Goal: Task Accomplishment & Management: Manage account settings

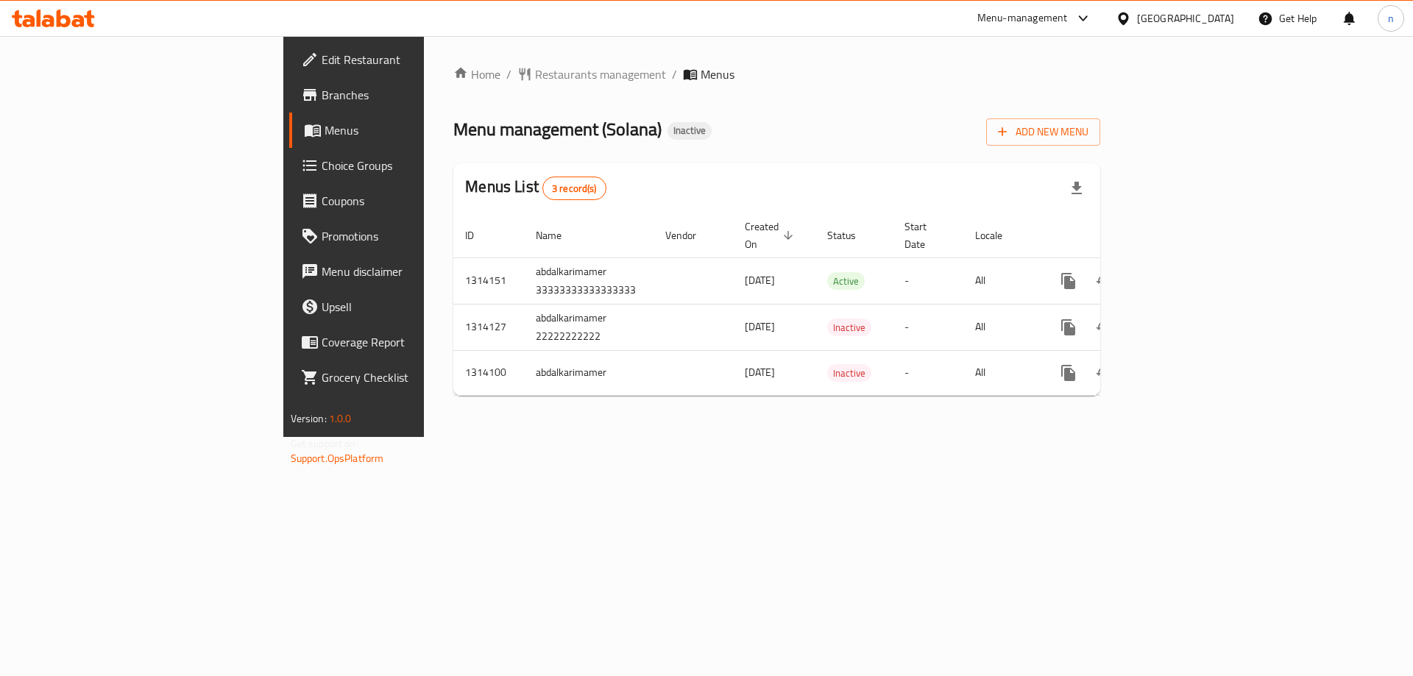
drag, startPoint x: 1187, startPoint y: 456, endPoint x: 1059, endPoint y: 414, distance: 135.0
click at [1130, 437] on div "Home / Restaurants management / Menus Menu management ( Solana ) Inactive Add N…" at bounding box center [777, 236] width 706 height 401
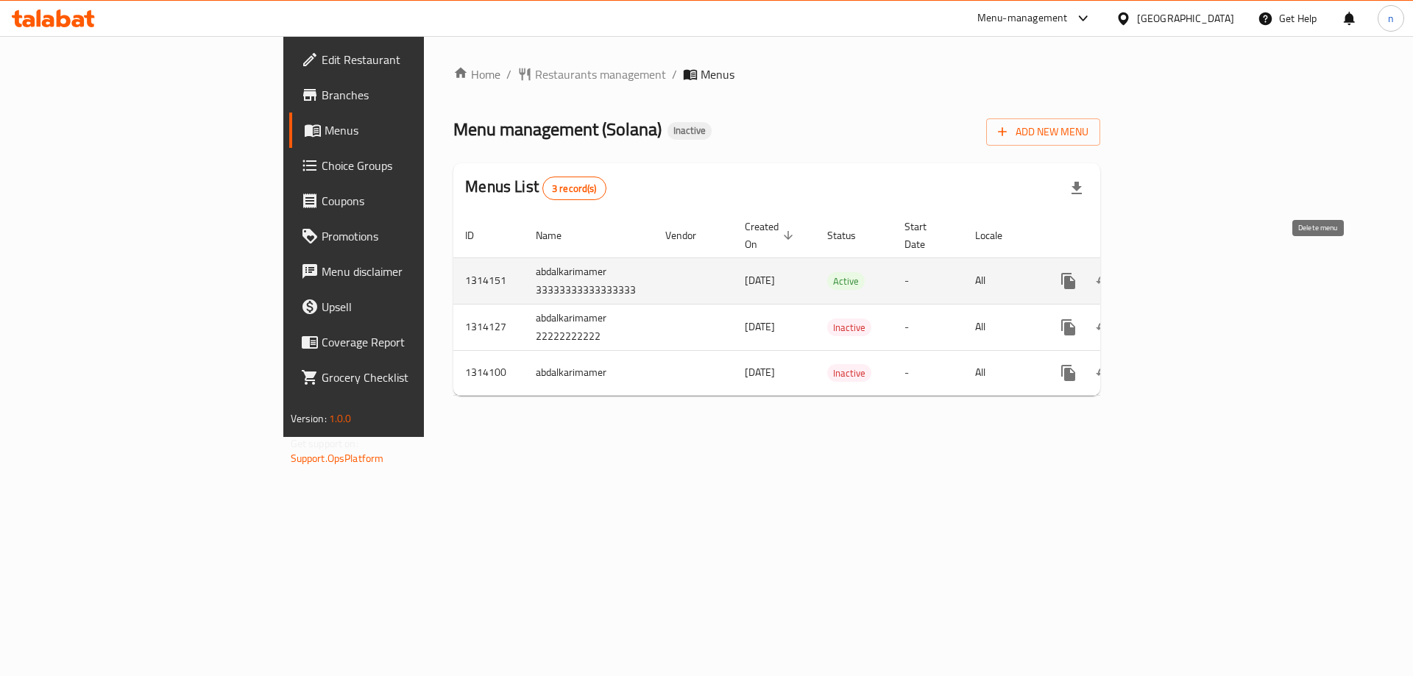
click at [1144, 275] on icon "enhanced table" at bounding box center [1139, 281] width 10 height 13
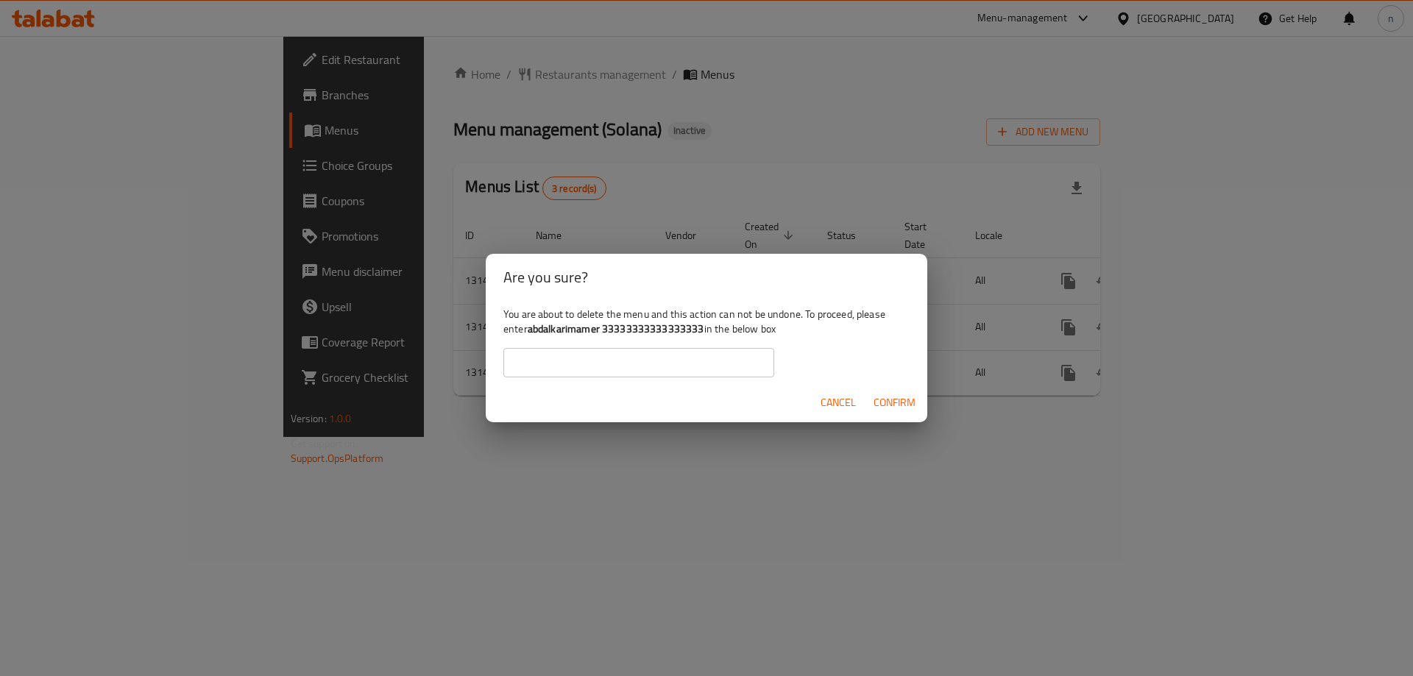
drag, startPoint x: 422, startPoint y: 414, endPoint x: 413, endPoint y: 369, distance: 45.8
click at [422, 413] on div "Are you sure? You are about to delete the menu and this action can not be undon…" at bounding box center [706, 338] width 1413 height 676
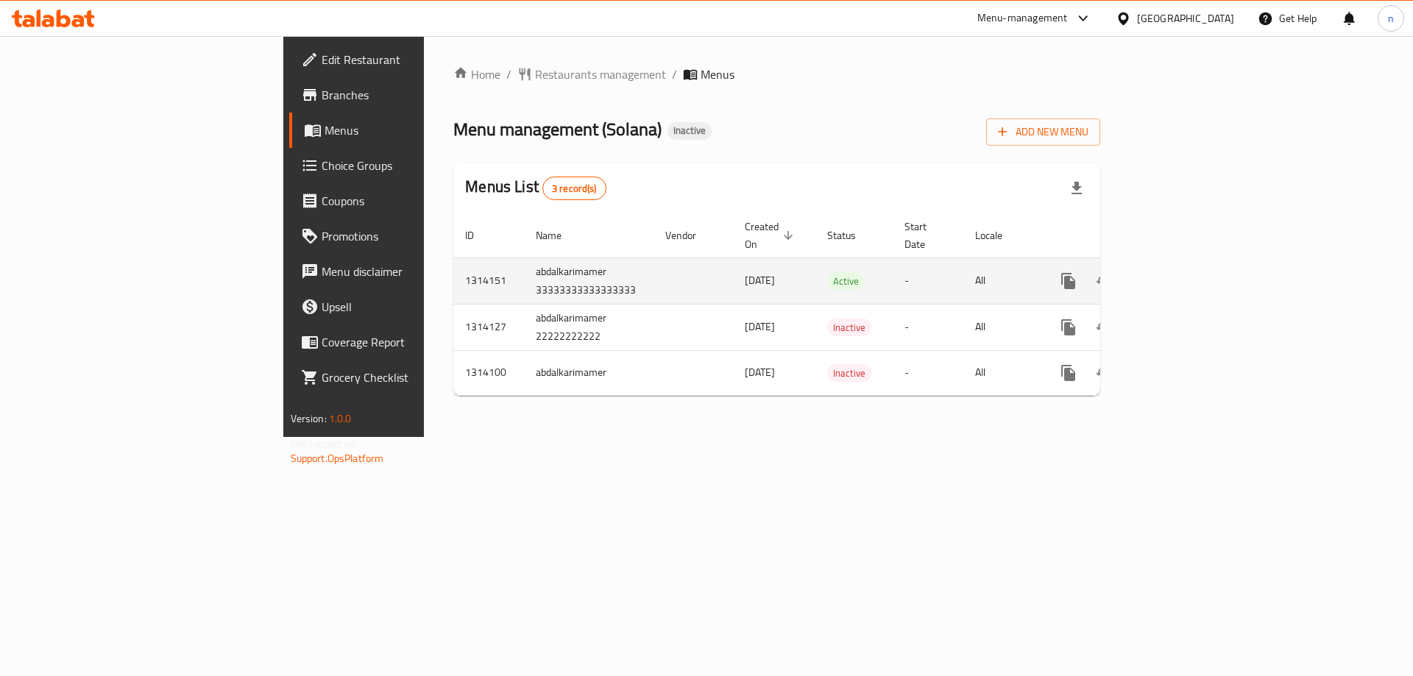
click at [524, 263] on td "abdalkarimamer 33333333333333333" at bounding box center [589, 281] width 130 height 46
click at [654, 263] on td "enhanced table" at bounding box center [693, 281] width 79 height 46
click at [524, 258] on td "abdalkarimamer 33333333333333333" at bounding box center [589, 281] width 130 height 46
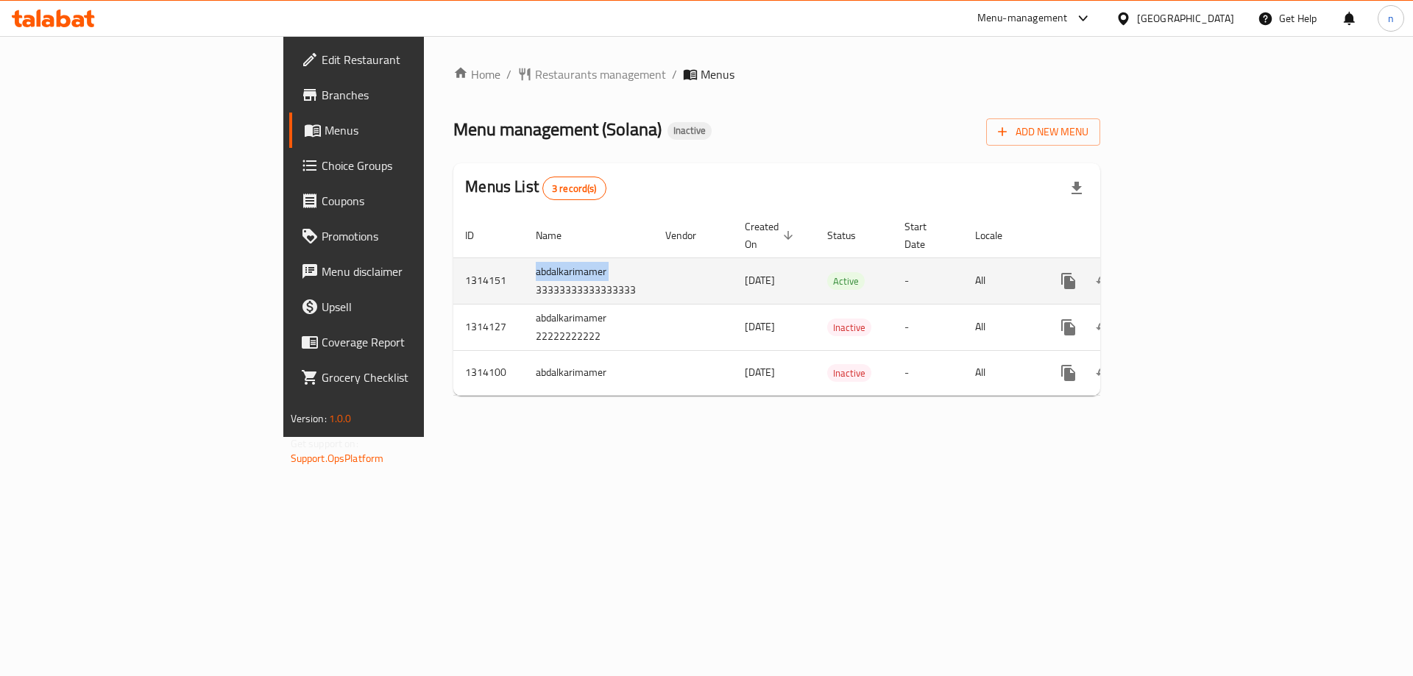
click at [524, 258] on td "abdalkarimamer 33333333333333333" at bounding box center [589, 281] width 130 height 46
copy td "abdalkarimamer"
click at [1148, 272] on icon "enhanced table" at bounding box center [1139, 281] width 18 height 18
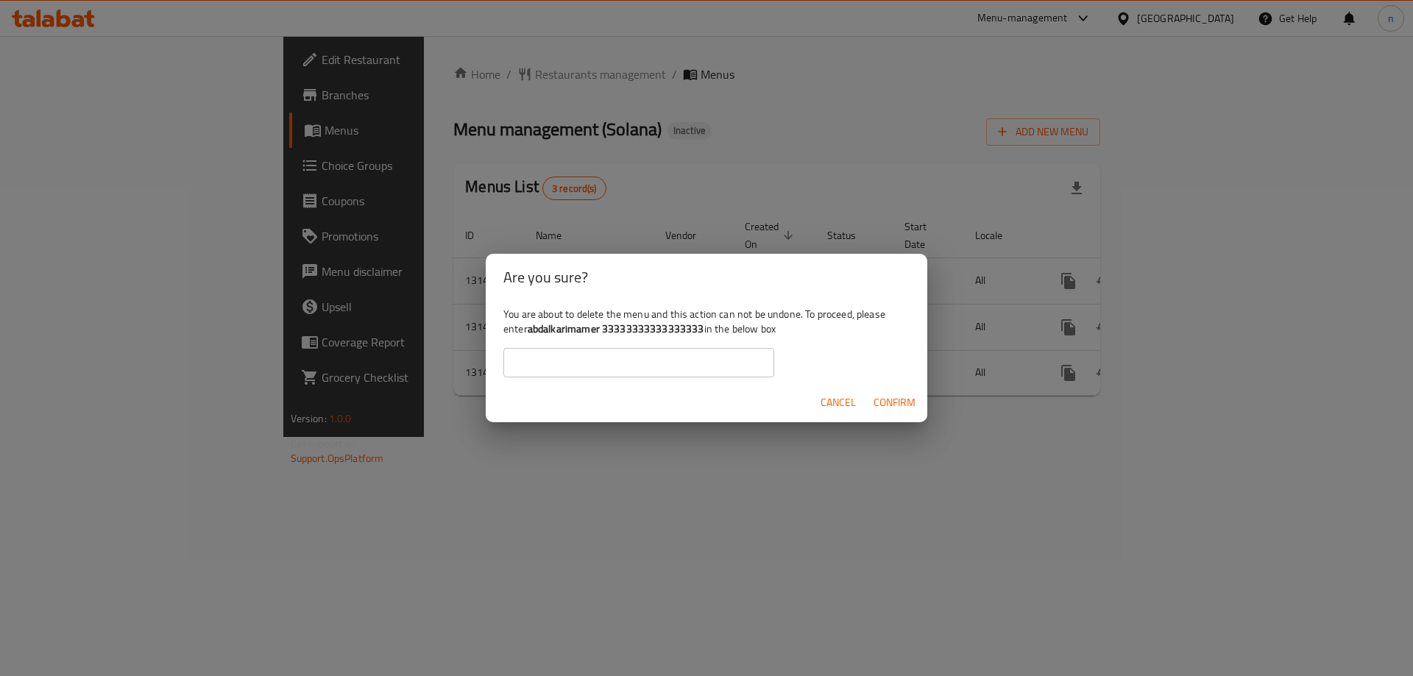
click at [379, 395] on div "Are you sure? You are about to delete the menu and this action can not be undon…" at bounding box center [706, 338] width 1413 height 676
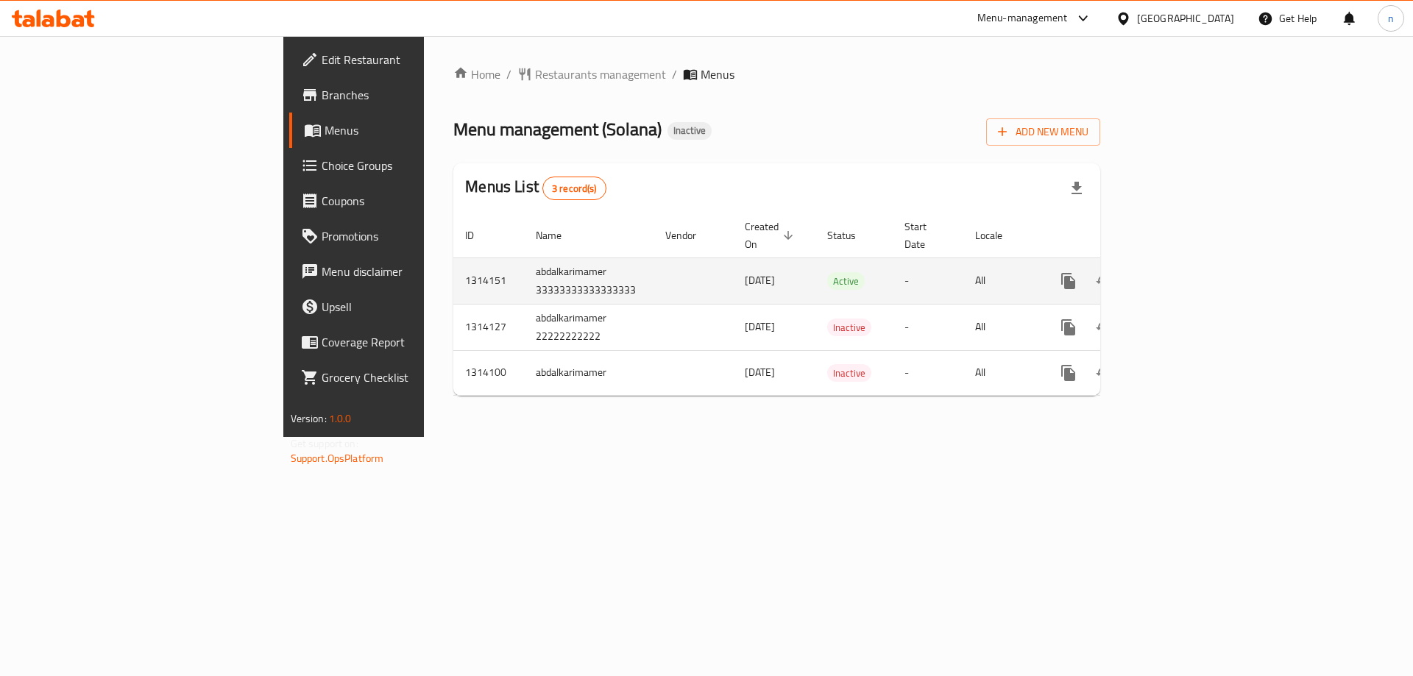
click at [524, 275] on td "abdalkarimamer 33333333333333333" at bounding box center [589, 281] width 130 height 46
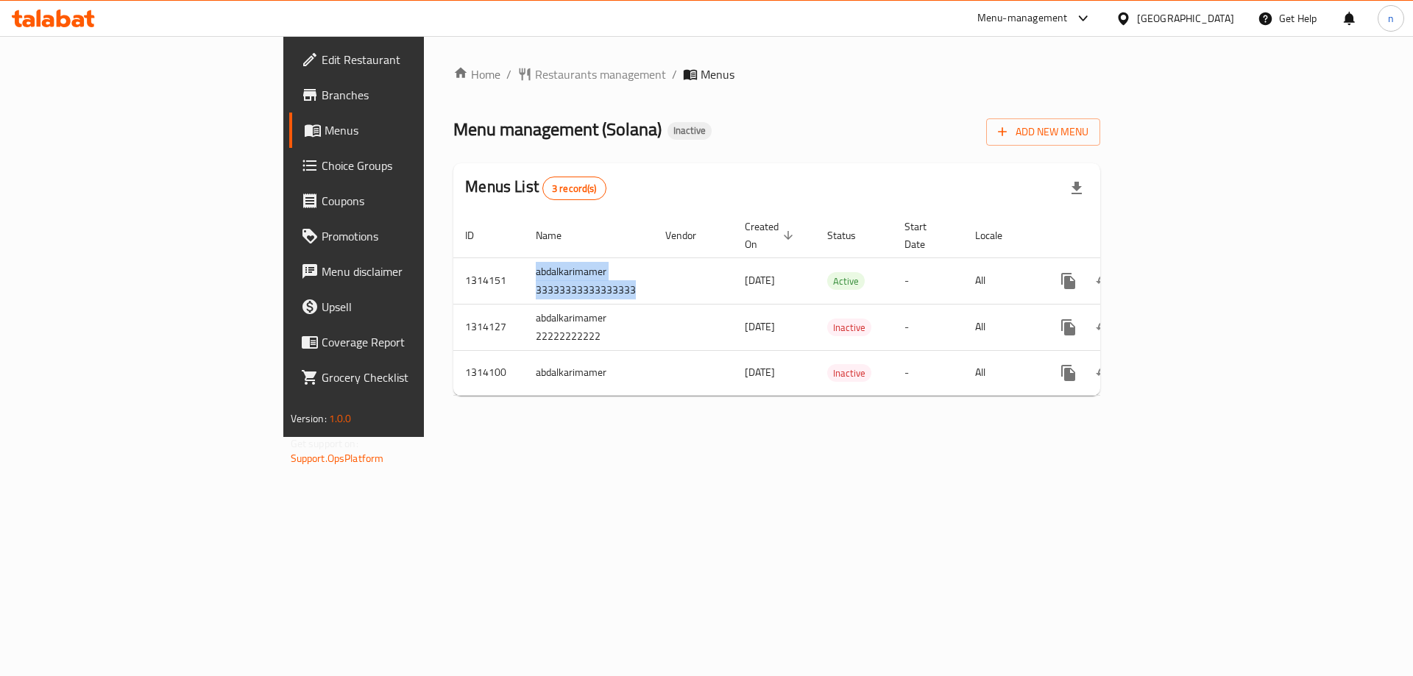
copy td "abdalkarimamer 33333333333333333"
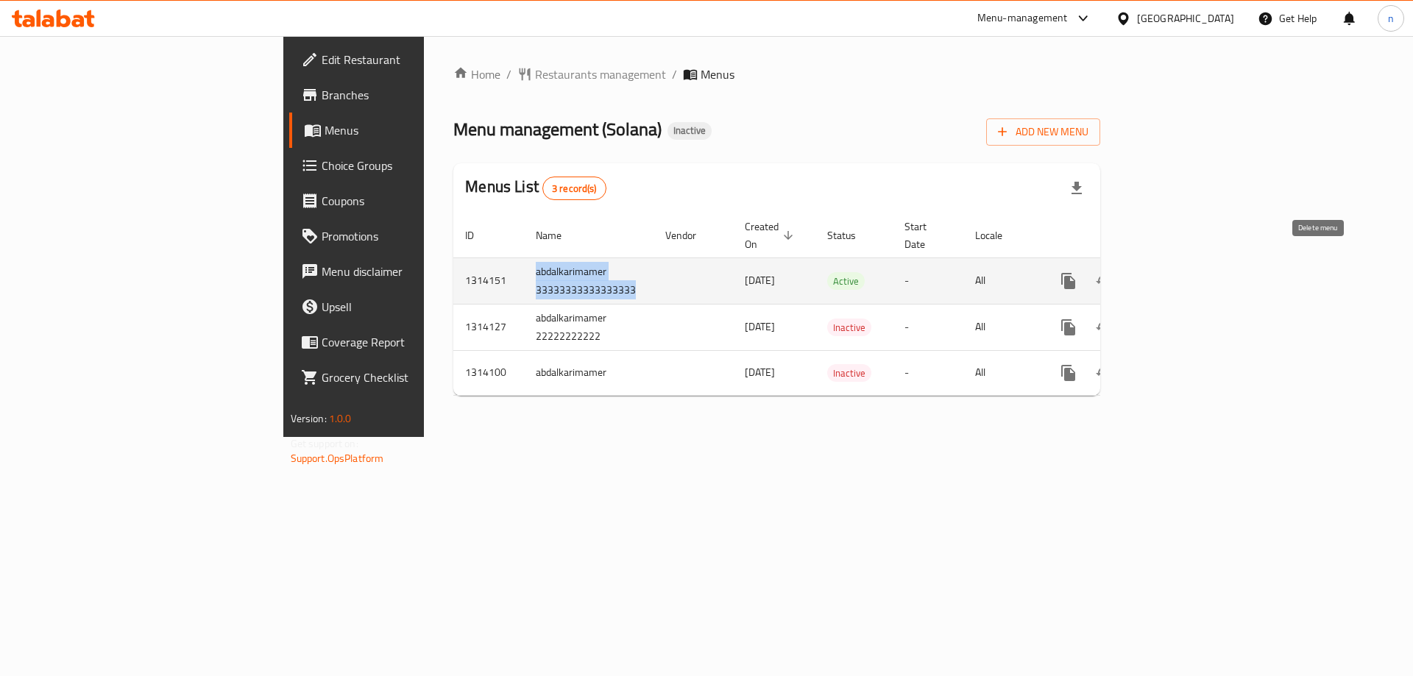
click at [1148, 272] on icon "enhanced table" at bounding box center [1139, 281] width 18 height 18
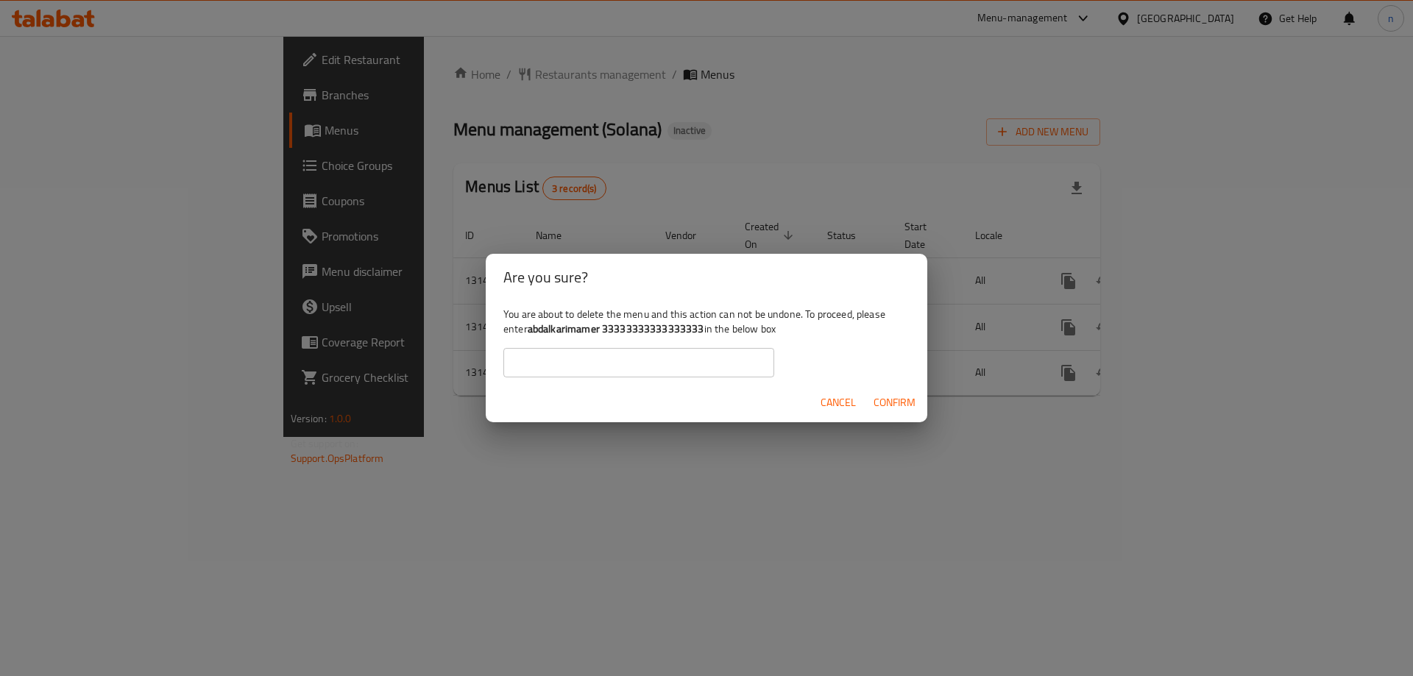
click at [525, 341] on div "You are about to delete the menu and this action can not be undone. To proceed,…" at bounding box center [707, 342] width 442 height 82
click at [531, 364] on input "text" at bounding box center [638, 362] width 271 height 29
paste input "abdalkarimamer 33333333333333333"
type input "abdalkarimamer 33333333333333333"
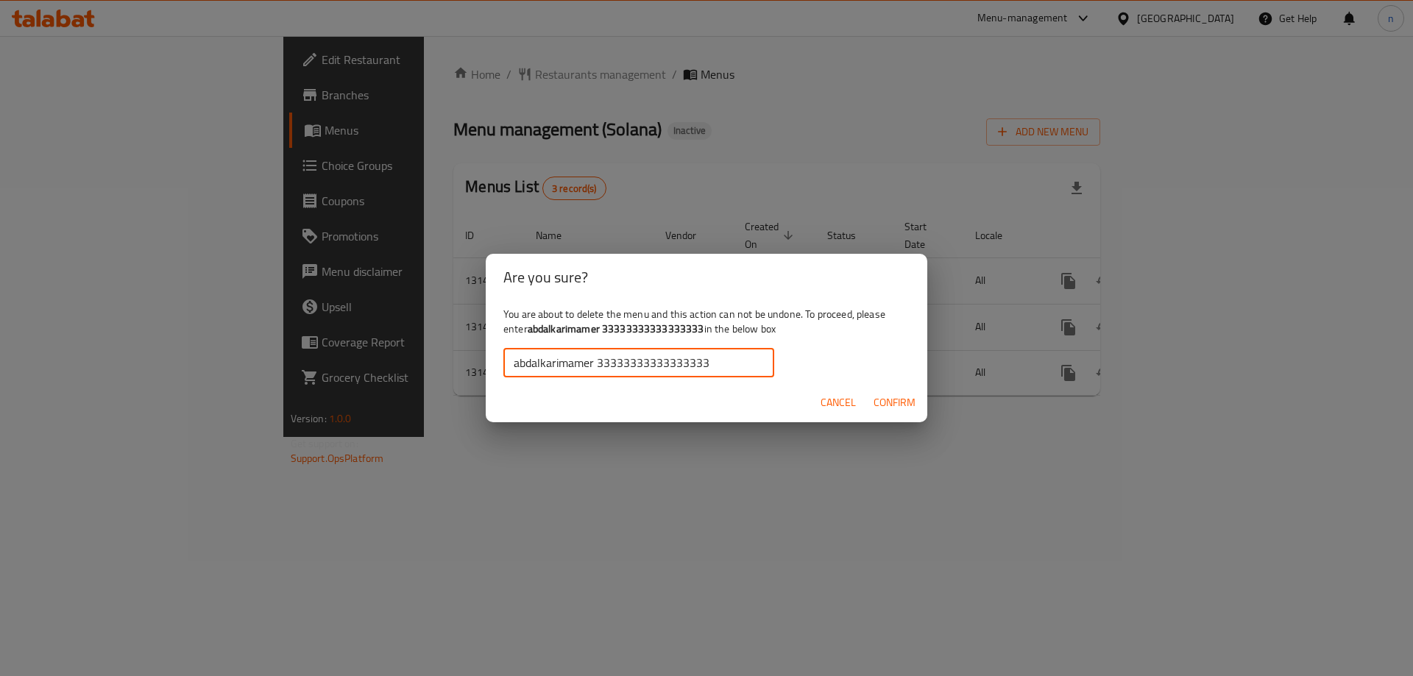
click at [883, 403] on span "Confirm" at bounding box center [895, 403] width 42 height 18
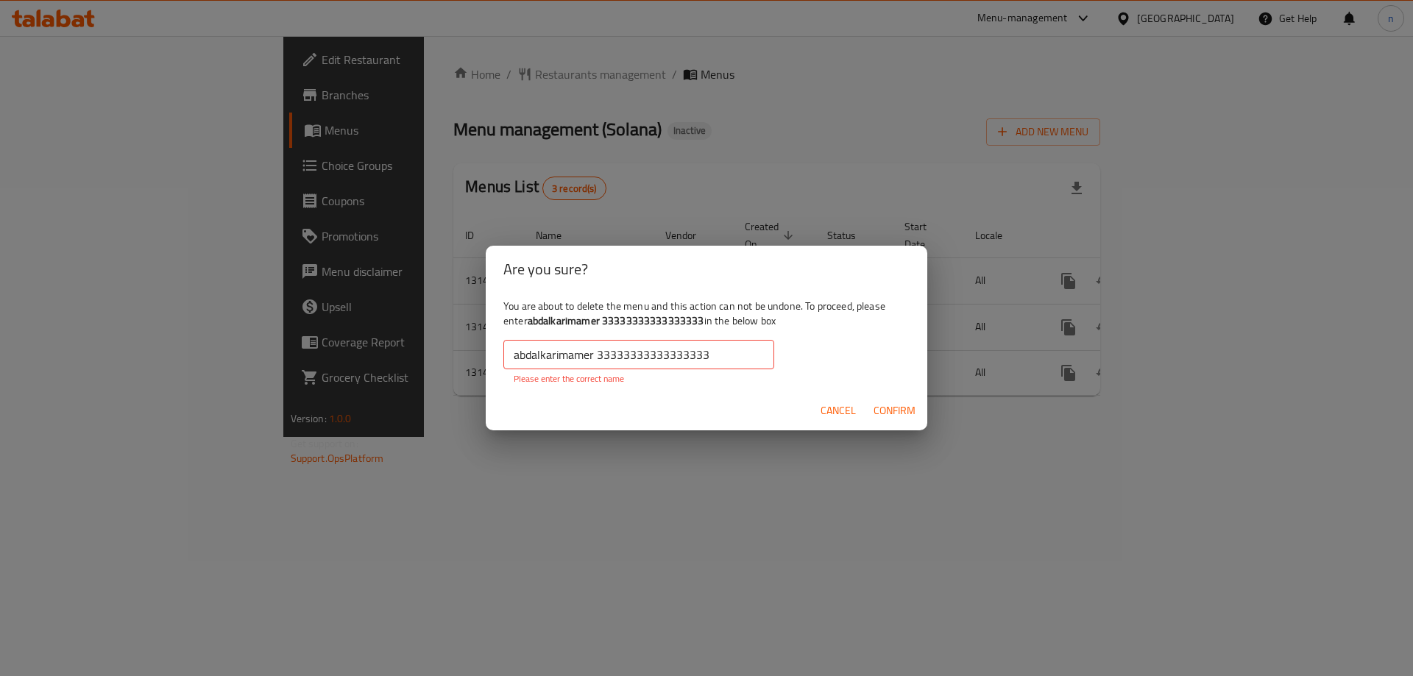
click at [884, 403] on span "Confirm" at bounding box center [895, 411] width 42 height 18
click at [828, 408] on span "Cancel" at bounding box center [838, 411] width 35 height 18
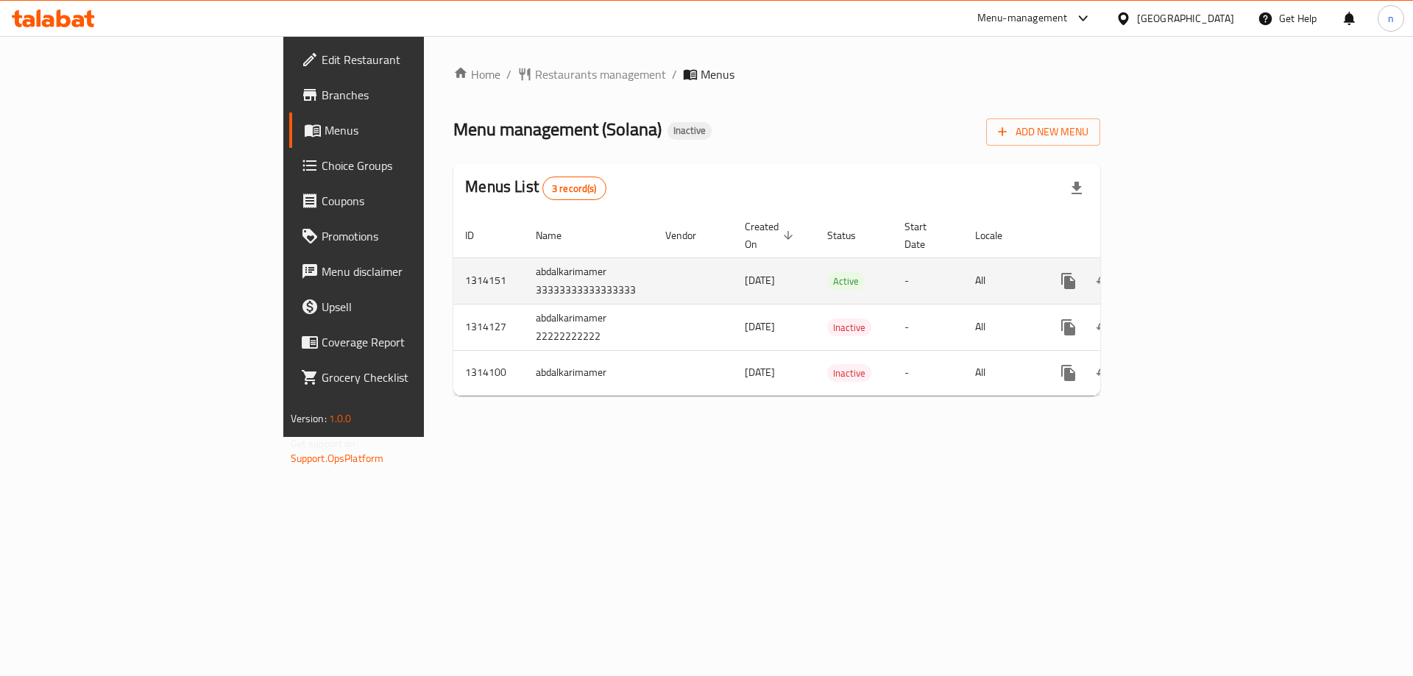
click at [524, 258] on td "abdalkarimamer 33333333333333333" at bounding box center [589, 281] width 130 height 46
click at [524, 261] on td "abdalkarimamer 33333333333333333" at bounding box center [589, 281] width 130 height 46
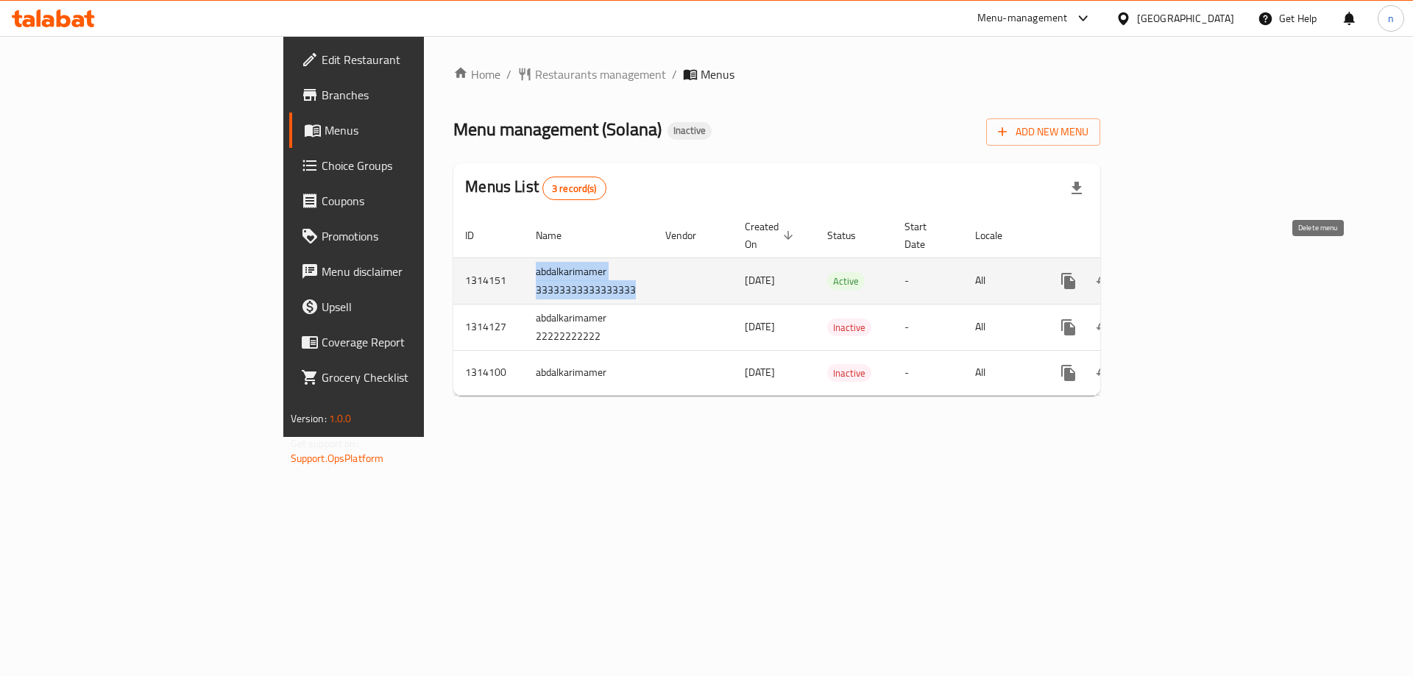
click at [1144, 275] on icon "enhanced table" at bounding box center [1139, 281] width 10 height 13
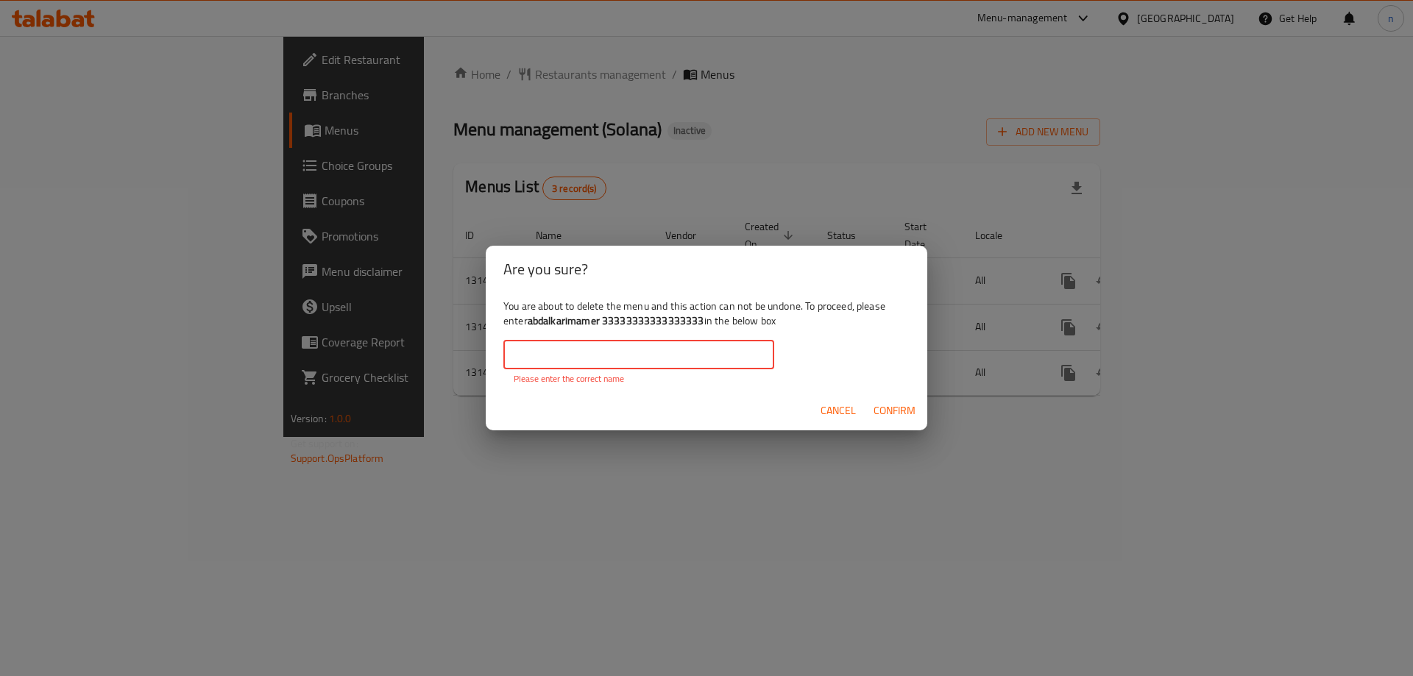
click at [609, 361] on input "text" at bounding box center [638, 354] width 271 height 29
paste input "abdalkarimamer 33333333333333333"
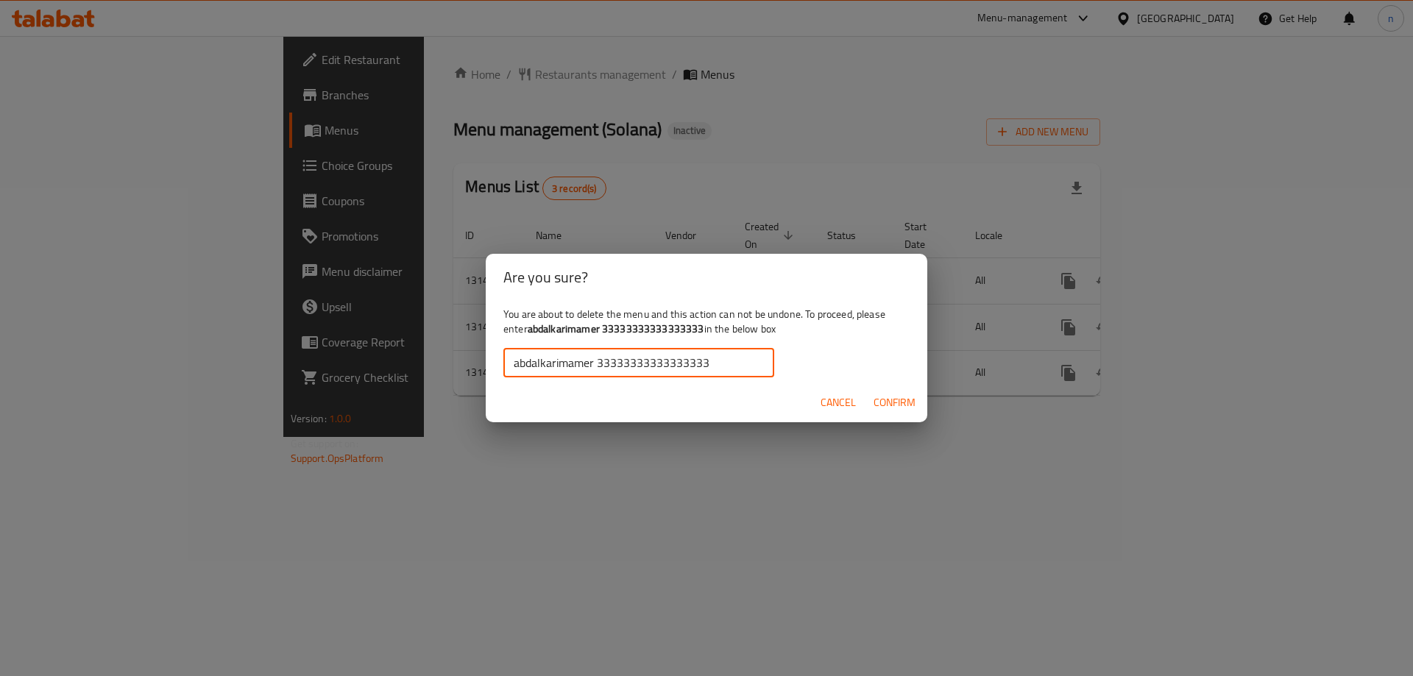
click at [889, 394] on span "Confirm" at bounding box center [895, 403] width 42 height 18
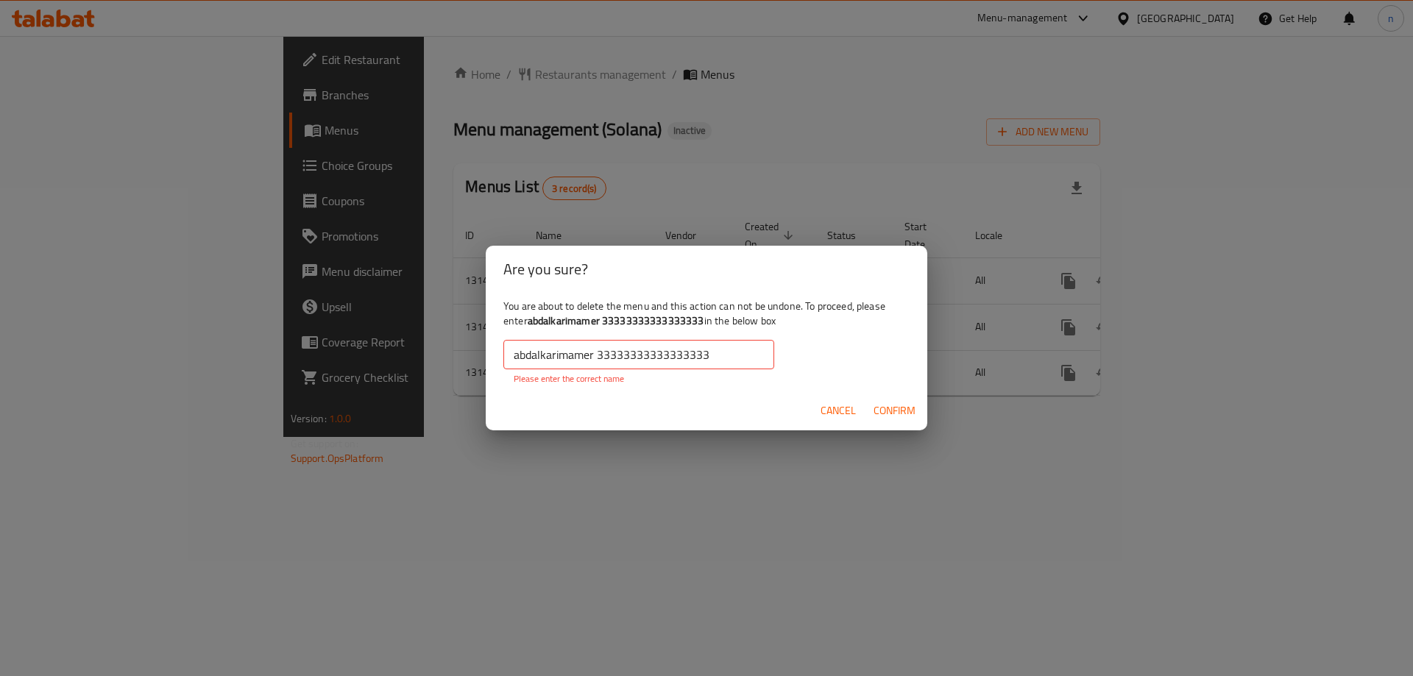
click at [599, 361] on input "abdalkarimamer 33333333333333333" at bounding box center [638, 354] width 271 height 29
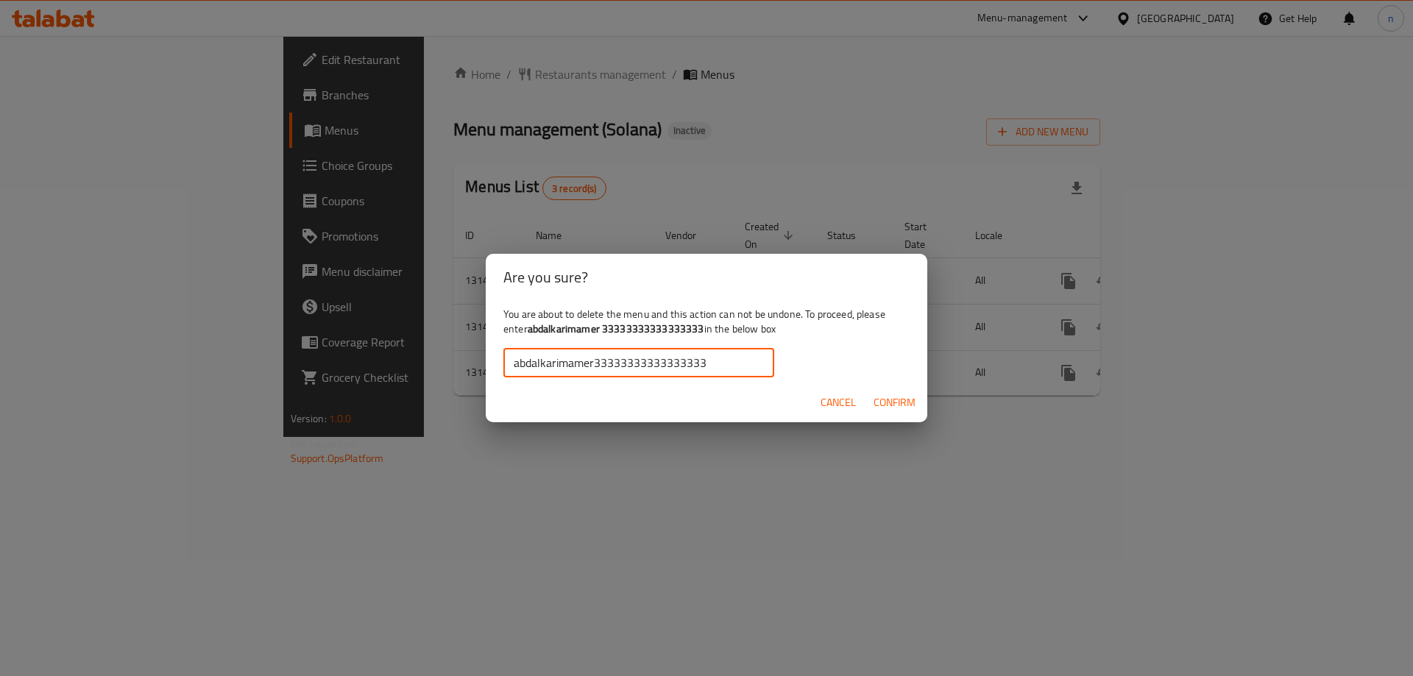
click at [893, 410] on span "Confirm" at bounding box center [895, 403] width 42 height 18
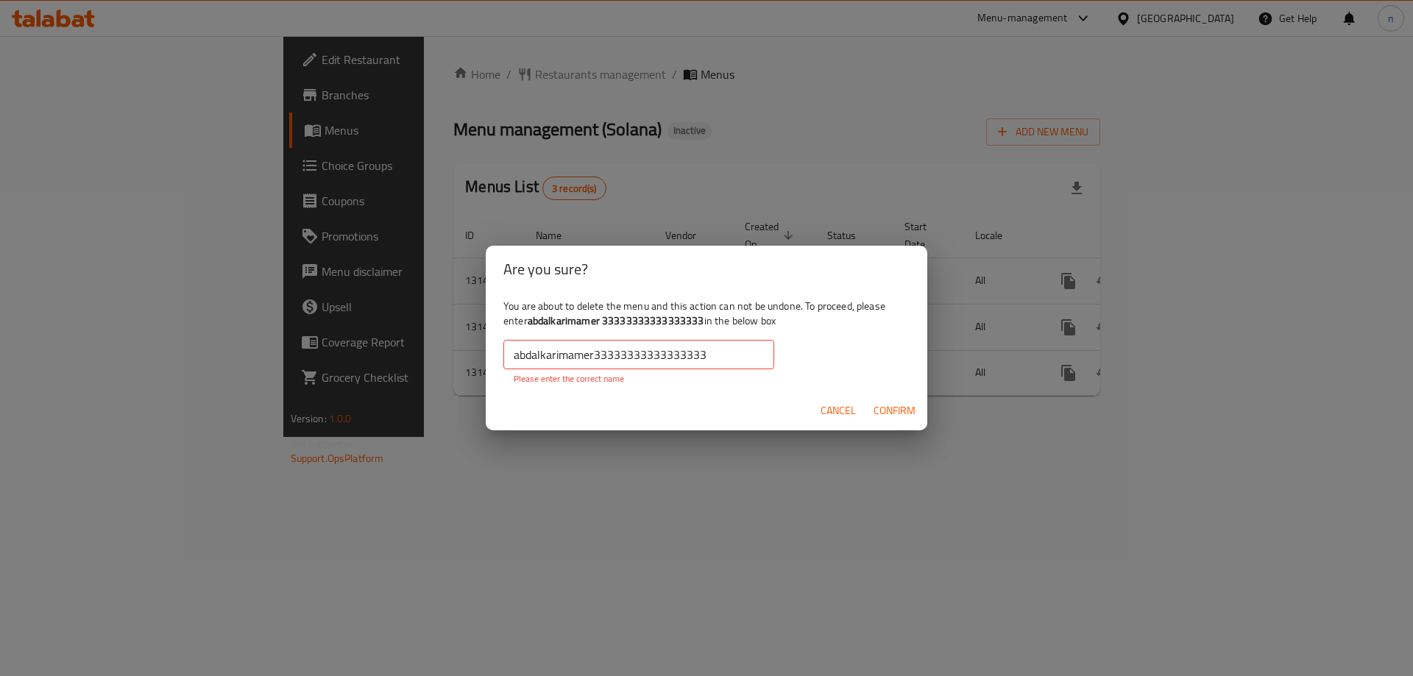
click at [514, 353] on input "abdalkarimamer33333333333333333" at bounding box center [638, 354] width 271 height 29
click at [719, 349] on input "abdalkarimamer33333333333333333" at bounding box center [638, 354] width 271 height 29
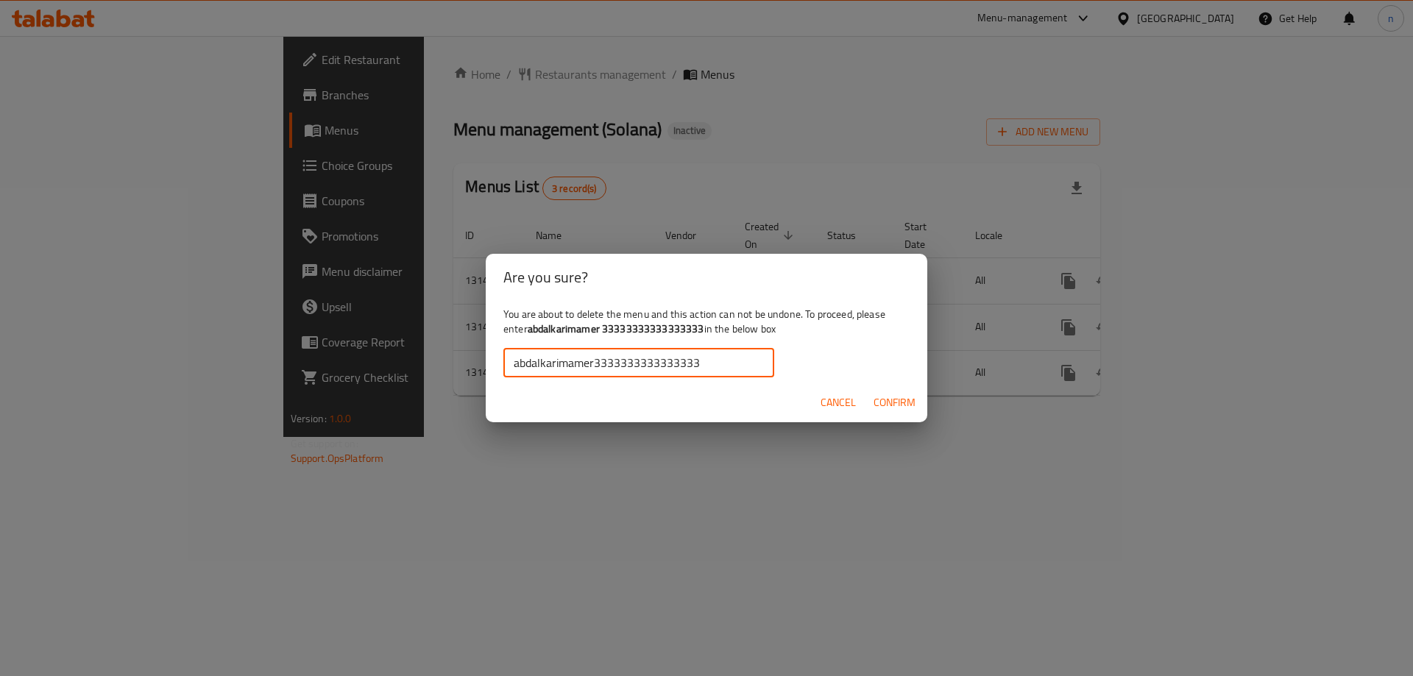
type input "abdalkarimamer3333333333333333"
click at [889, 406] on span "Confirm" at bounding box center [895, 403] width 42 height 18
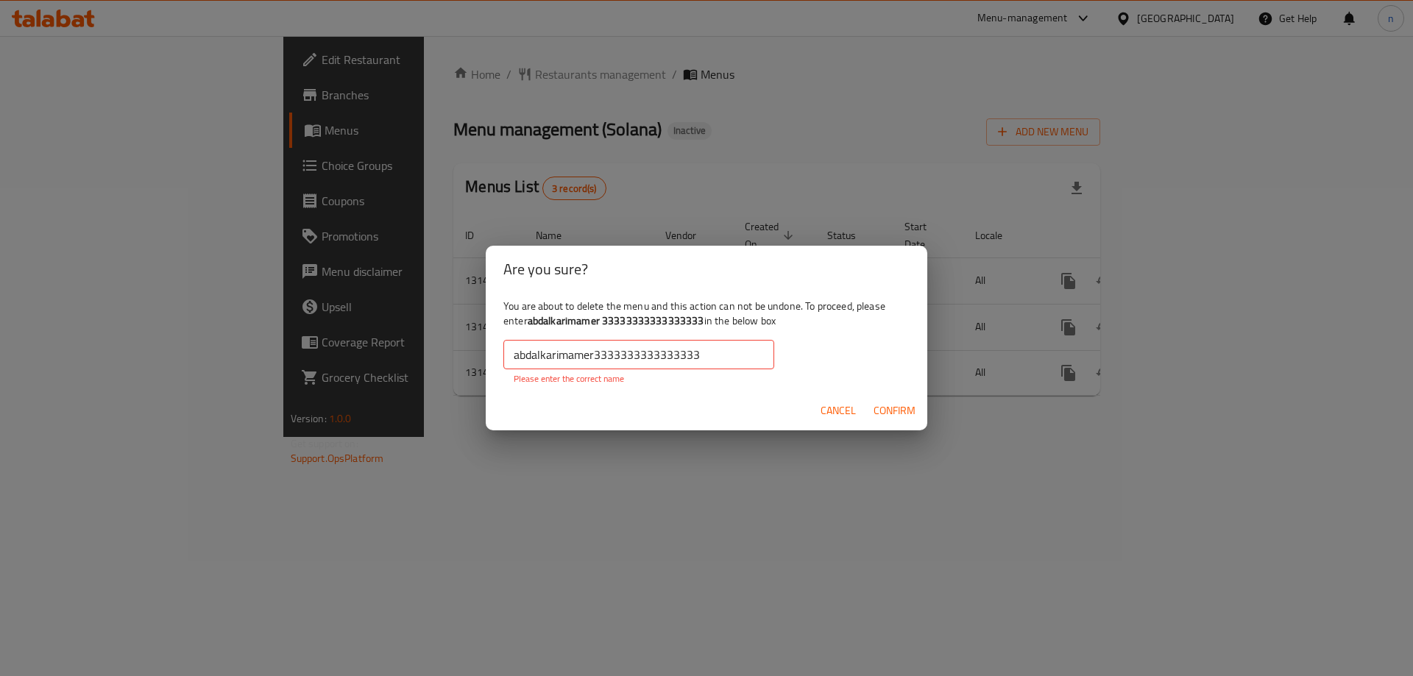
click at [840, 409] on span "Cancel" at bounding box center [838, 411] width 35 height 18
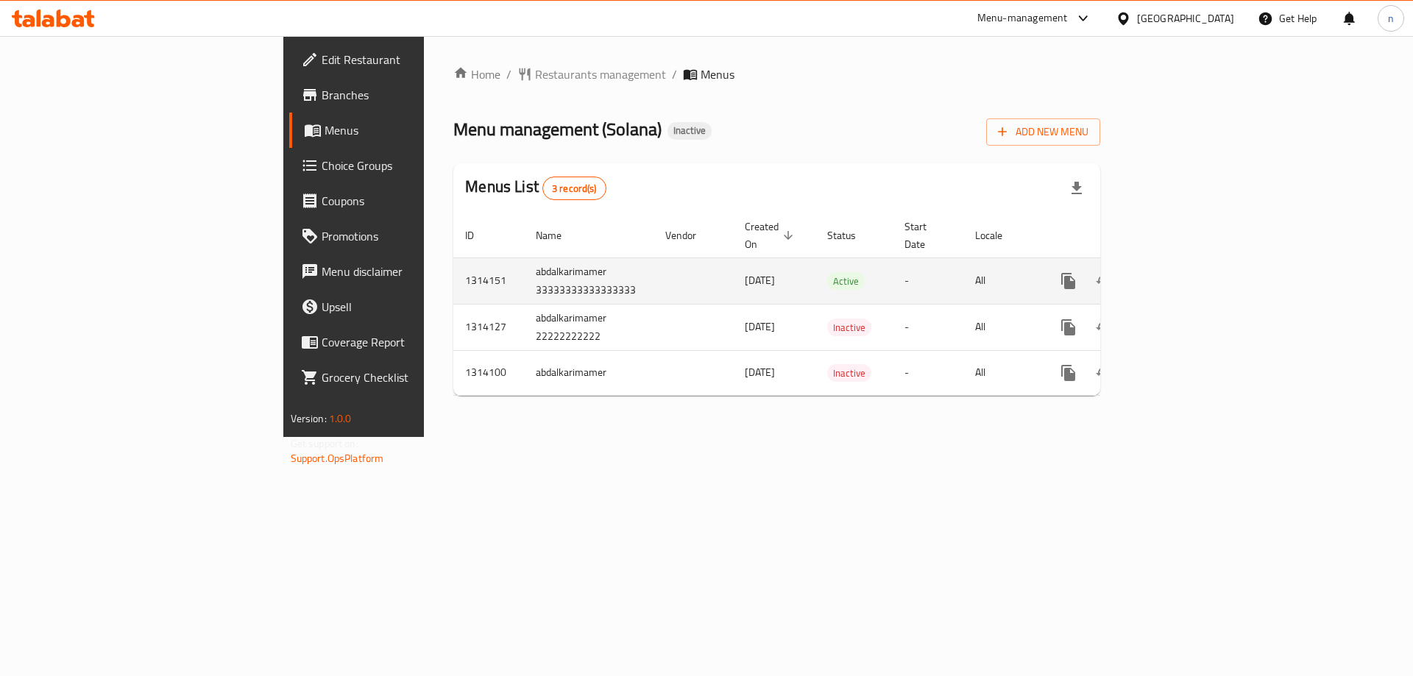
click at [524, 259] on td "abdalkarimamer 33333333333333333" at bounding box center [589, 281] width 130 height 46
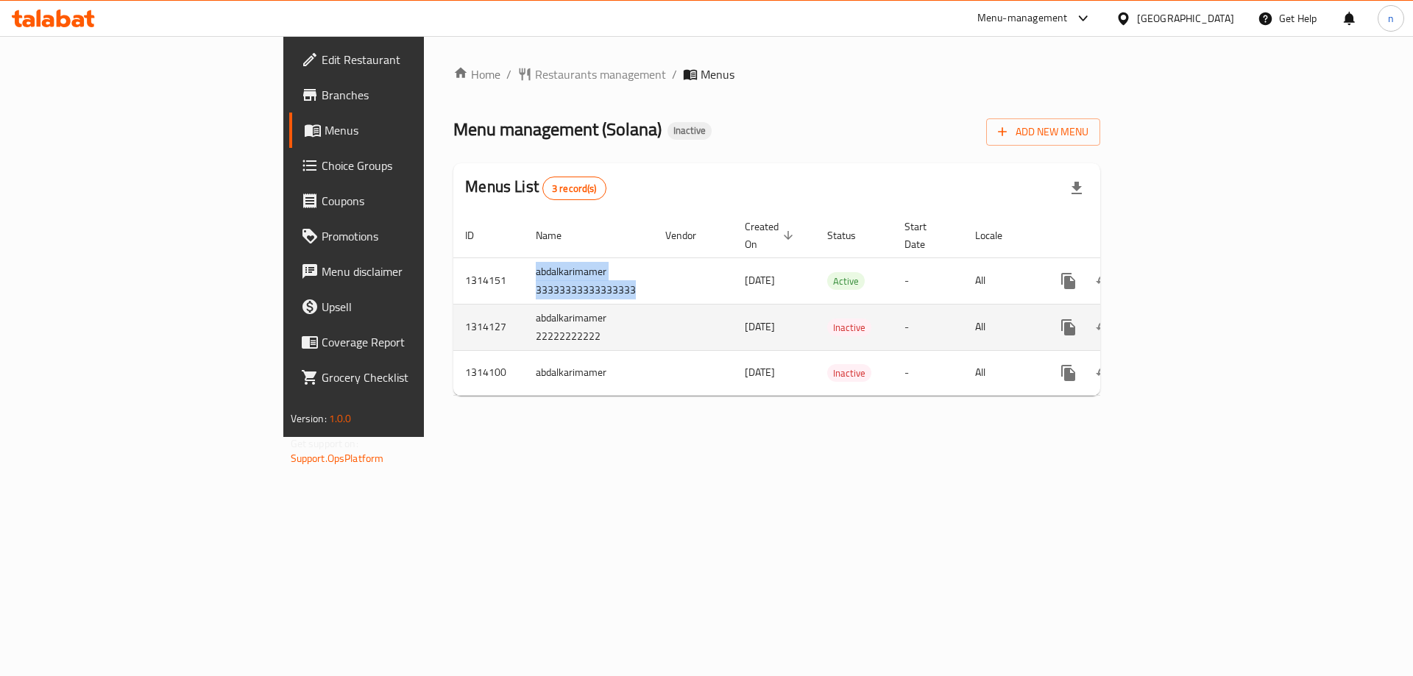
copy td "abdalkarimamer 33333333333333333"
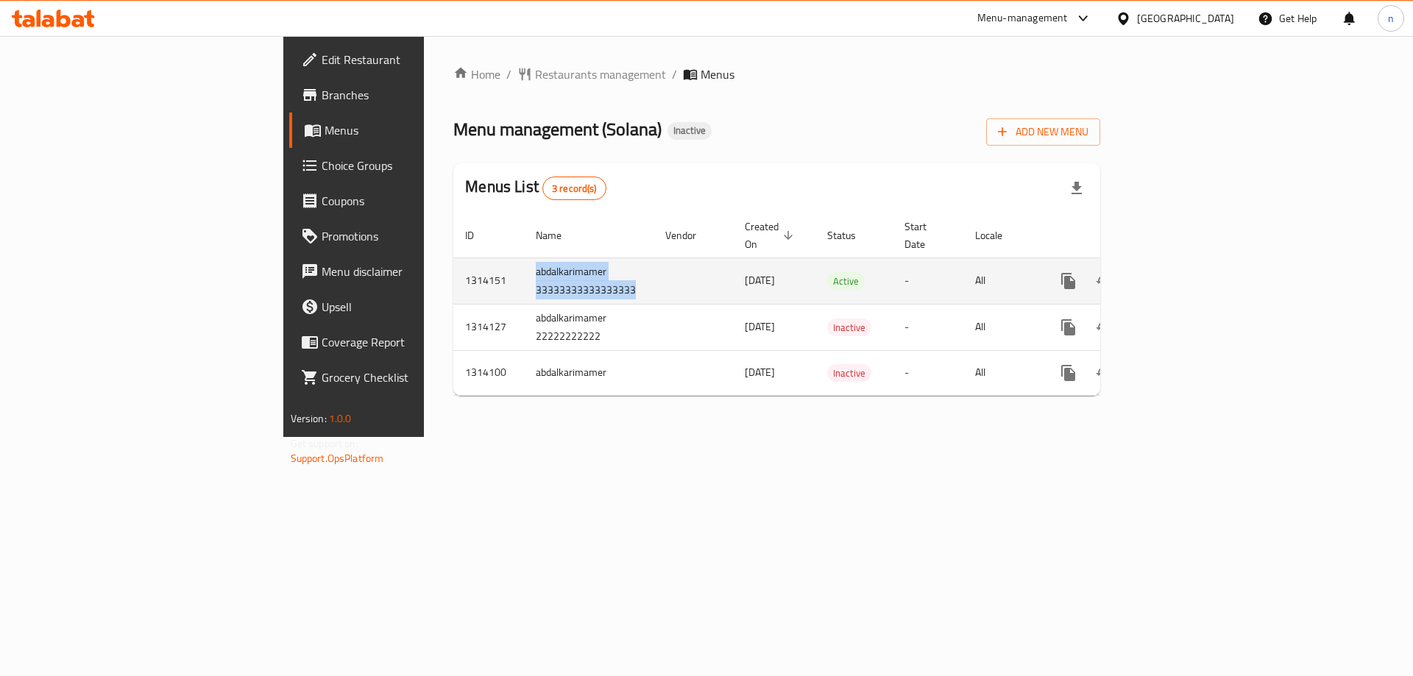
click at [1148, 272] on icon "enhanced table" at bounding box center [1139, 281] width 18 height 18
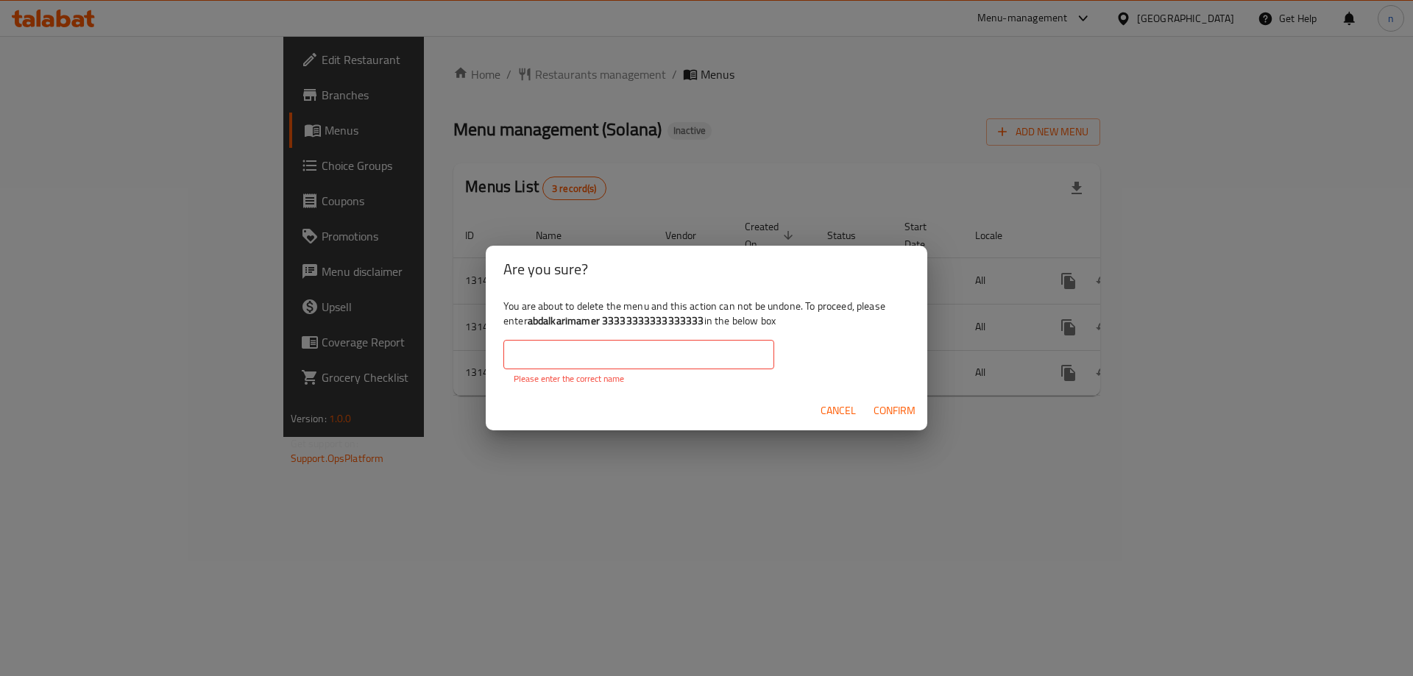
click at [594, 351] on input "text" at bounding box center [638, 354] width 271 height 29
paste input "abdalkarimamer 33333333333333333"
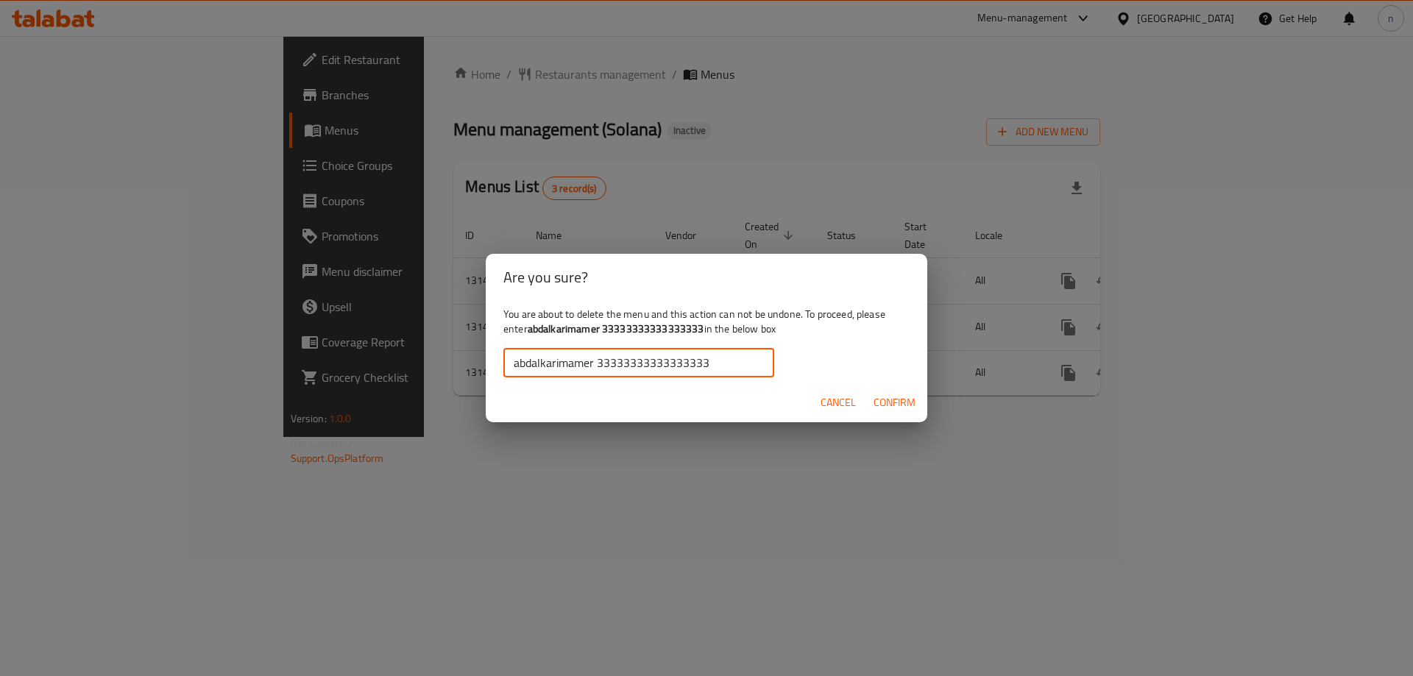
type input "abdalkarimamer 33333333333333333"
click at [886, 400] on span "Confirm" at bounding box center [895, 403] width 42 height 18
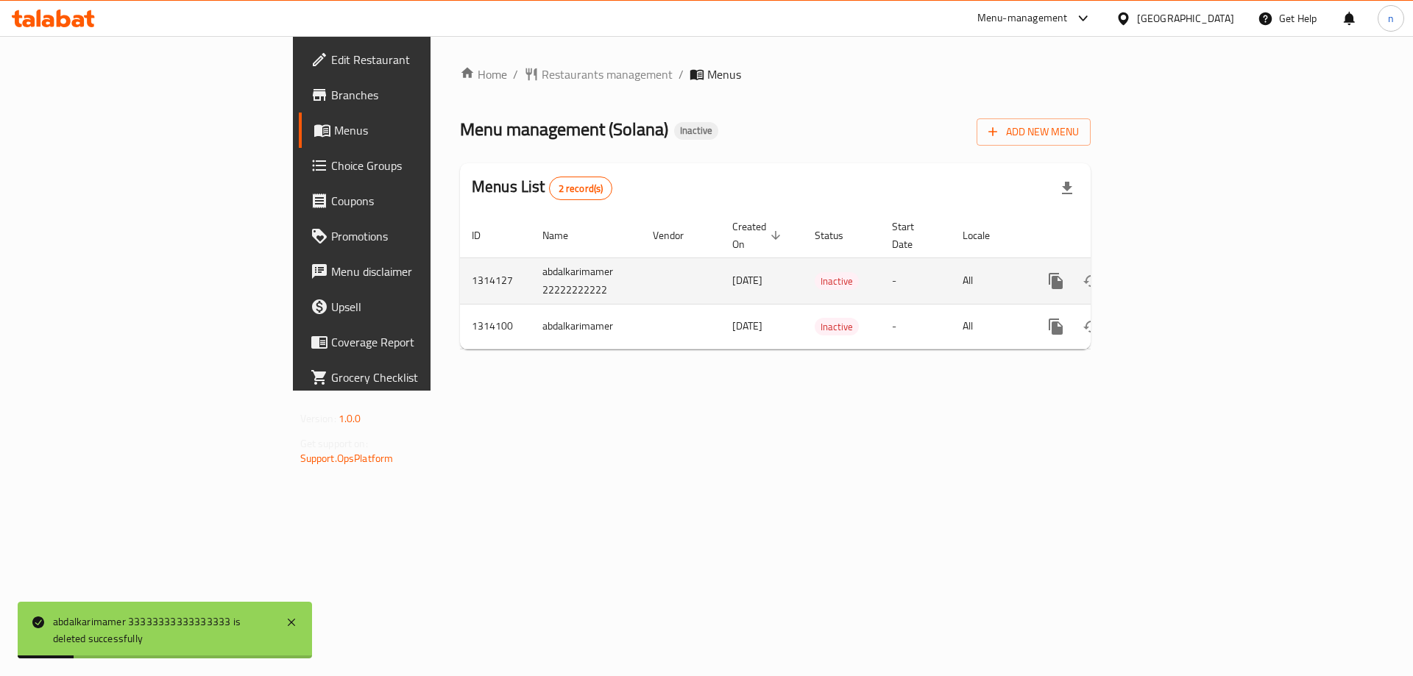
click at [531, 259] on td "abdalkarimamer 22222222222" at bounding box center [586, 281] width 110 height 46
copy td "abdalkarimamer 22222222222"
click at [1136, 272] on icon "enhanced table" at bounding box center [1127, 281] width 18 height 18
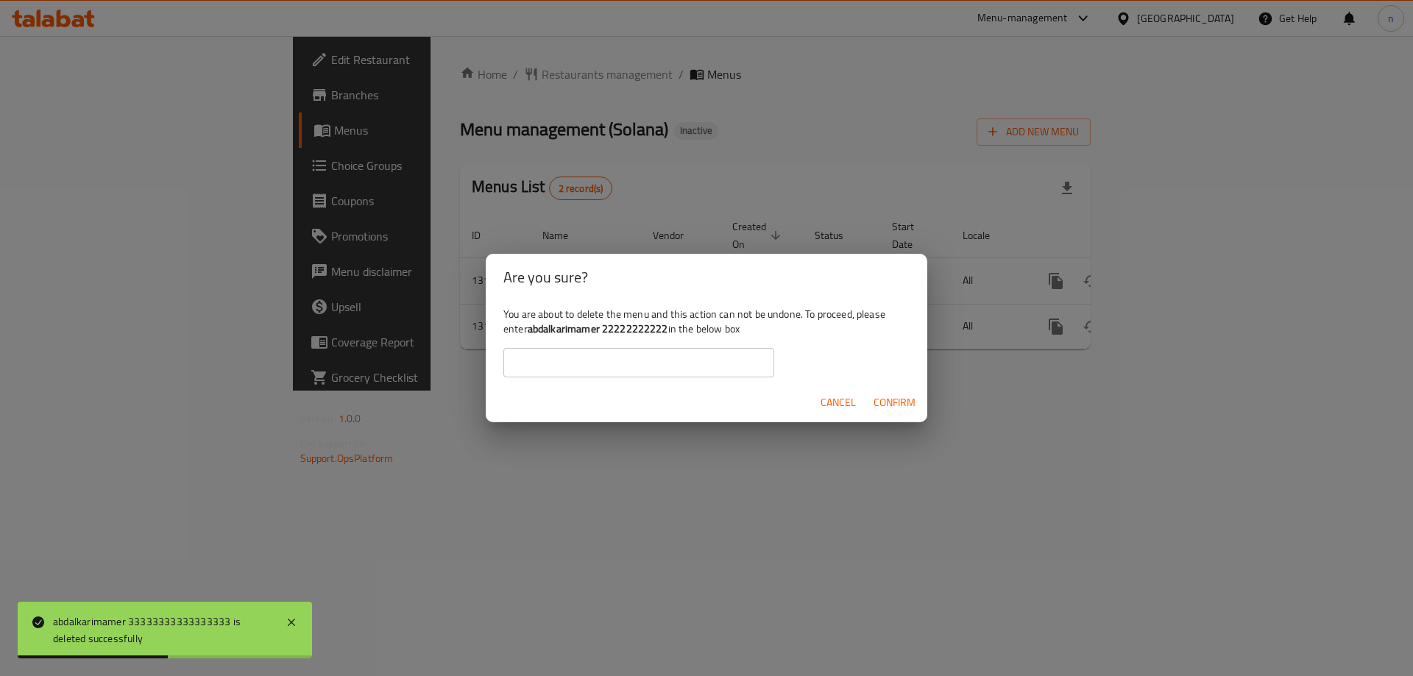
click at [677, 361] on input "text" at bounding box center [638, 362] width 271 height 29
paste input "abdalkarimamer 22222222222"
type input "abdalkarimamer 22222222222"
click at [884, 404] on span "Confirm" at bounding box center [895, 403] width 42 height 18
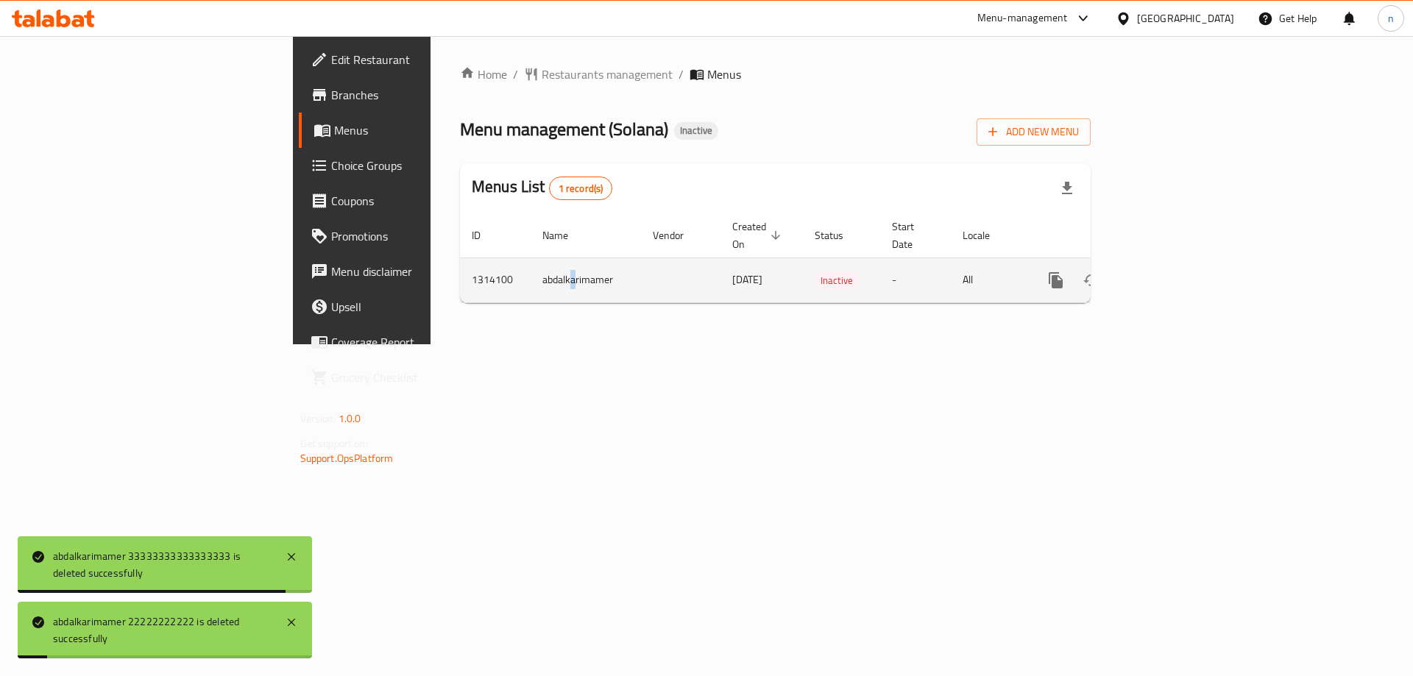
click at [531, 269] on td "abdalkarimamer" at bounding box center [586, 280] width 110 height 45
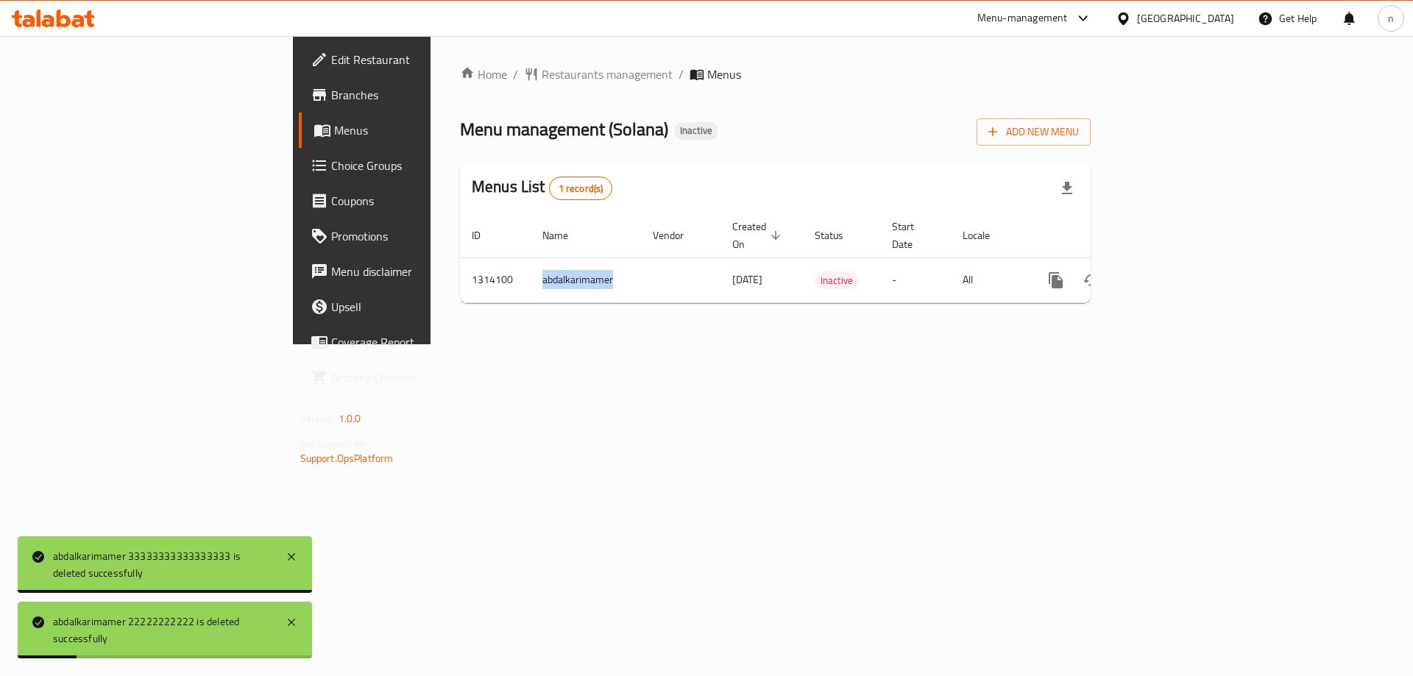
copy td "abdalkarimamer"
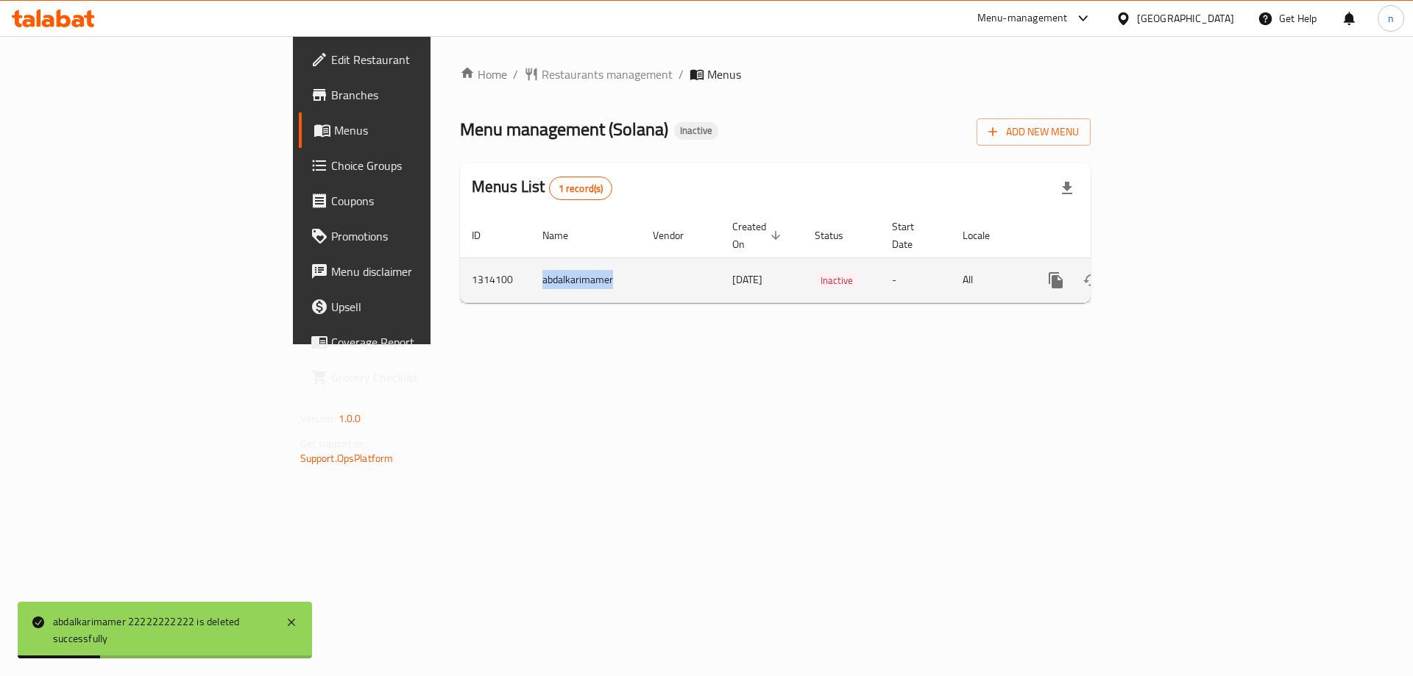
click at [1132, 274] on icon "enhanced table" at bounding box center [1127, 280] width 10 height 13
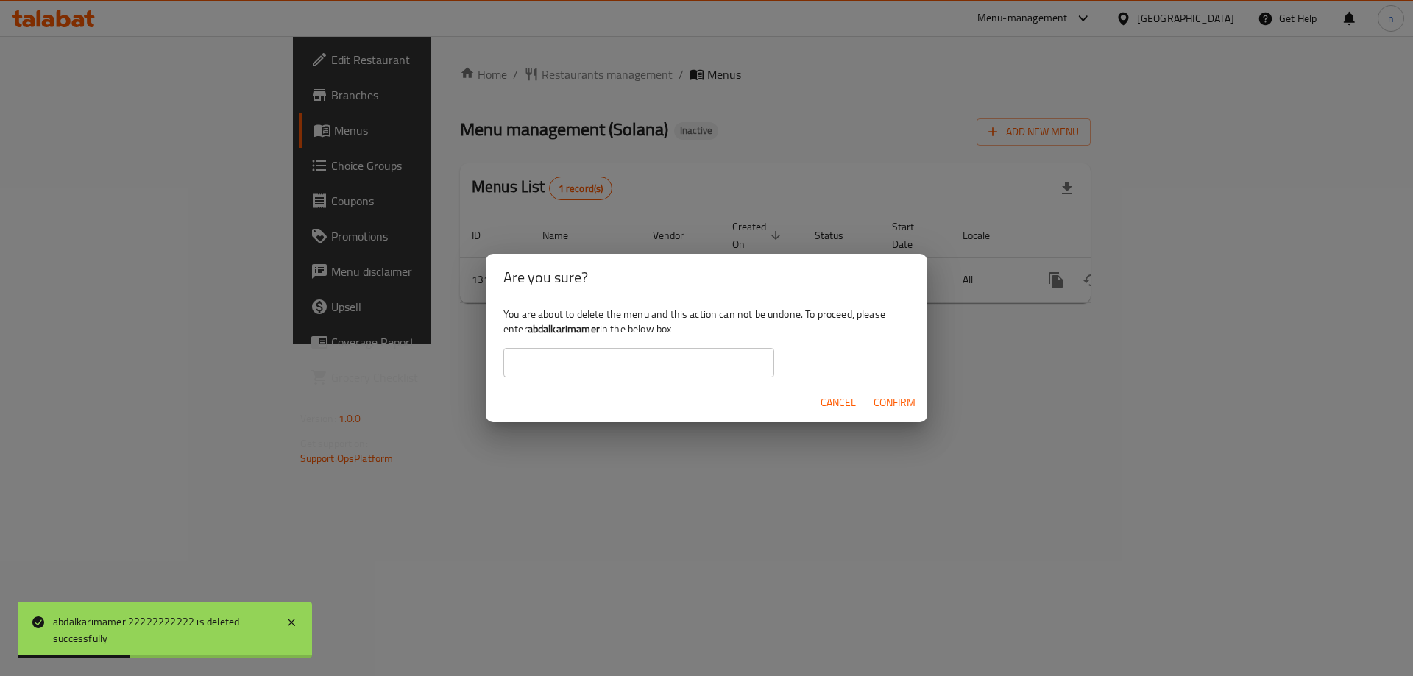
click at [607, 363] on input "text" at bounding box center [638, 362] width 271 height 29
paste input "abdalkarimamer"
type input "abdalkarimamer"
click at [894, 401] on span "Confirm" at bounding box center [895, 403] width 42 height 18
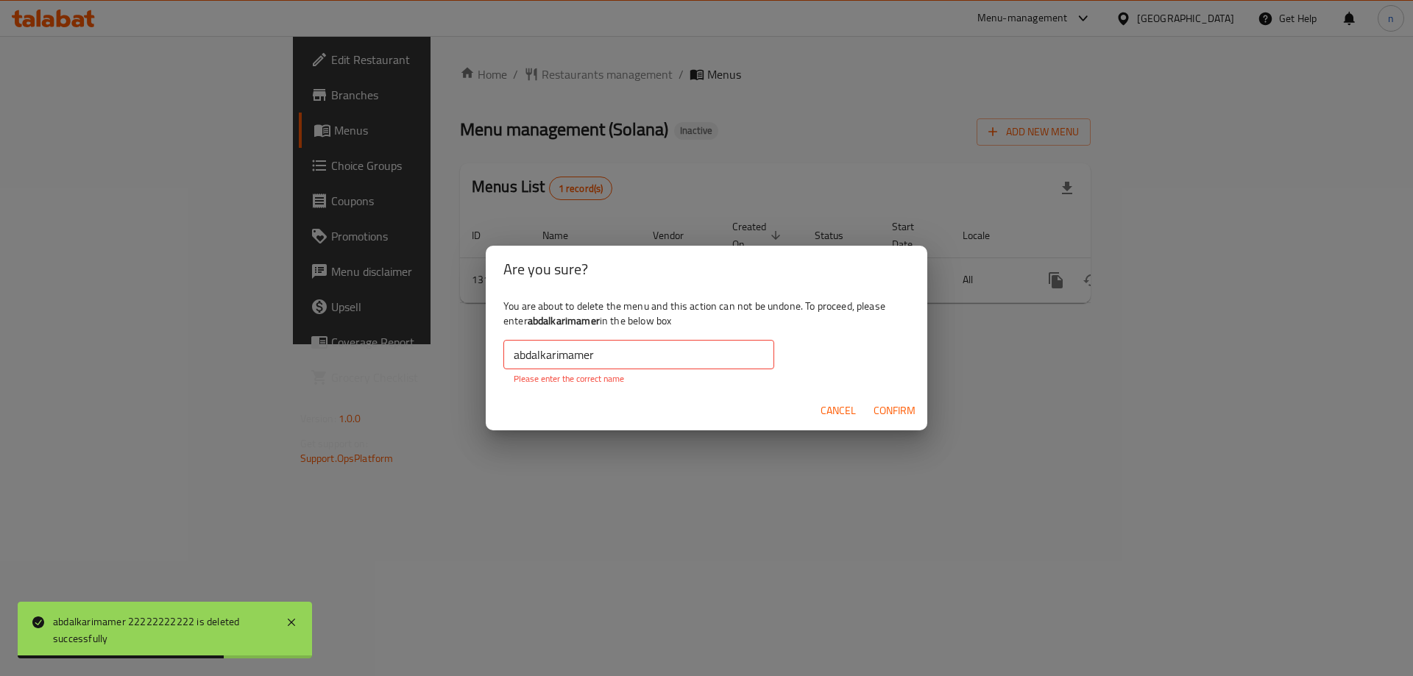
click at [603, 361] on input "abdalkarimamer" at bounding box center [638, 354] width 271 height 29
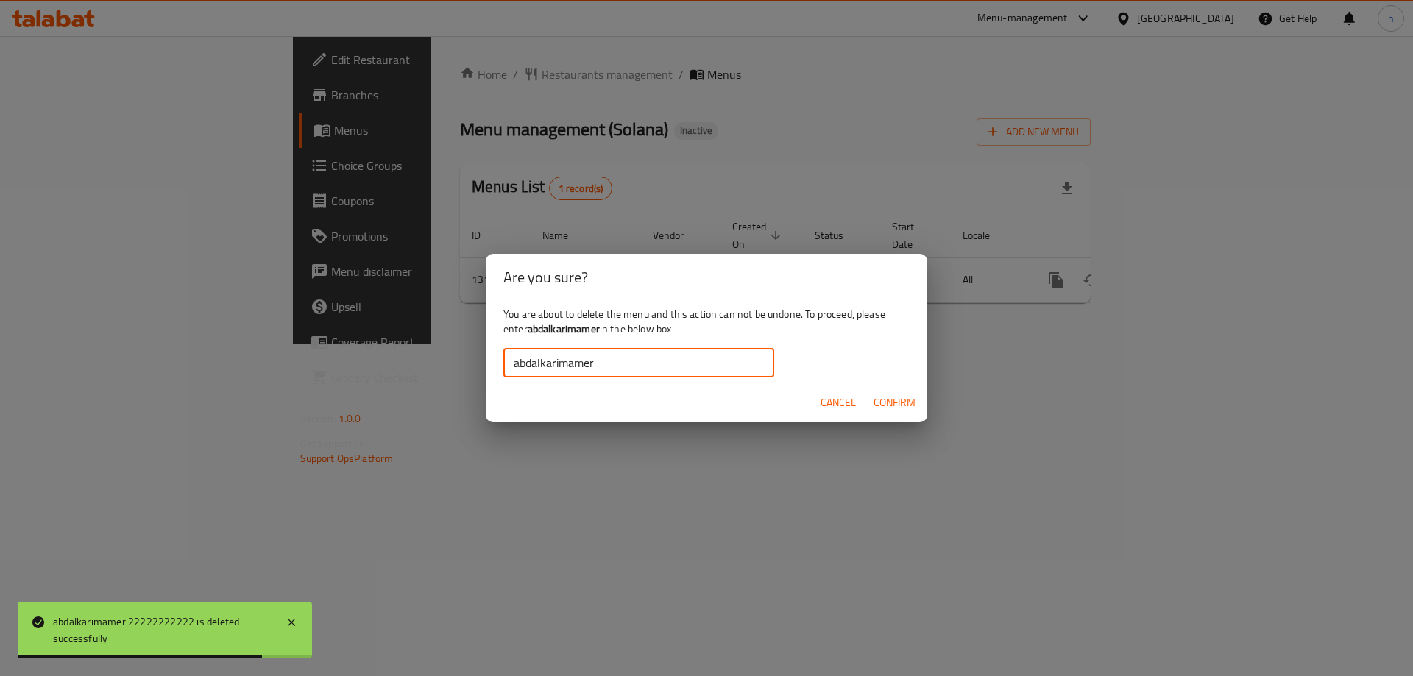
type input "abdalkarimamer"
click at [887, 397] on span "Confirm" at bounding box center [895, 403] width 42 height 18
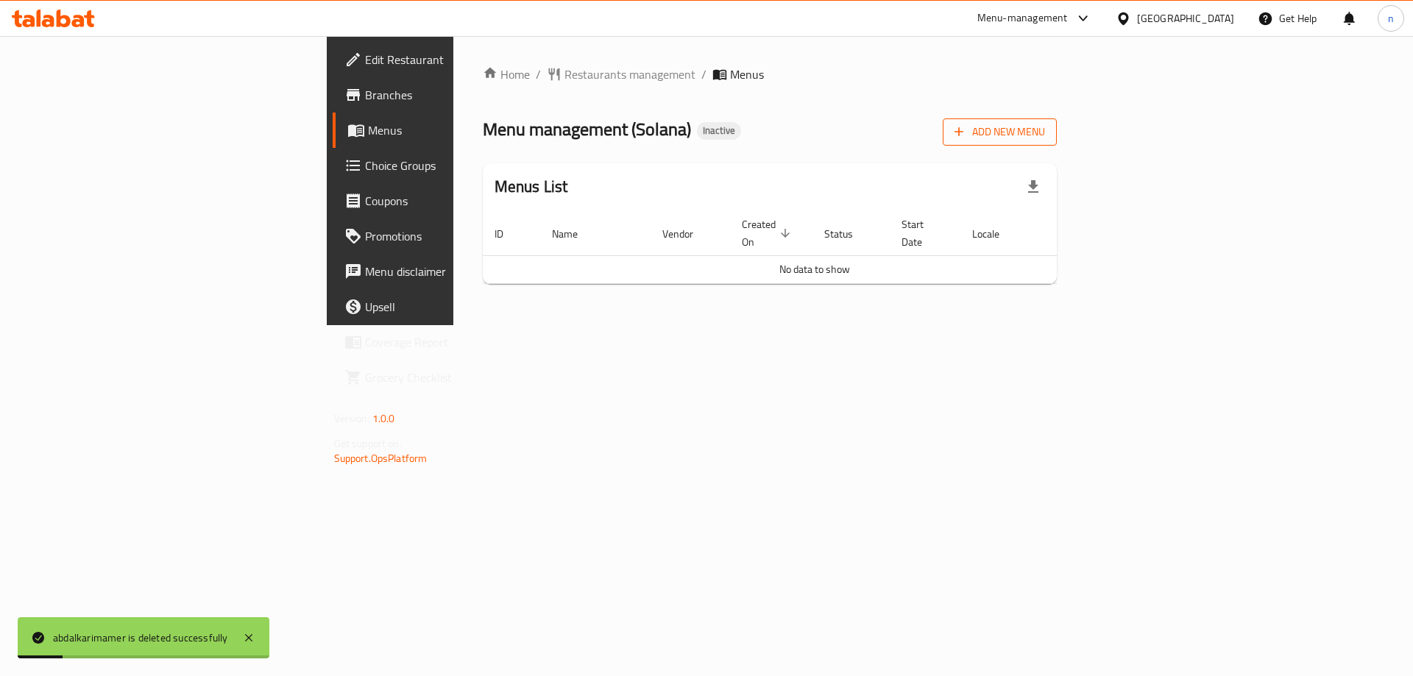
click at [1045, 131] on span "Add New Menu" at bounding box center [1000, 132] width 91 height 18
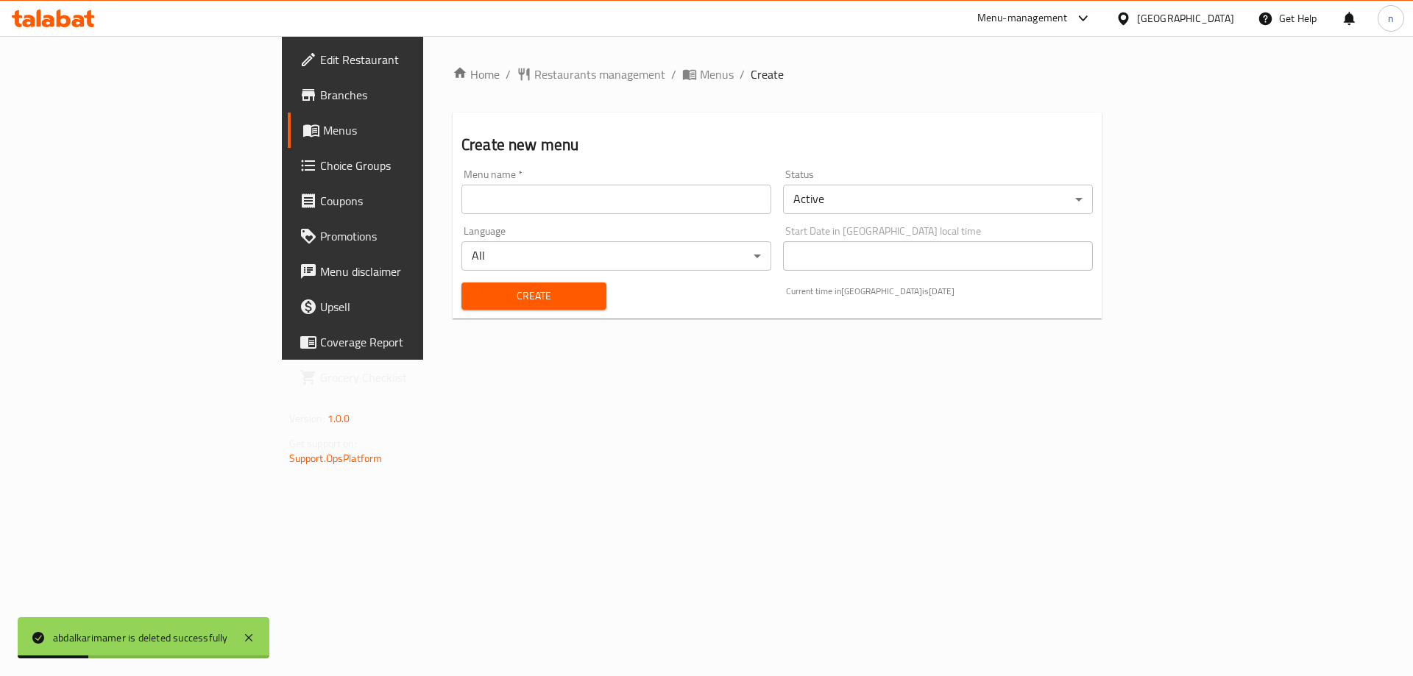
click at [461, 202] on input "text" at bounding box center [616, 199] width 310 height 29
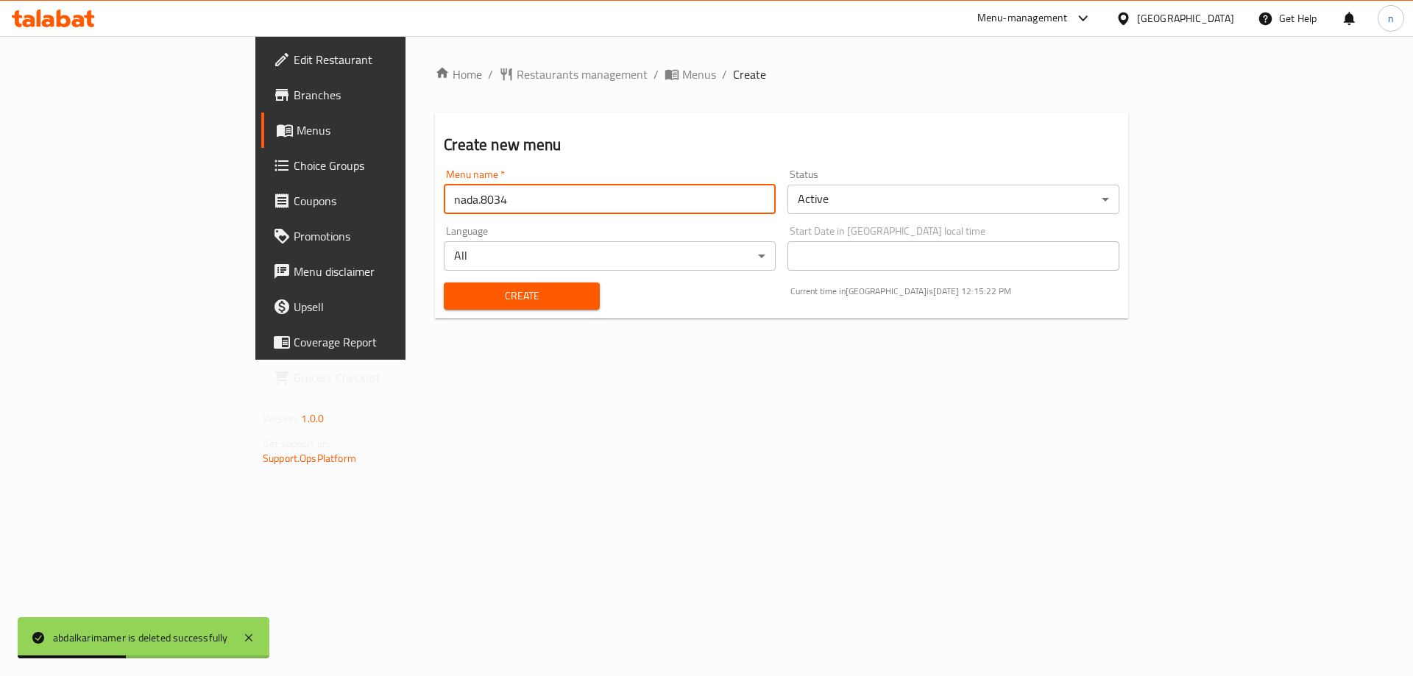
click at [444, 203] on input "nada.8034" at bounding box center [610, 199] width 332 height 29
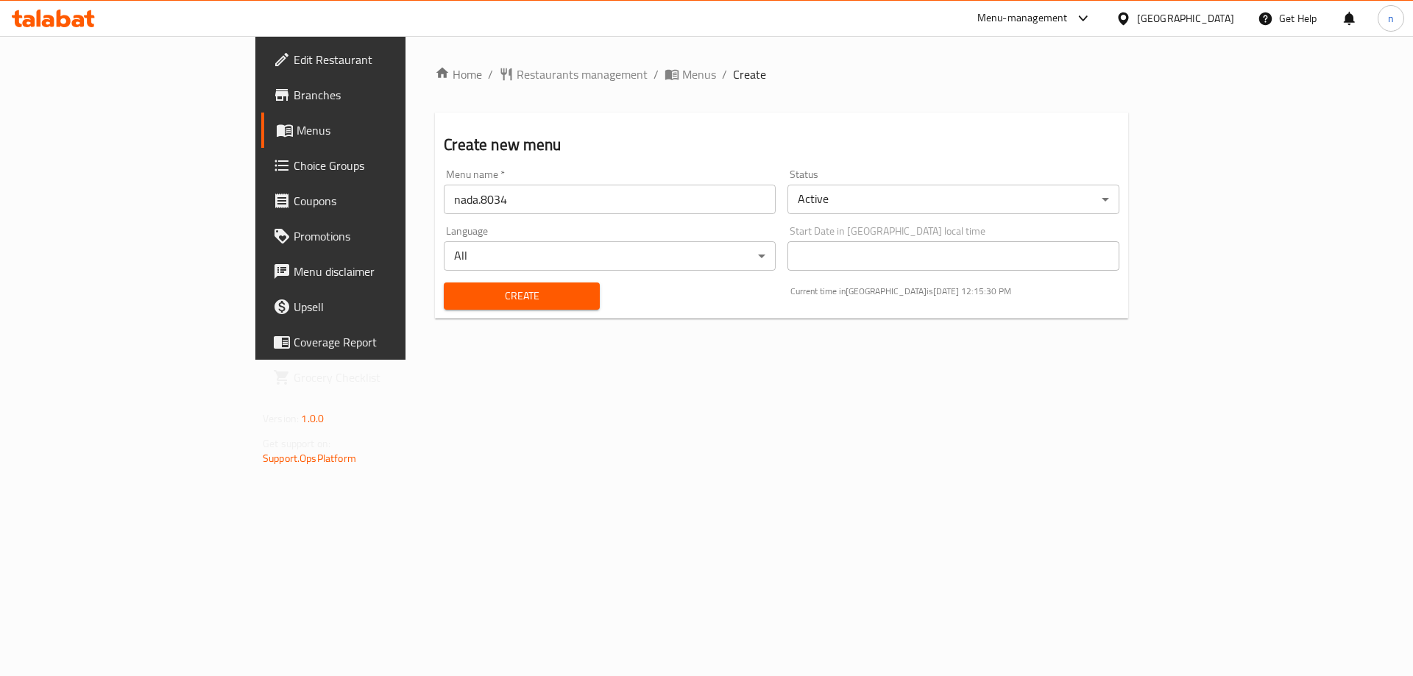
click at [448, 196] on input "nada.8034" at bounding box center [610, 199] width 332 height 29
type input "nada.8034 first"
click at [456, 288] on span "Create" at bounding box center [522, 296] width 132 height 18
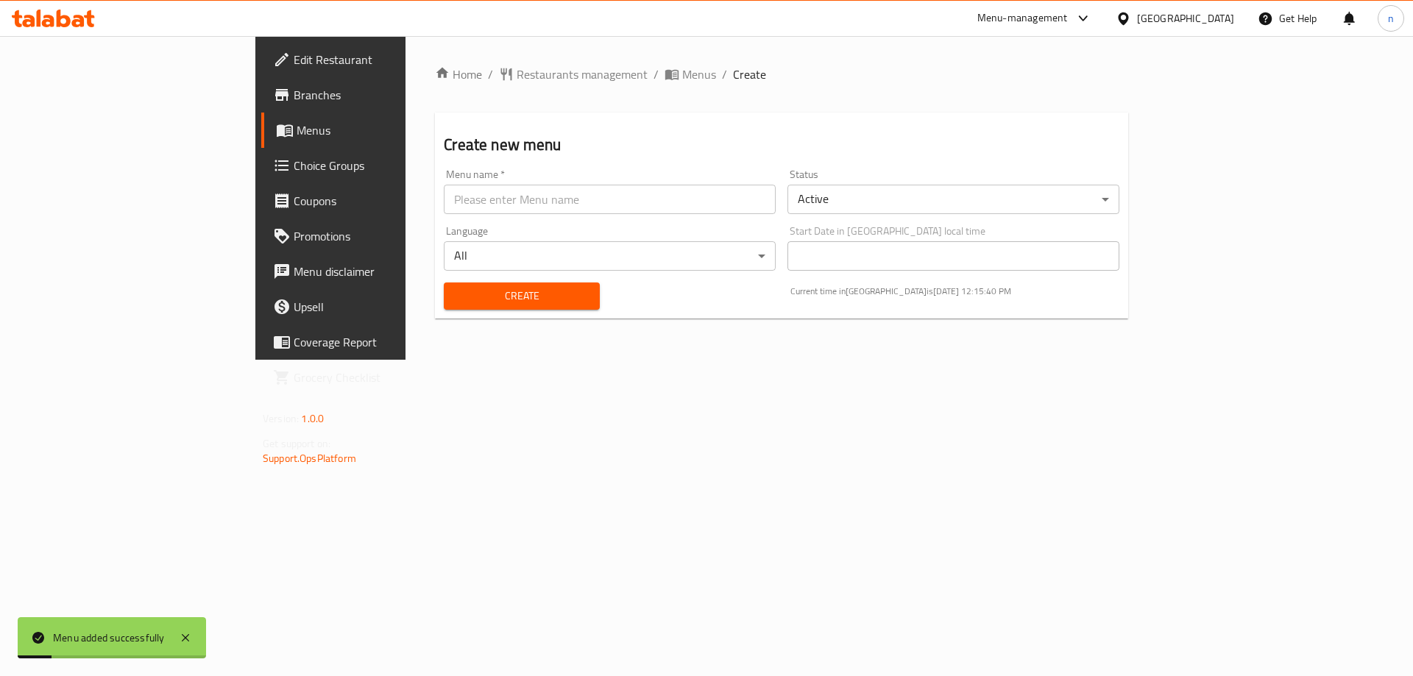
click at [297, 132] on span "Menus" at bounding box center [388, 130] width 183 height 18
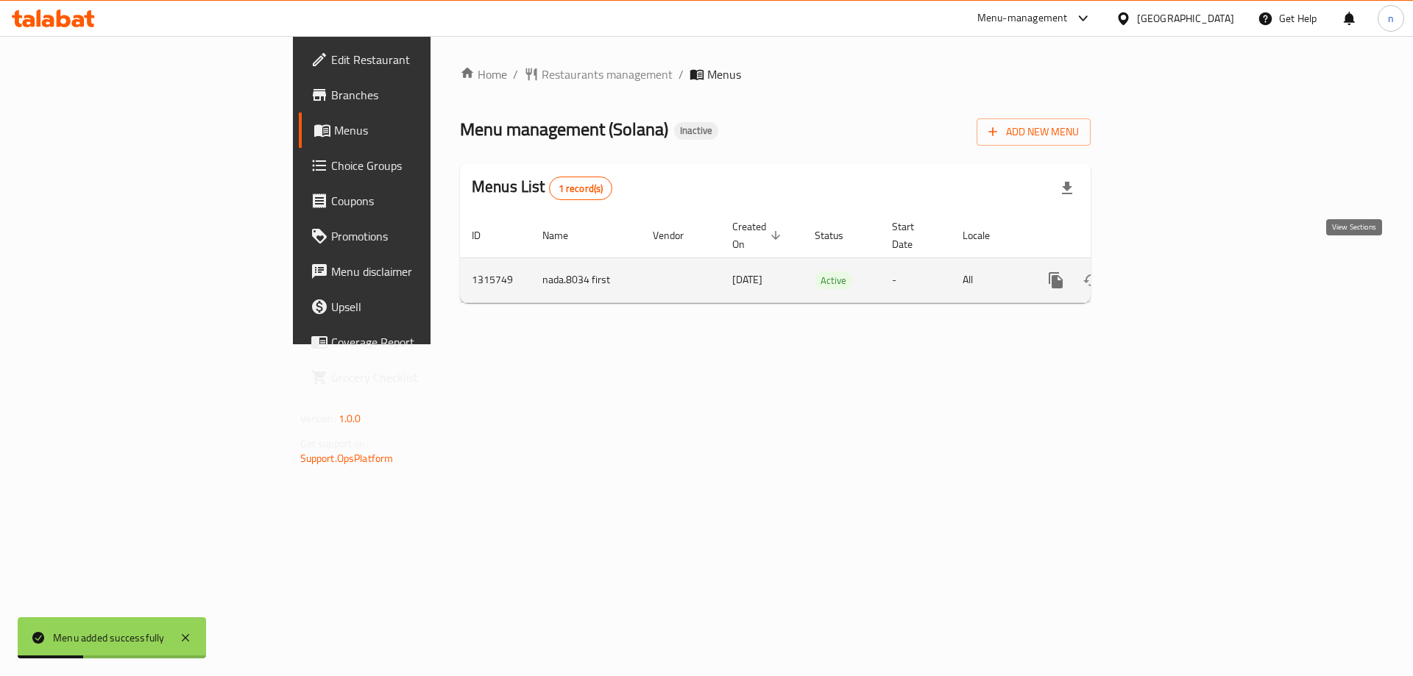
click at [1180, 263] on link "enhanced table" at bounding box center [1161, 280] width 35 height 35
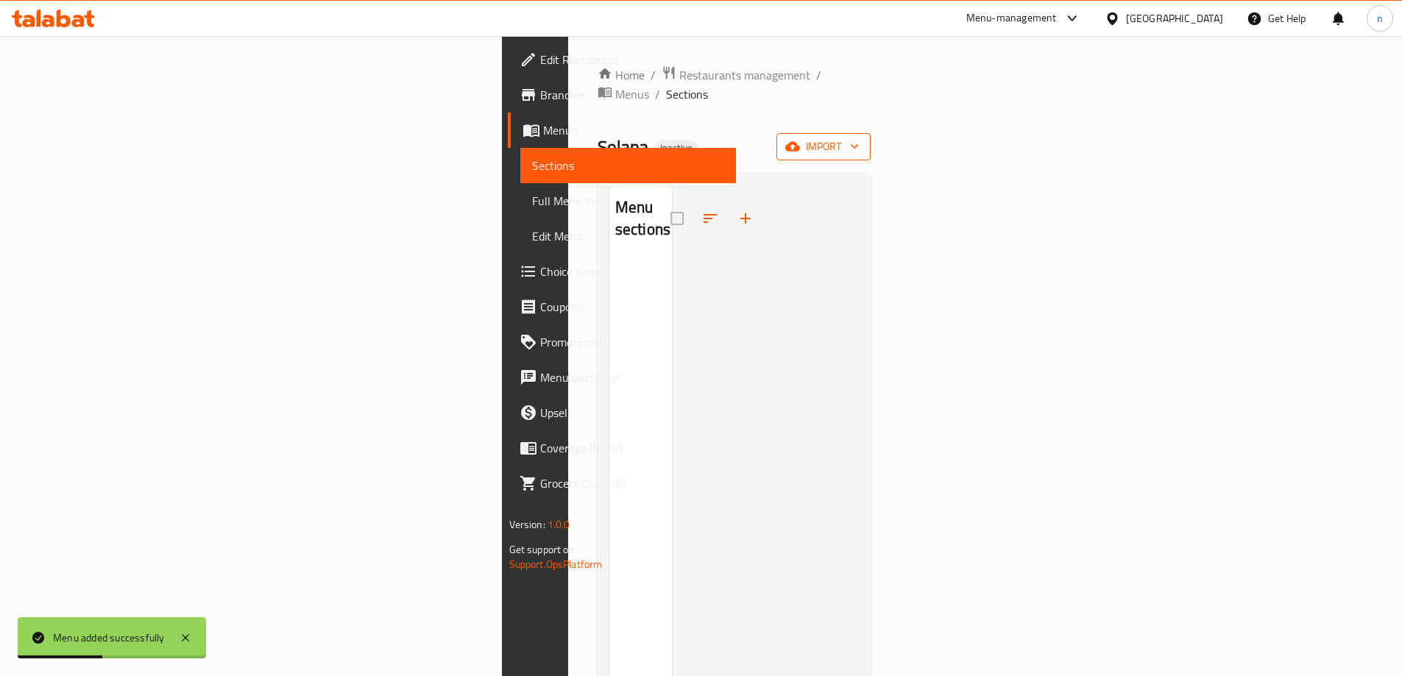
click at [871, 137] on button "import" at bounding box center [823, 146] width 94 height 27
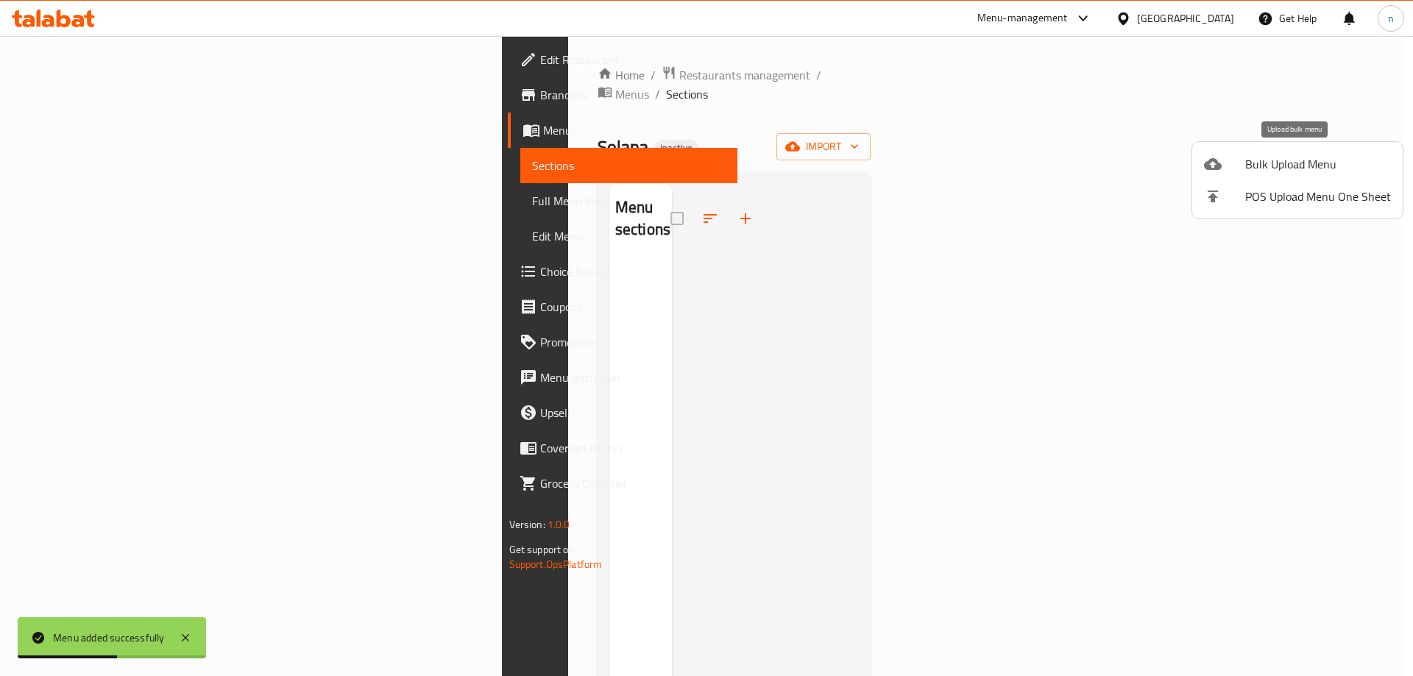
click at [1295, 171] on span "Bulk Upload Menu" at bounding box center [1318, 164] width 146 height 18
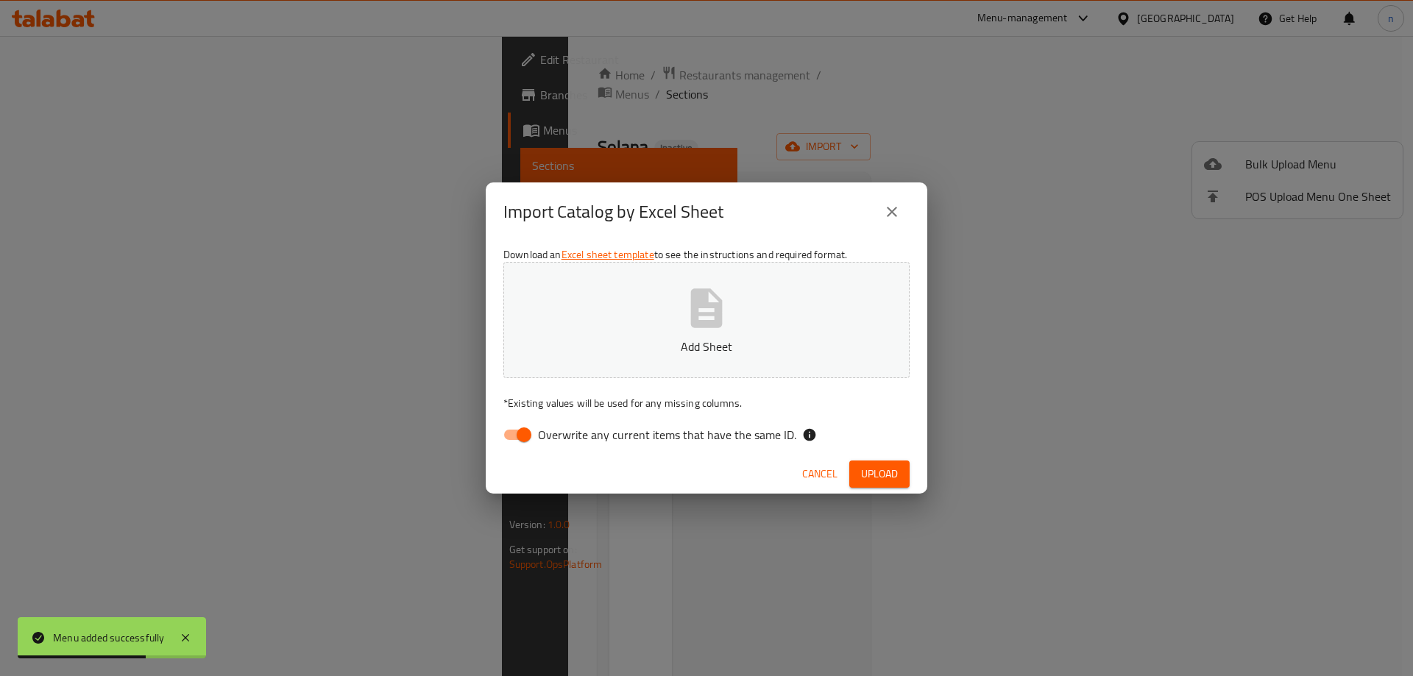
click at [518, 429] on input "Overwrite any current items that have the same ID." at bounding box center [524, 435] width 84 height 28
checkbox input "false"
click at [893, 469] on span "Upload" at bounding box center [879, 474] width 37 height 18
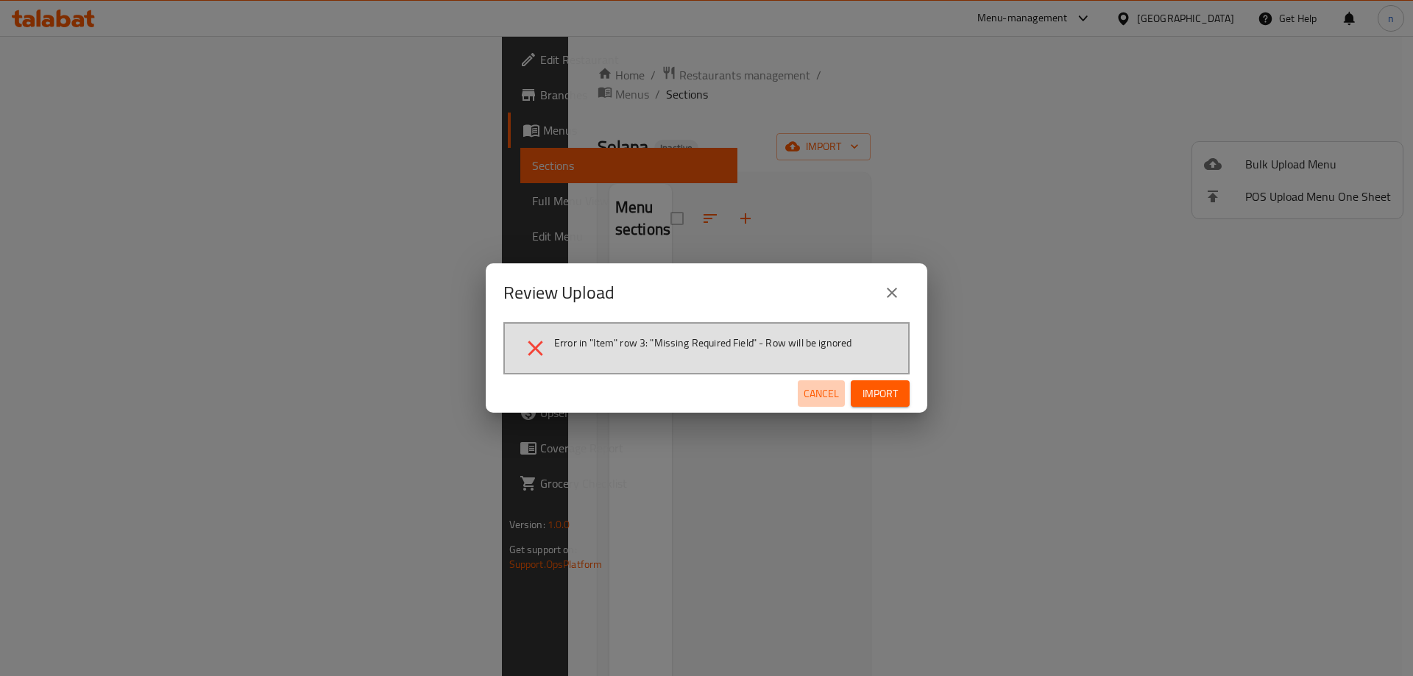
click at [829, 391] on span "Cancel" at bounding box center [821, 394] width 35 height 18
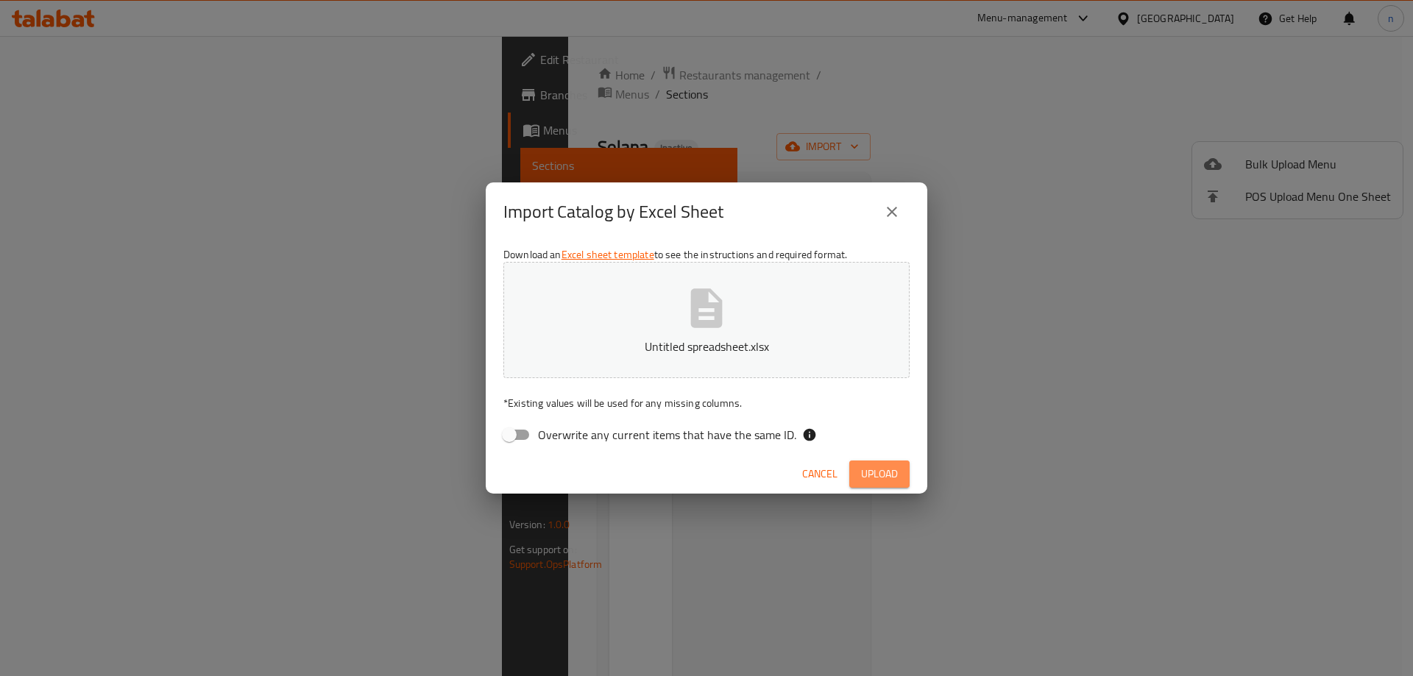
click at [888, 473] on span "Upload" at bounding box center [879, 474] width 37 height 18
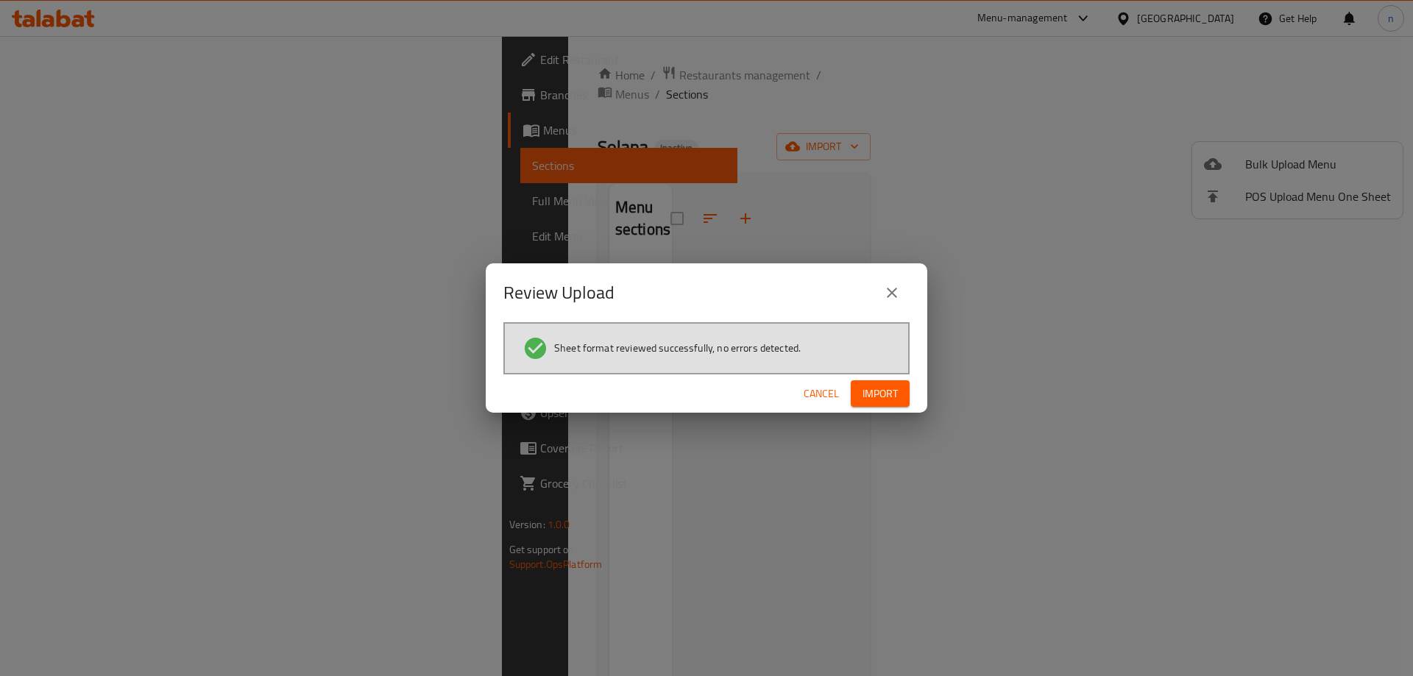
click at [868, 404] on button "Import" at bounding box center [880, 393] width 59 height 27
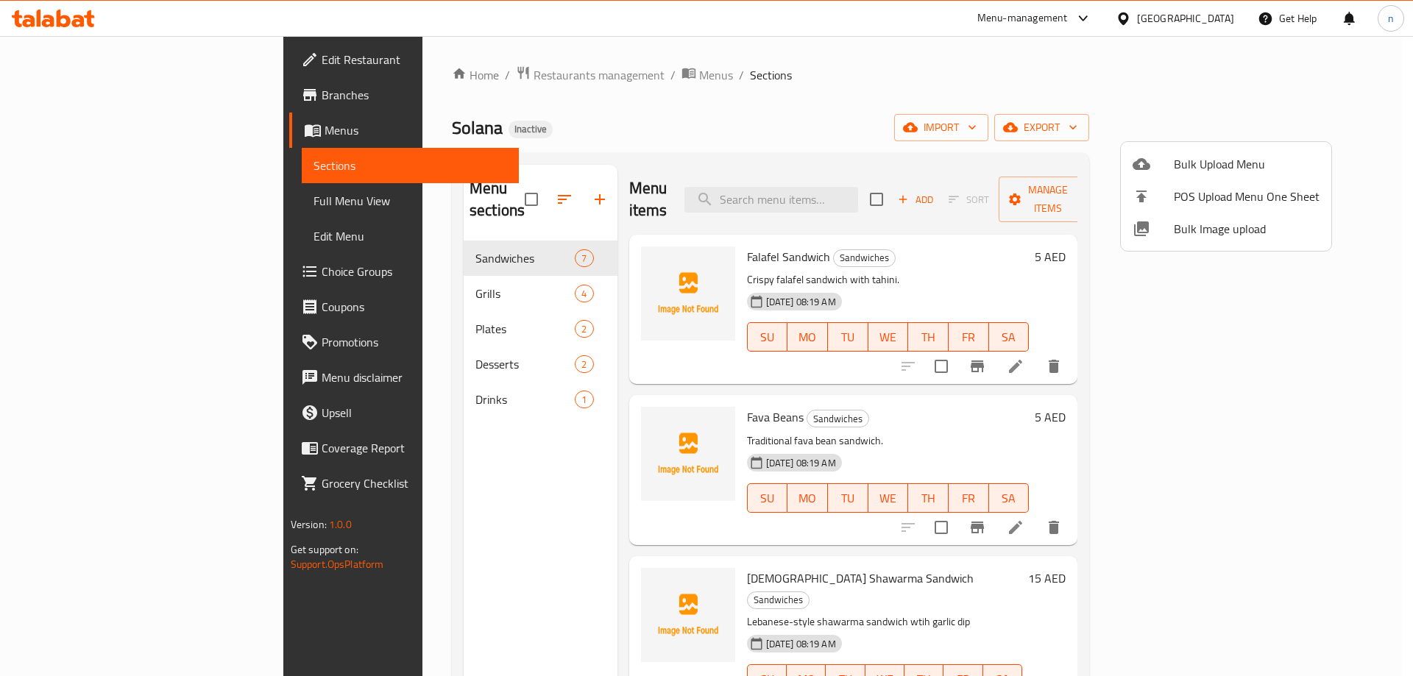
click at [69, 207] on div at bounding box center [706, 338] width 1413 height 676
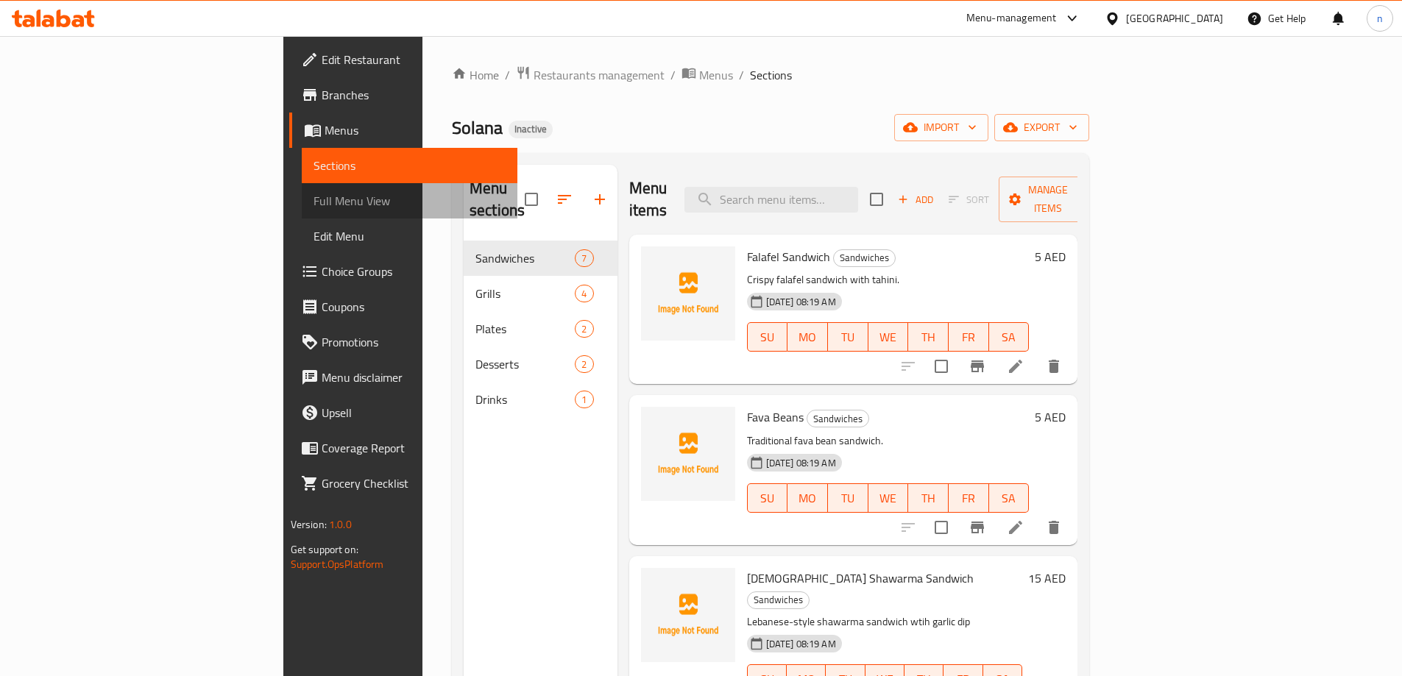
click at [314, 202] on span "Full Menu View" at bounding box center [410, 201] width 192 height 18
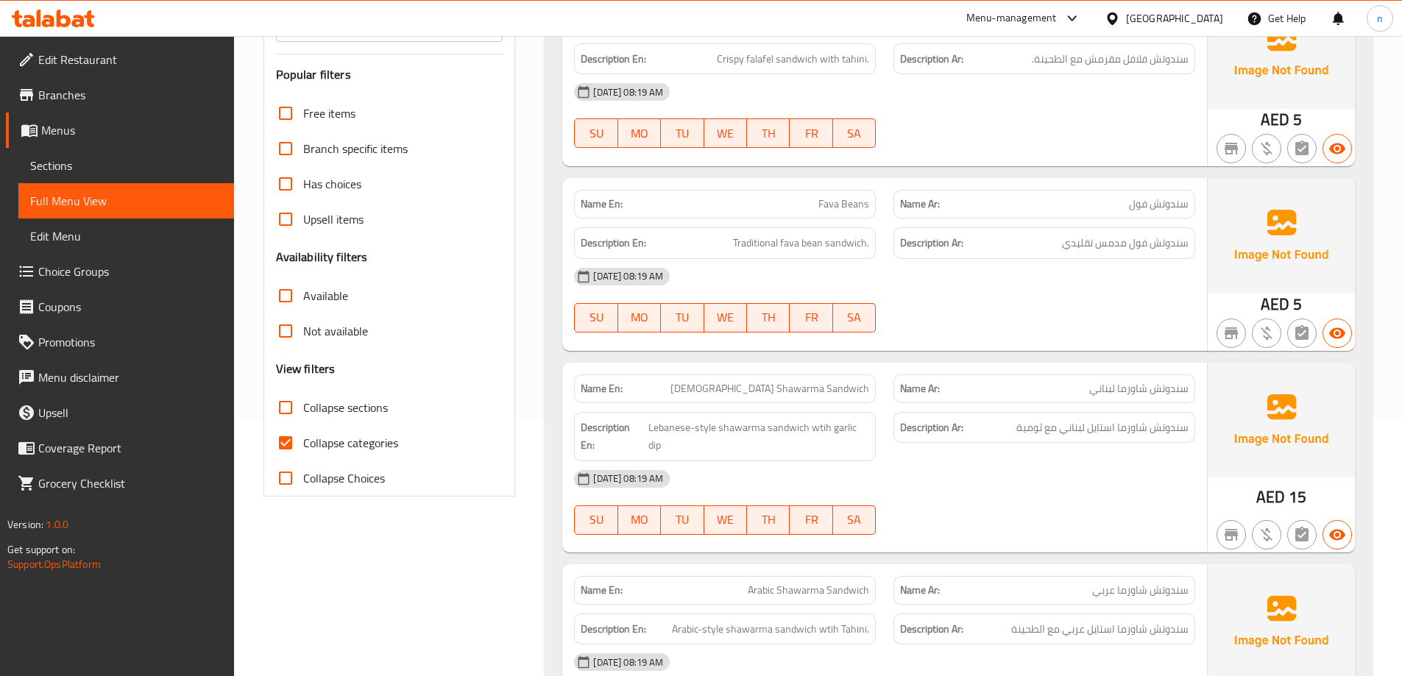
scroll to position [294, 0]
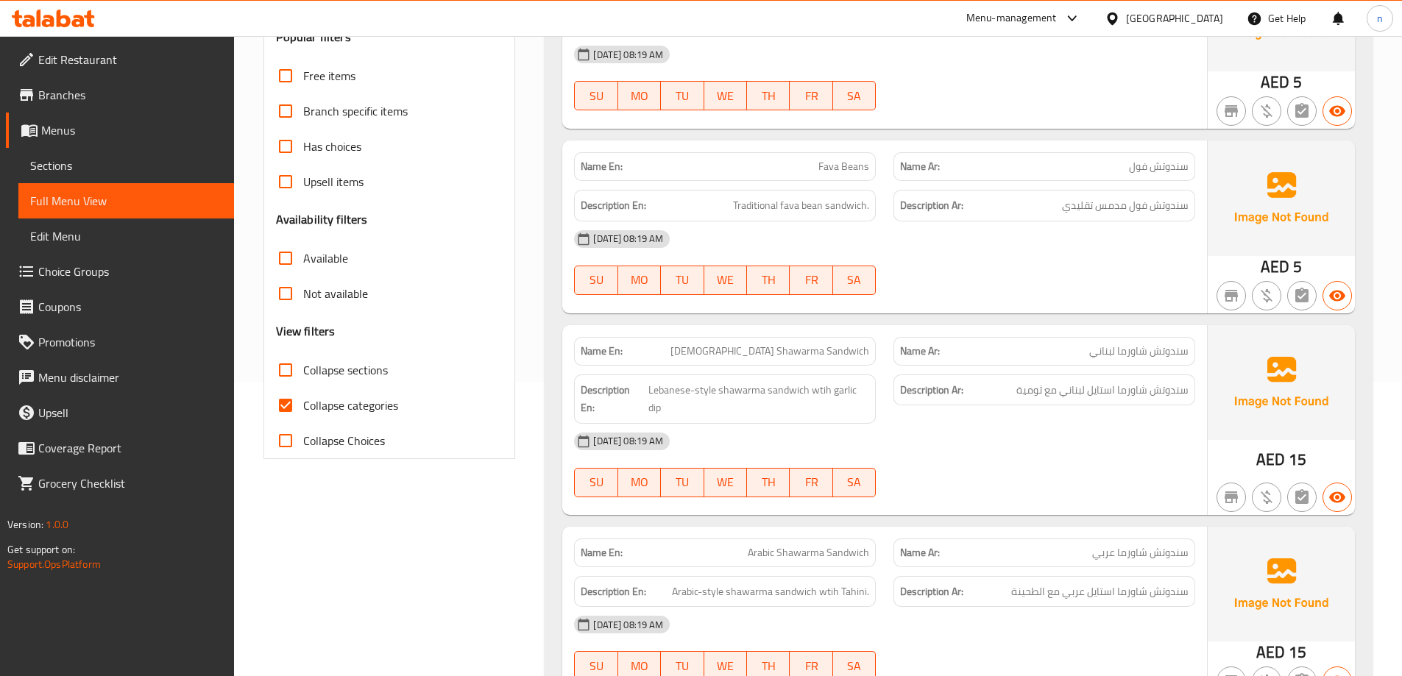
click at [285, 403] on input "Collapse categories" at bounding box center [285, 405] width 35 height 35
checkbox input "false"
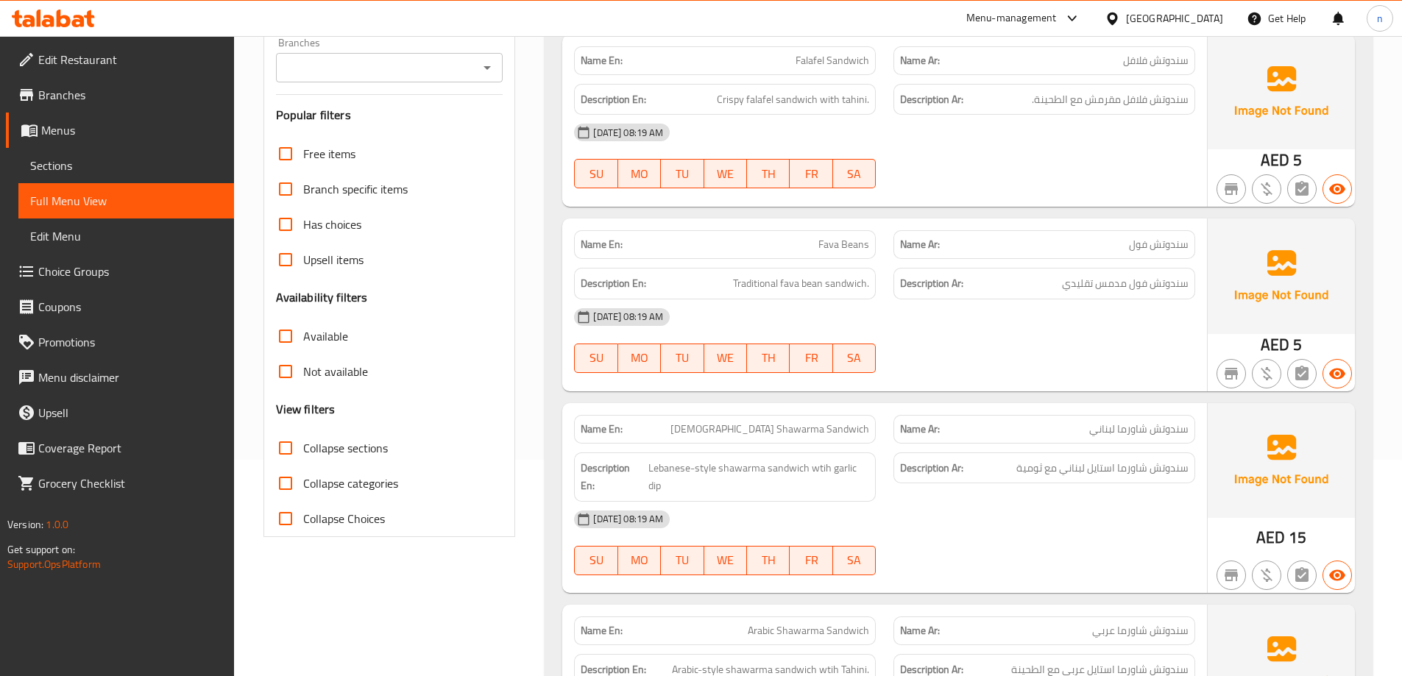
scroll to position [221, 0]
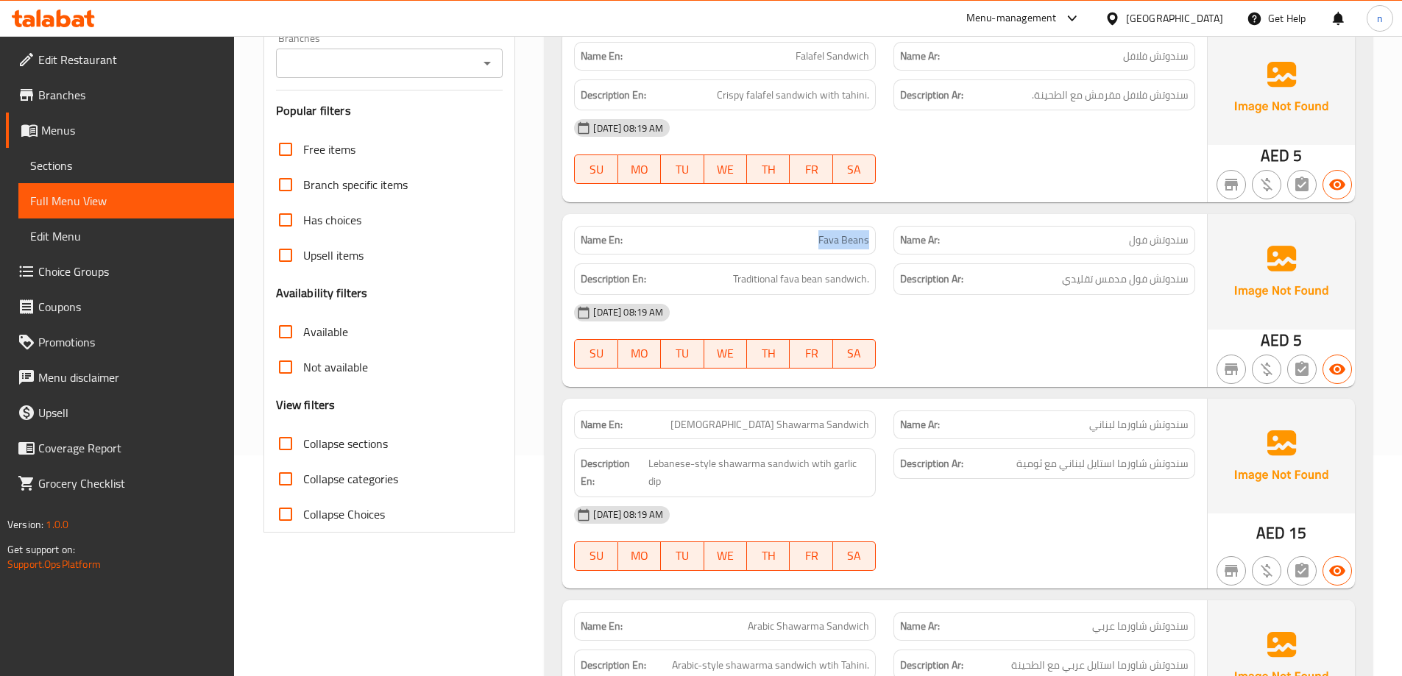
drag, startPoint x: 821, startPoint y: 241, endPoint x: 873, endPoint y: 251, distance: 53.1
click at [873, 251] on div "Name En: Fava Beans" at bounding box center [725, 240] width 302 height 29
drag, startPoint x: 1156, startPoint y: 242, endPoint x: 1196, endPoint y: 246, distance: 39.9
click at [1196, 246] on div "Name Ar: سندوتش فول" at bounding box center [1044, 240] width 319 height 46
click at [861, 244] on span "Fava Beans" at bounding box center [843, 240] width 51 height 15
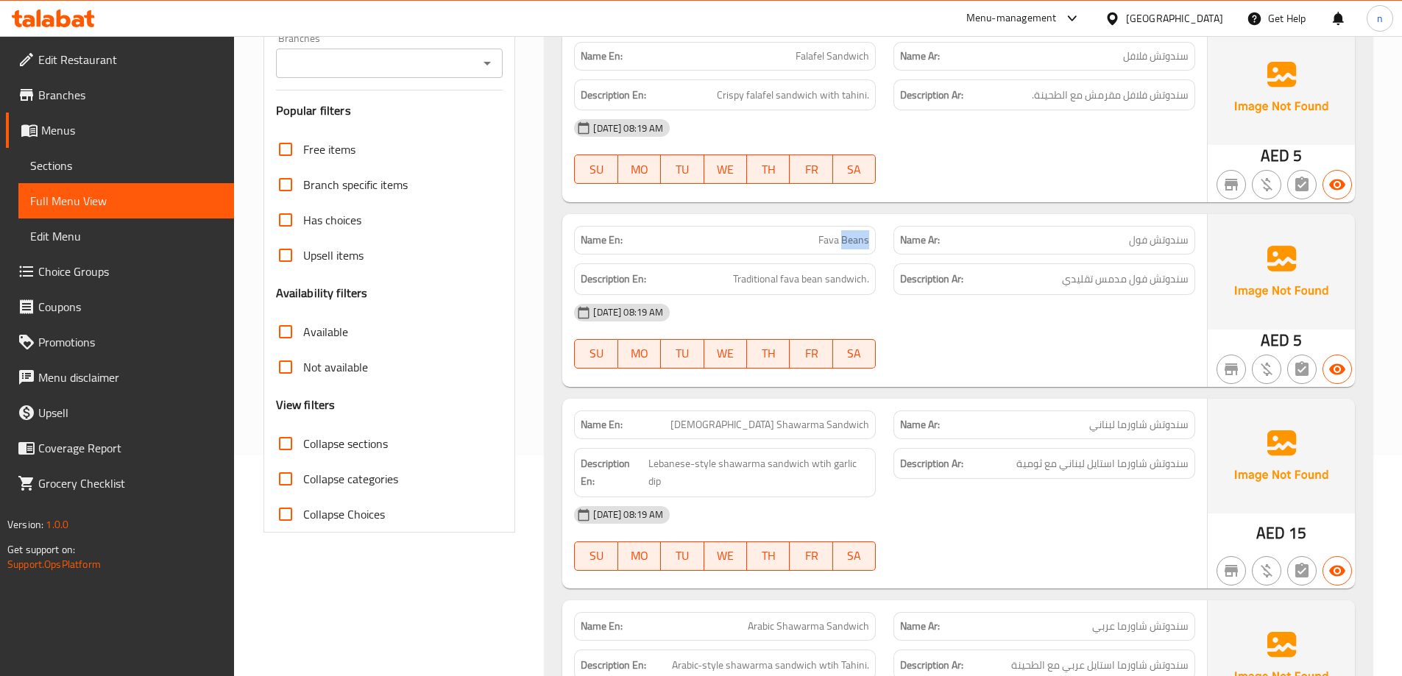
click at [861, 244] on span "Fava Beans" at bounding box center [843, 240] width 51 height 15
copy span "Fava Beans"
click at [868, 237] on span "Fava Beans" at bounding box center [843, 240] width 51 height 15
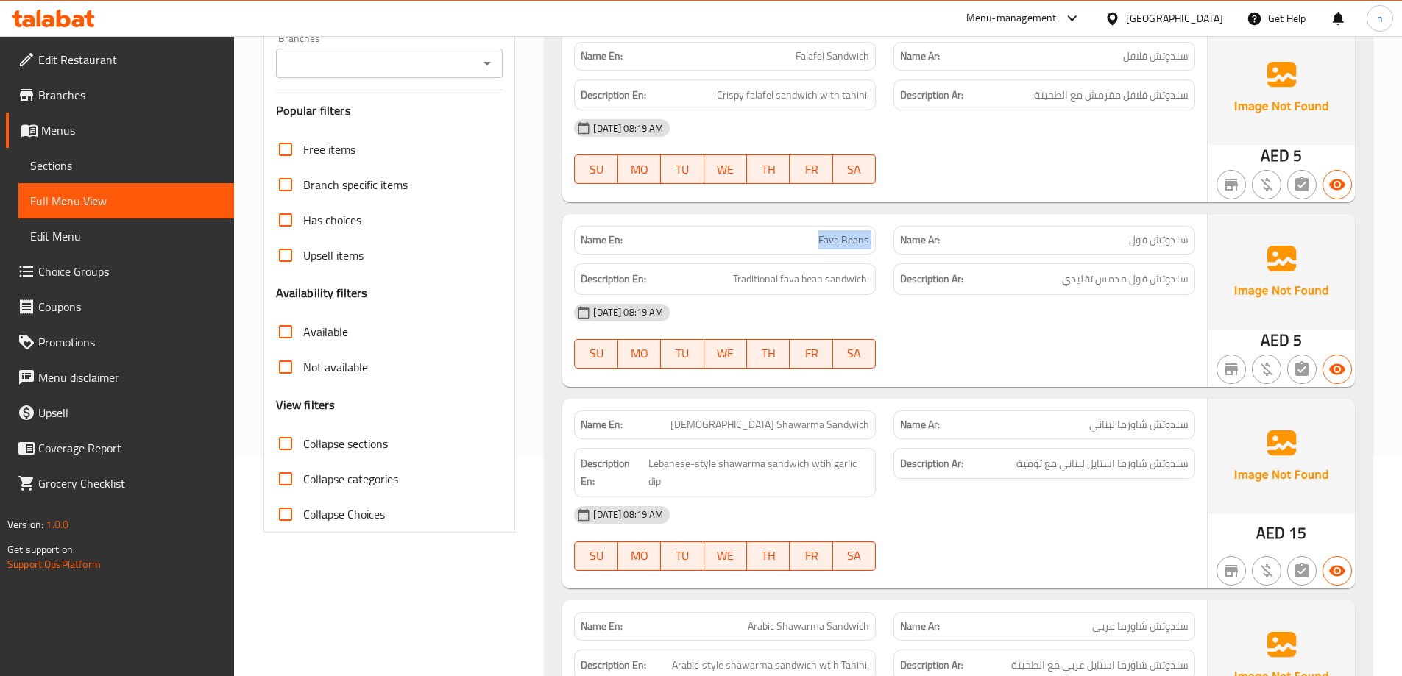
click at [868, 237] on span "Fava Beans" at bounding box center [843, 240] width 51 height 15
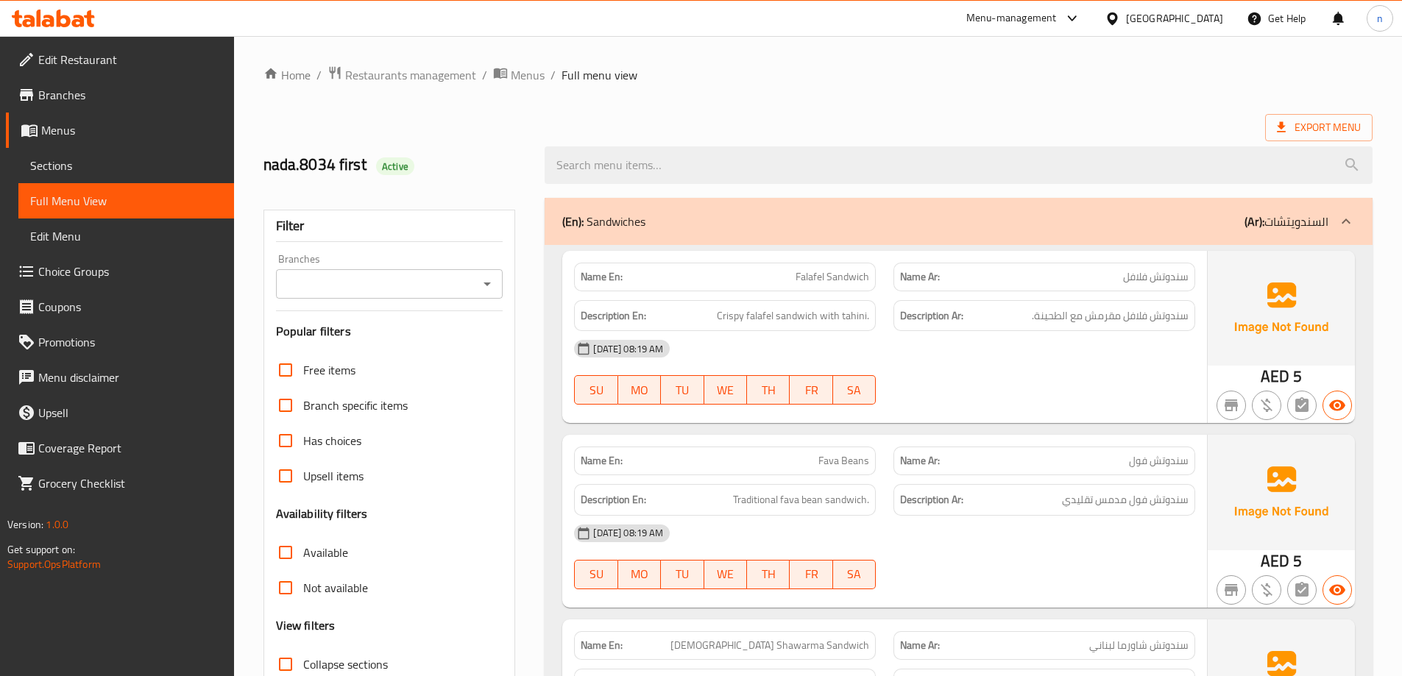
click at [64, 174] on span "Sections" at bounding box center [126, 166] width 192 height 18
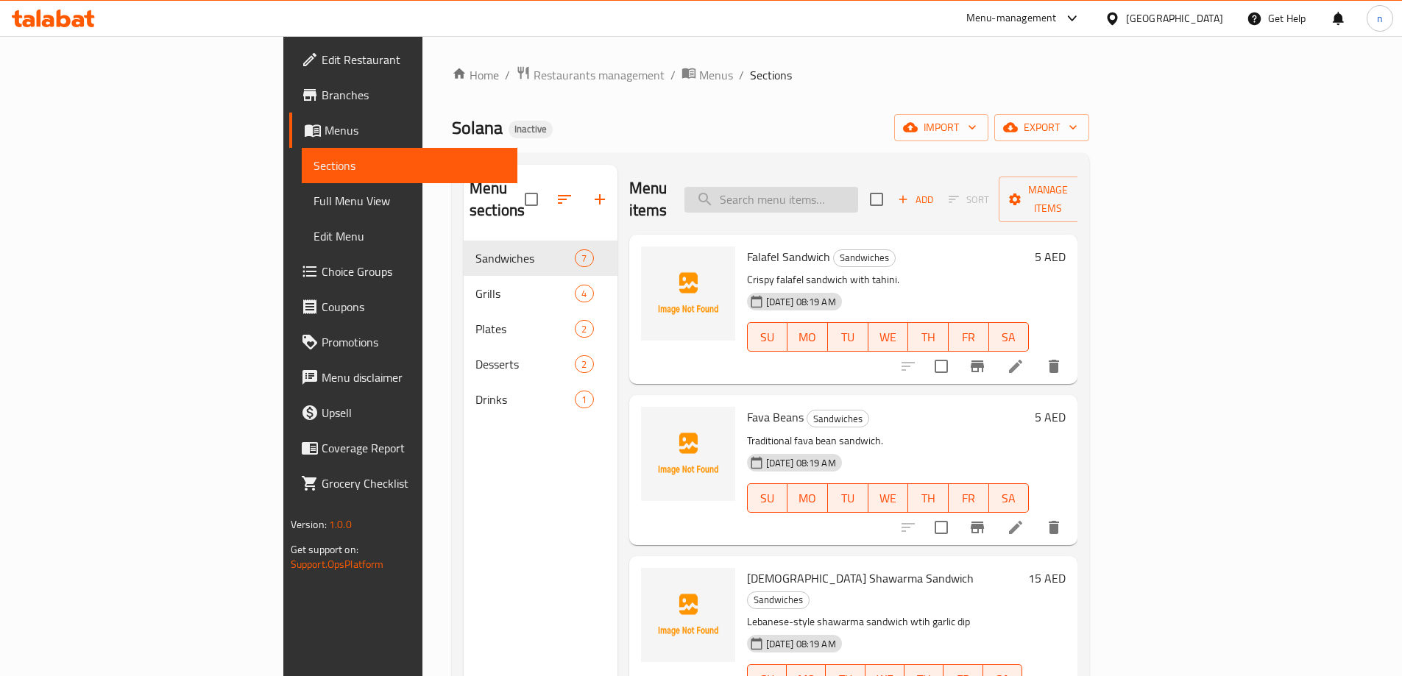
click at [831, 187] on input "search" at bounding box center [771, 200] width 174 height 26
paste input "Fava Beans"
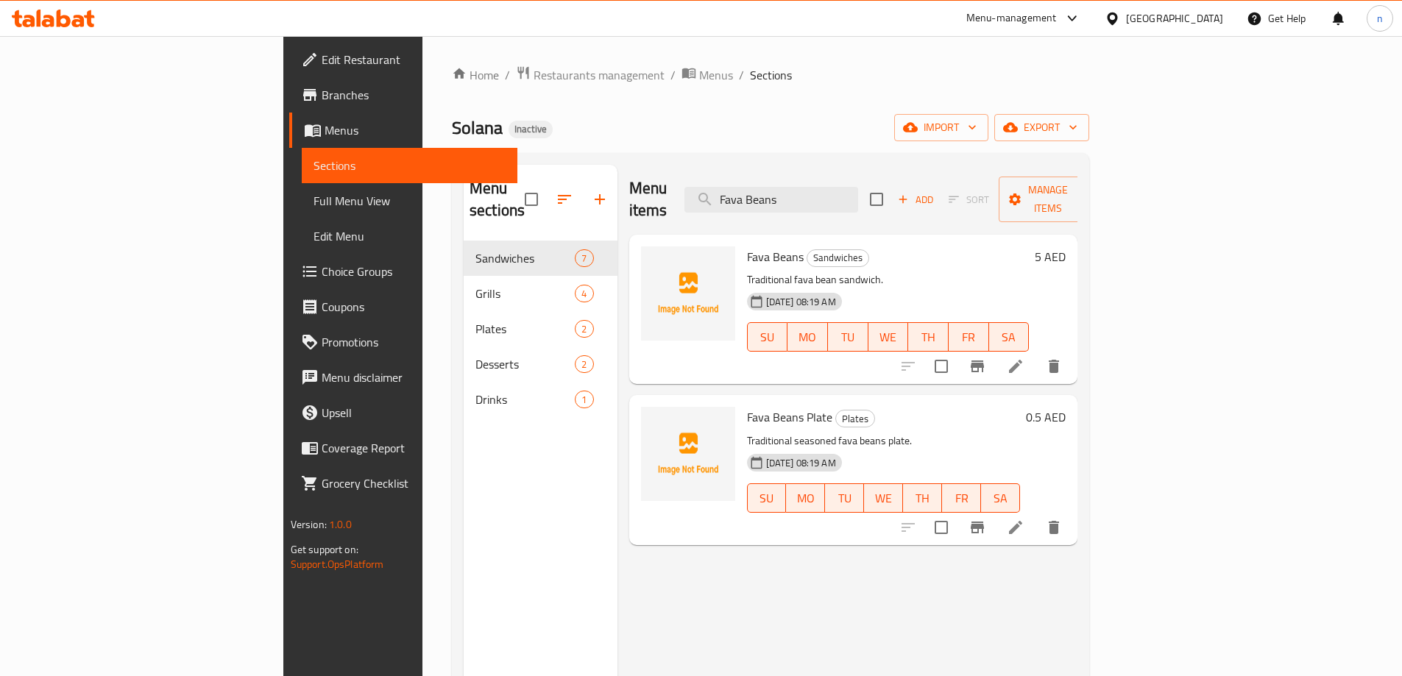
type input "Fava Beans"
drag, startPoint x: 745, startPoint y: 233, endPoint x: 790, endPoint y: 241, distance: 46.3
click at [807, 249] on span "Sandwiches" at bounding box center [837, 257] width 61 height 17
click at [1022, 360] on icon at bounding box center [1015, 366] width 13 height 13
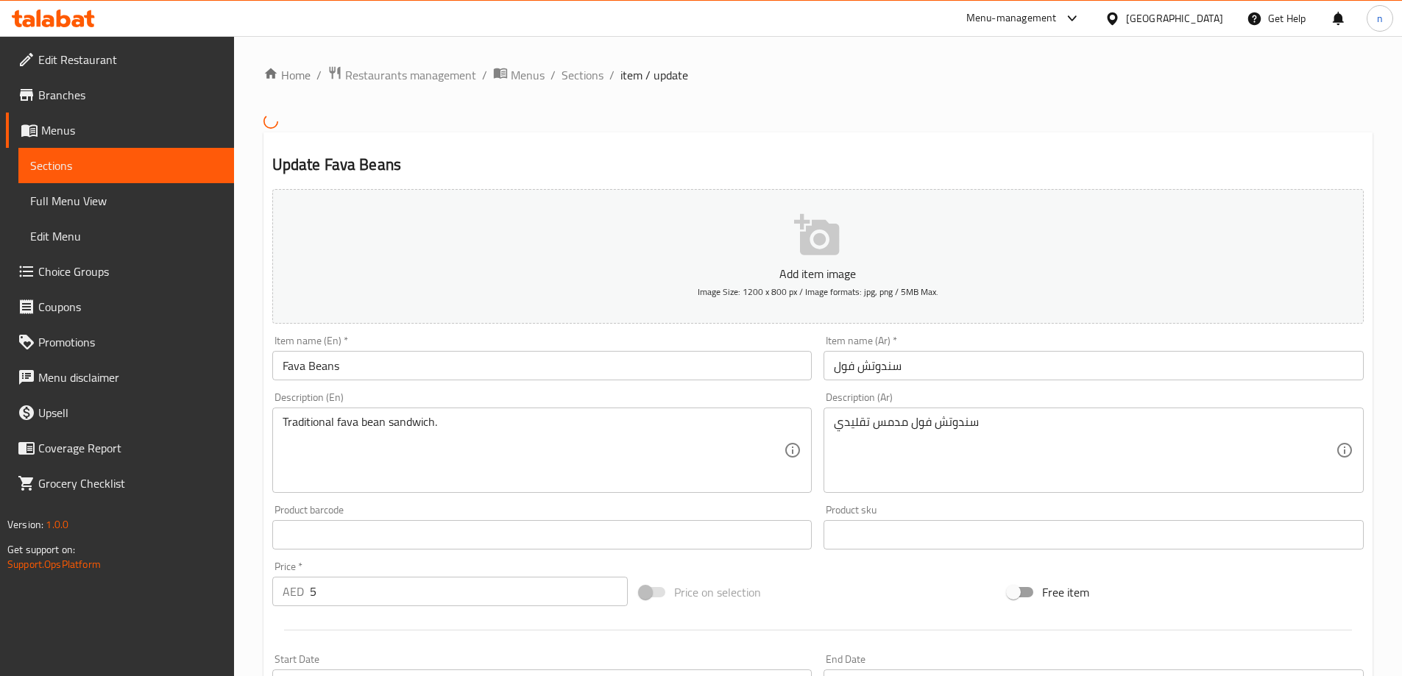
scroll to position [221, 0]
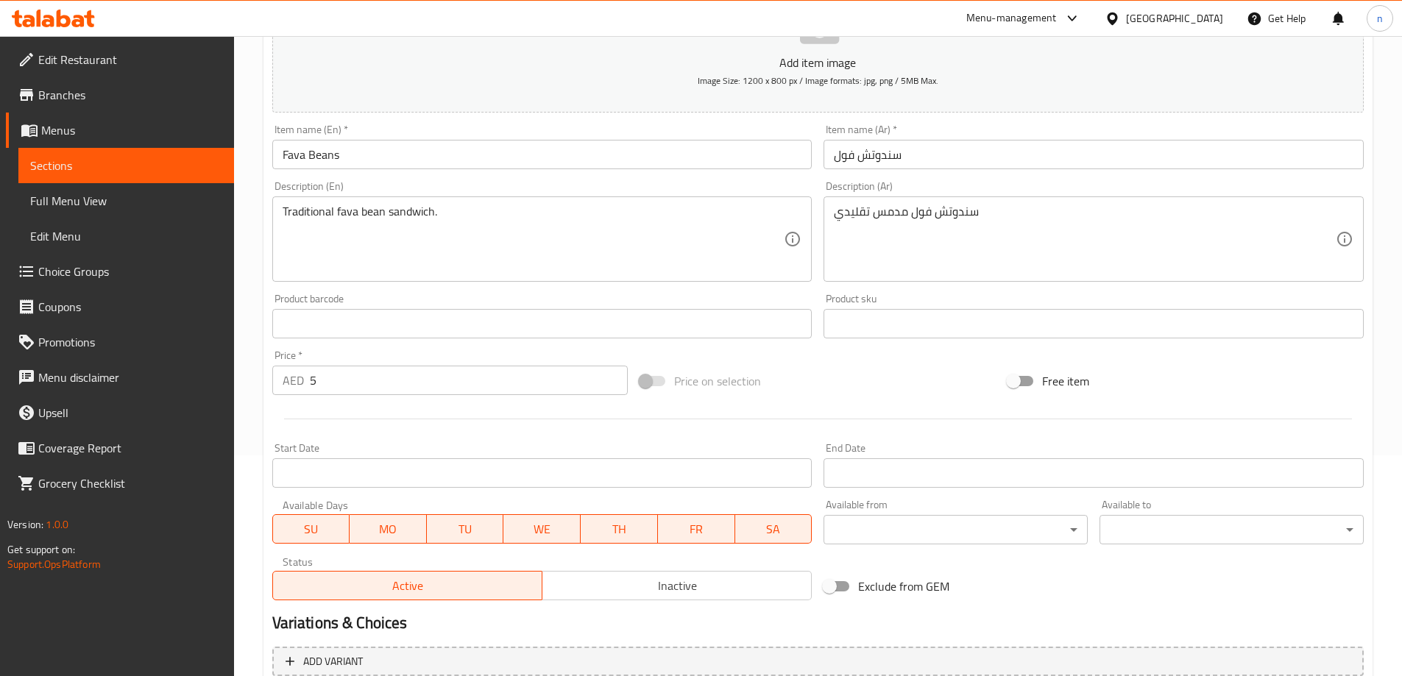
click at [378, 156] on input "Fava Beans" at bounding box center [542, 154] width 540 height 29
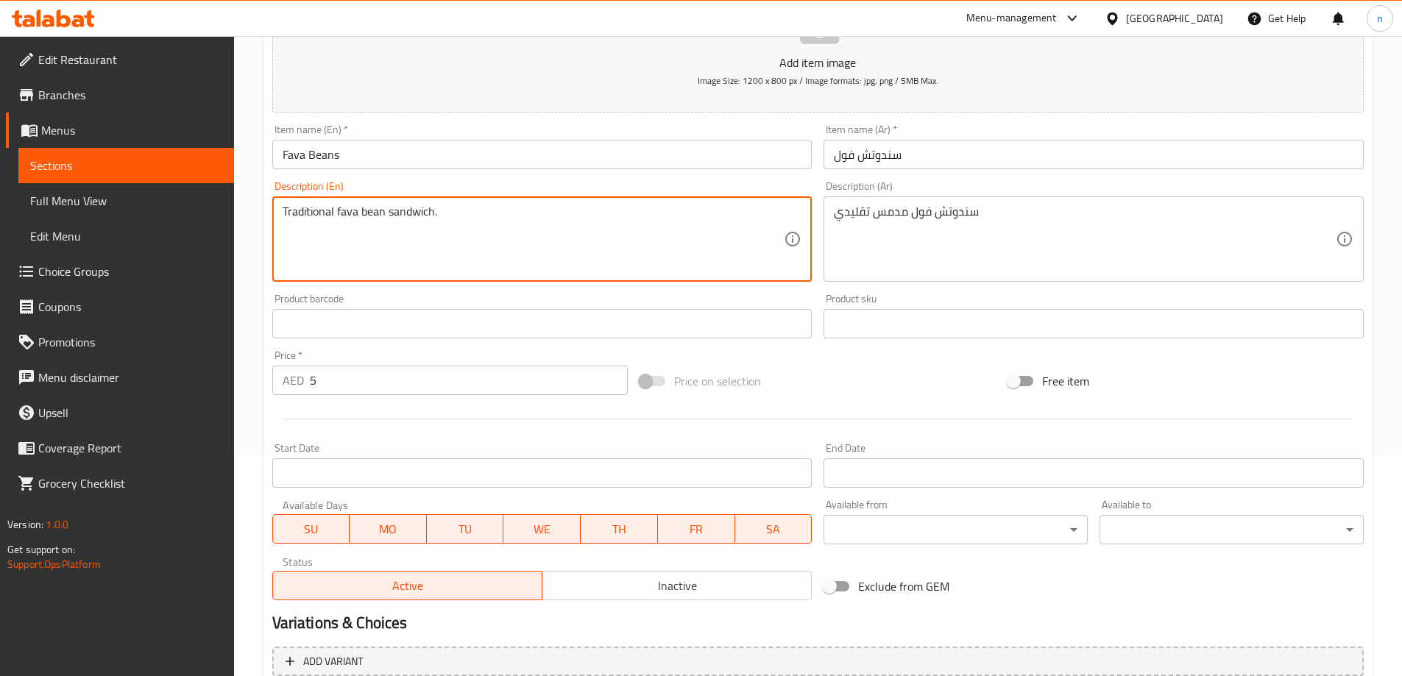
click at [375, 210] on textarea "Traditional fava bean sandwich." at bounding box center [534, 240] width 502 height 70
click at [355, 161] on input "Fava Beans" at bounding box center [542, 154] width 540 height 29
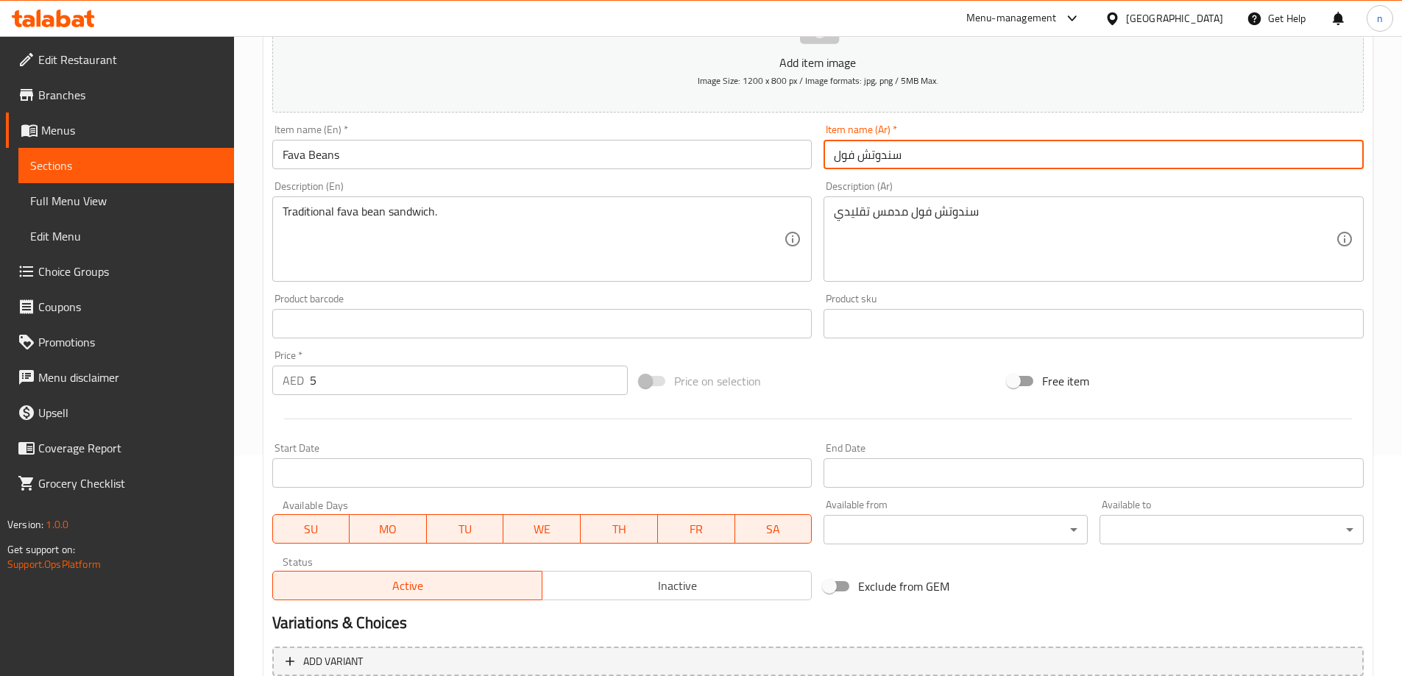
click at [839, 163] on input "سندوتش فول" at bounding box center [1094, 154] width 540 height 29
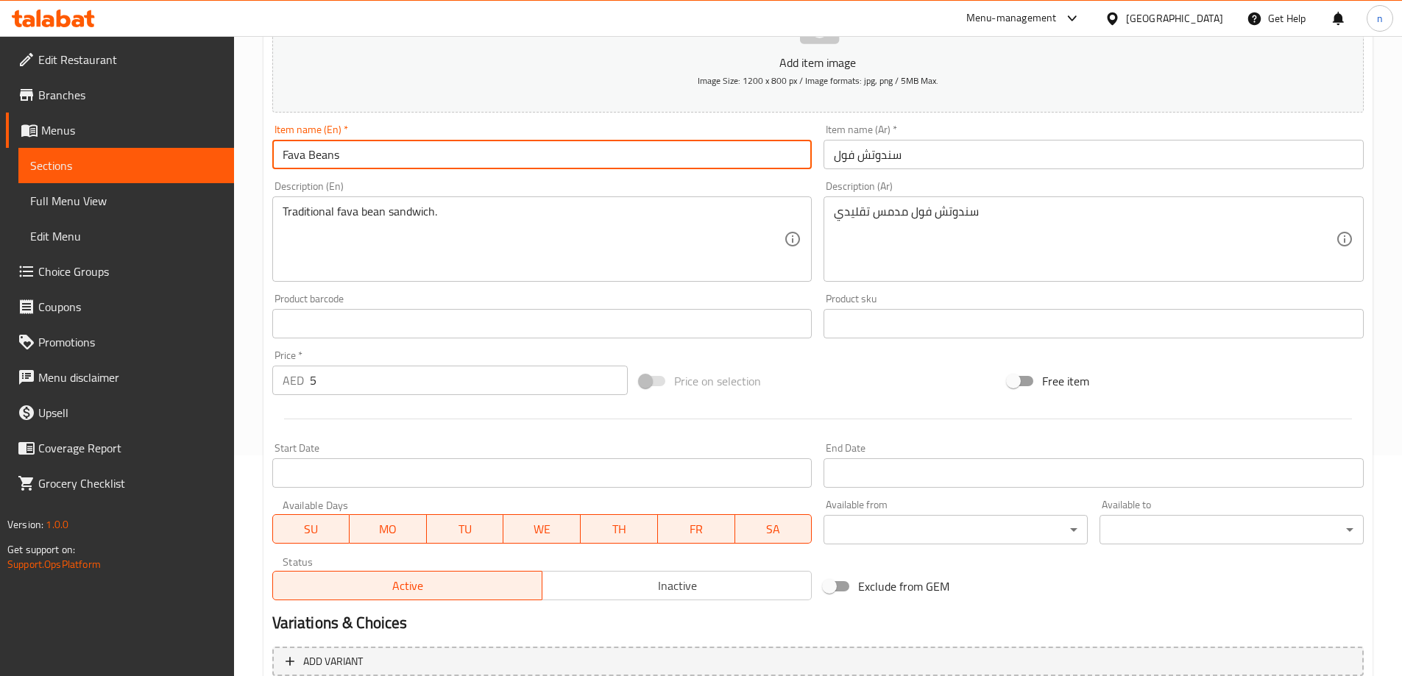
drag, startPoint x: 328, startPoint y: 149, endPoint x: 272, endPoint y: 147, distance: 56.7
click at [272, 147] on input "Fava Beans" at bounding box center [542, 154] width 540 height 29
paste input "oul"
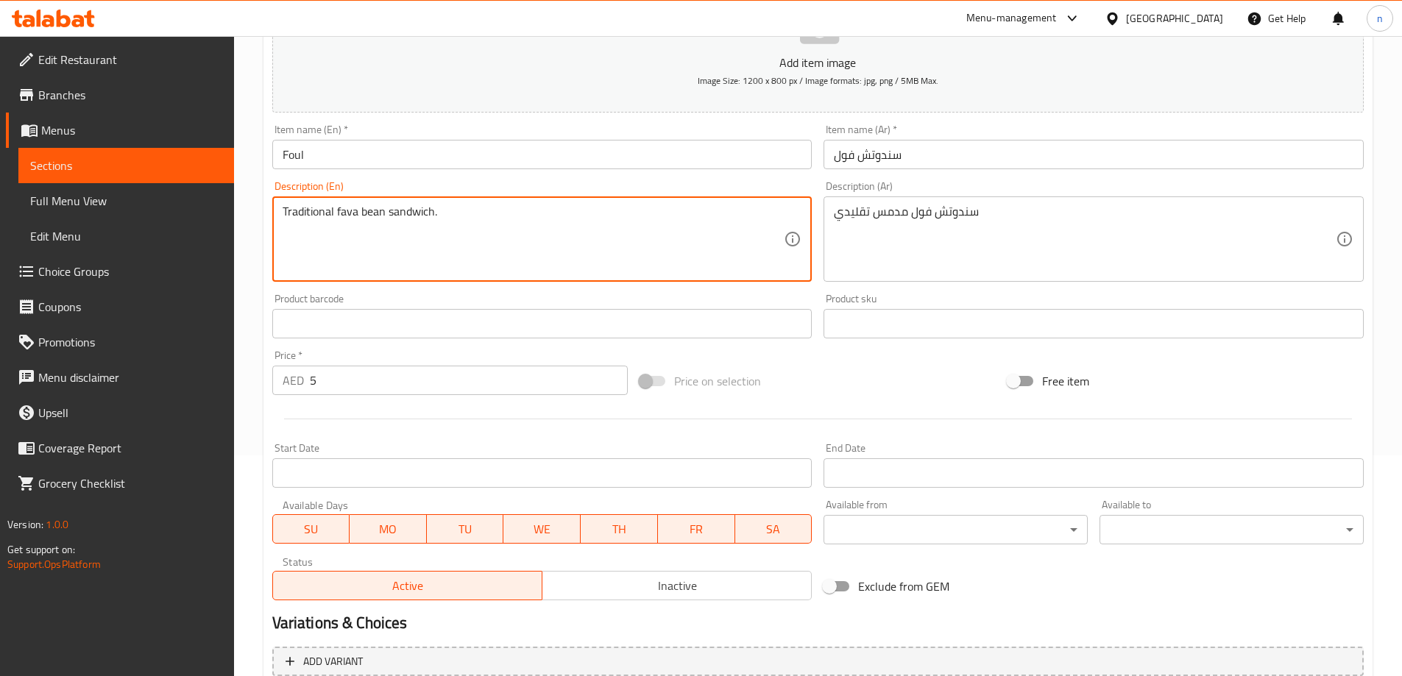
drag, startPoint x: 389, startPoint y: 218, endPoint x: 431, endPoint y: 223, distance: 42.3
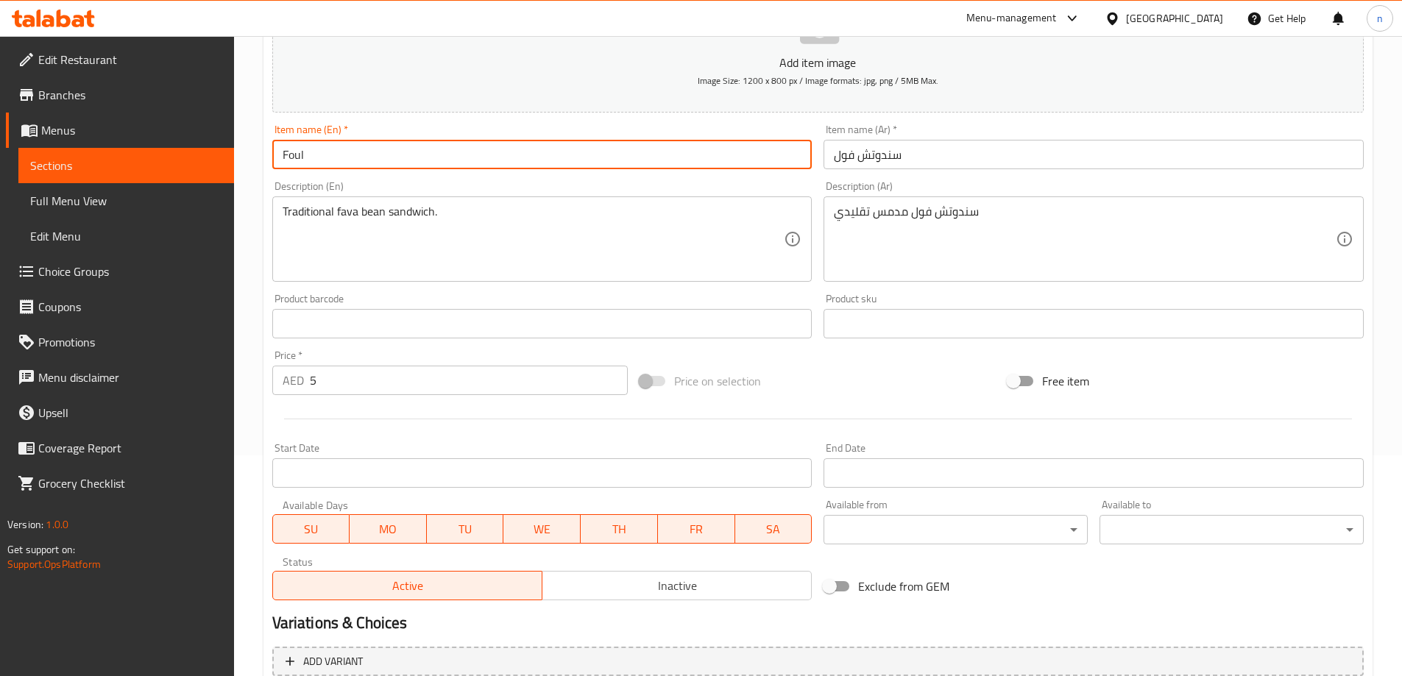
click at [366, 152] on input "Foul" at bounding box center [542, 154] width 540 height 29
paste input "sandwich"
click at [309, 155] on input "Foul sandwich" at bounding box center [542, 154] width 540 height 29
click at [417, 152] on input "Foul Sandwich" at bounding box center [542, 154] width 540 height 29
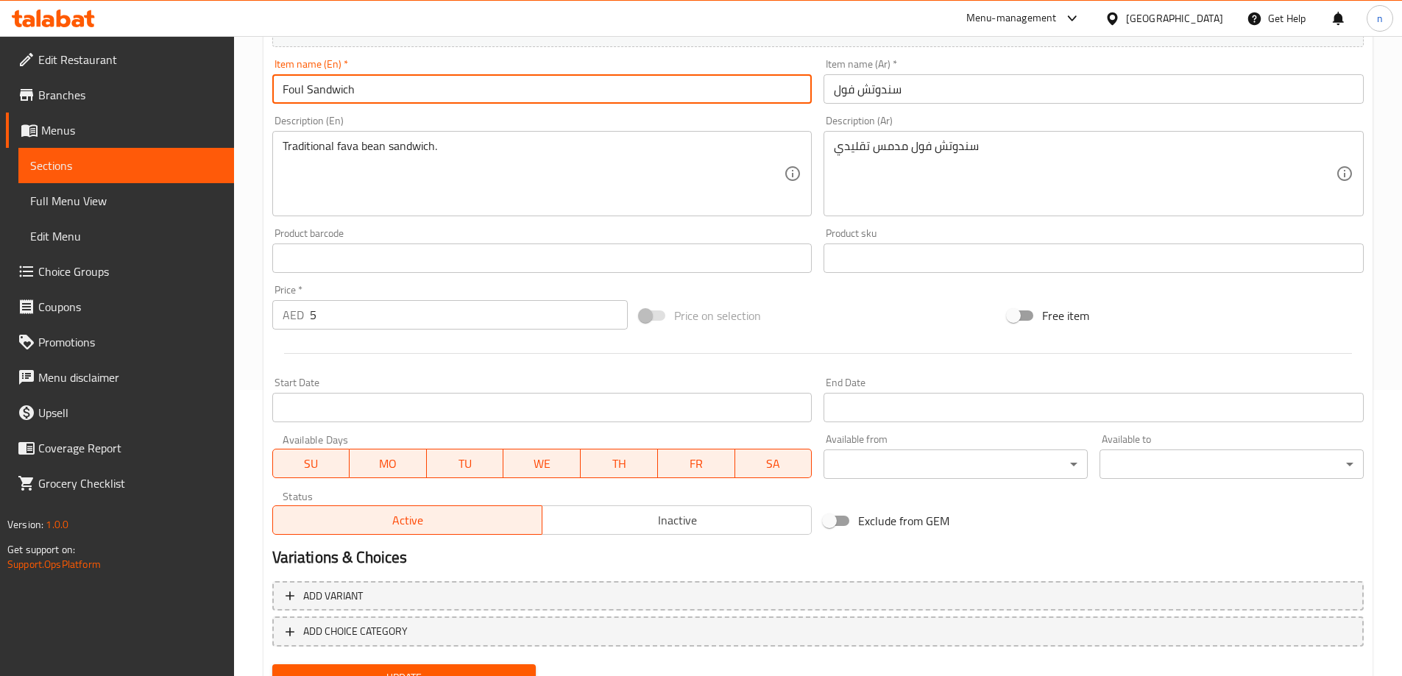
scroll to position [352, 0]
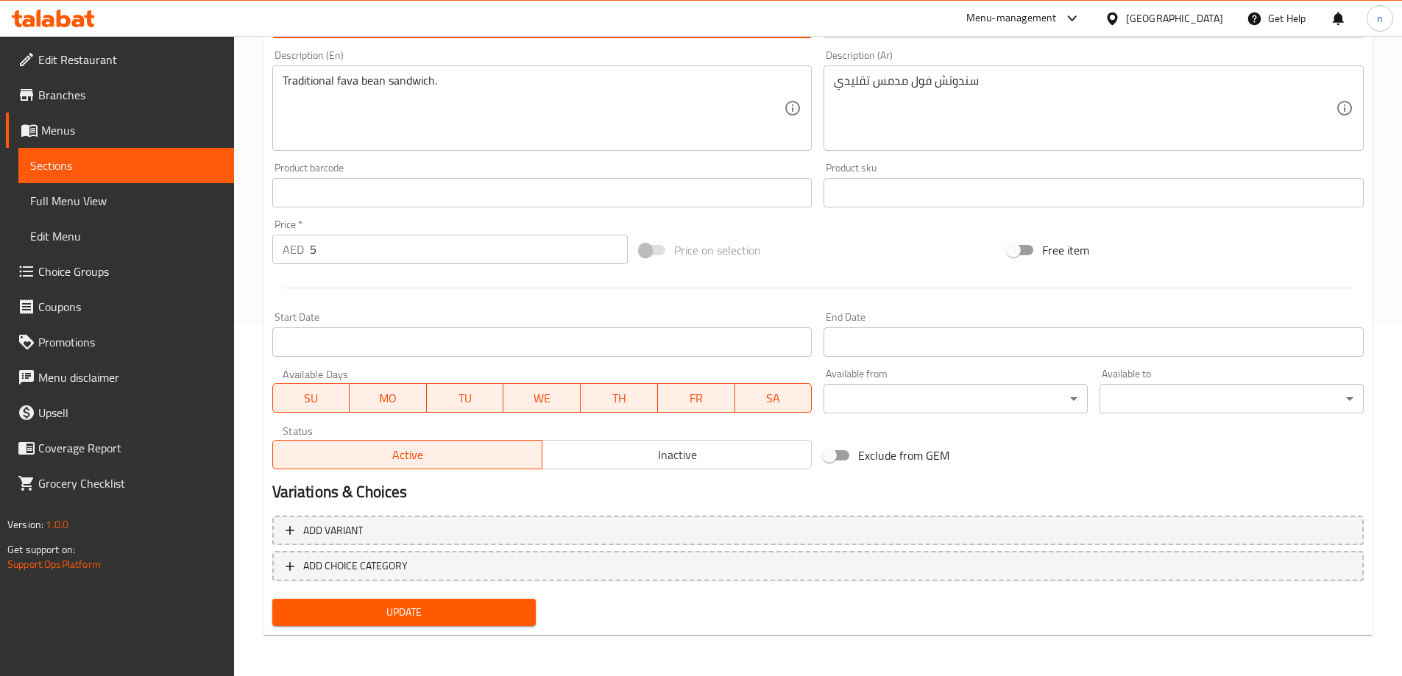
type input "Foul Sandwich"
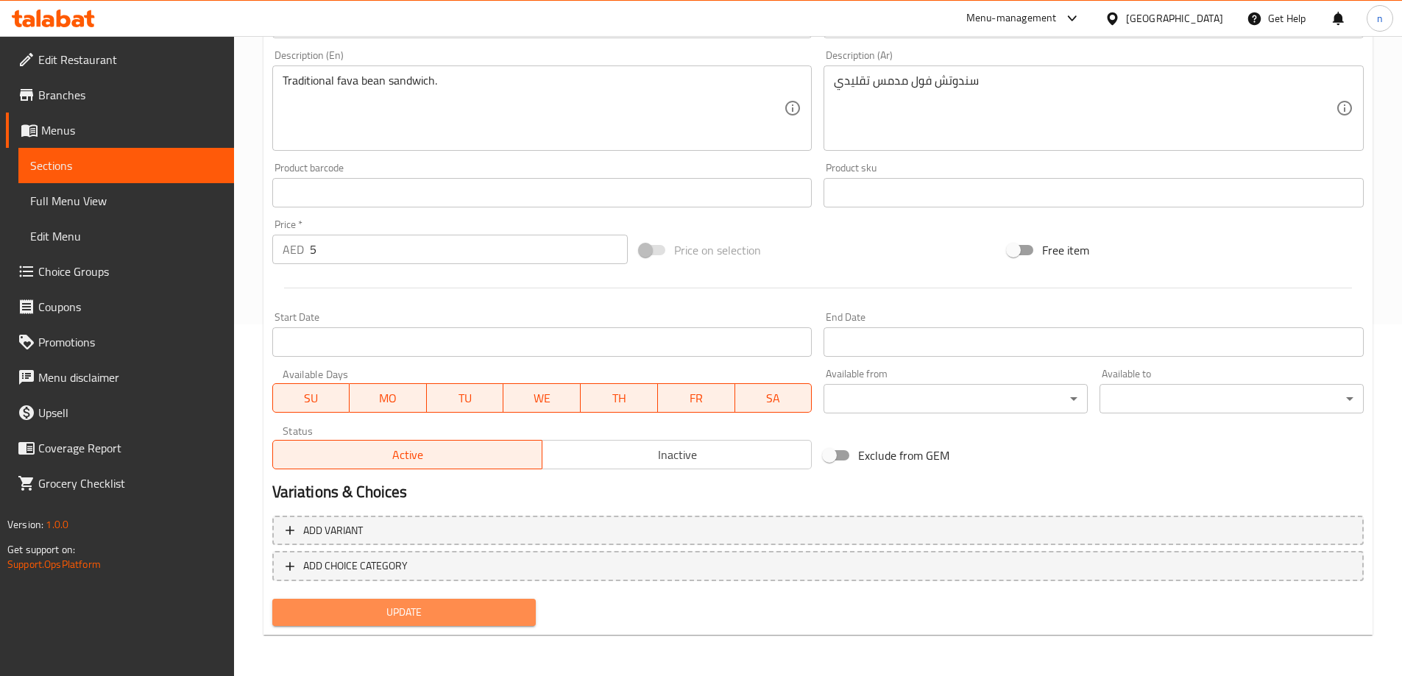
click at [444, 614] on span "Update" at bounding box center [404, 612] width 241 height 18
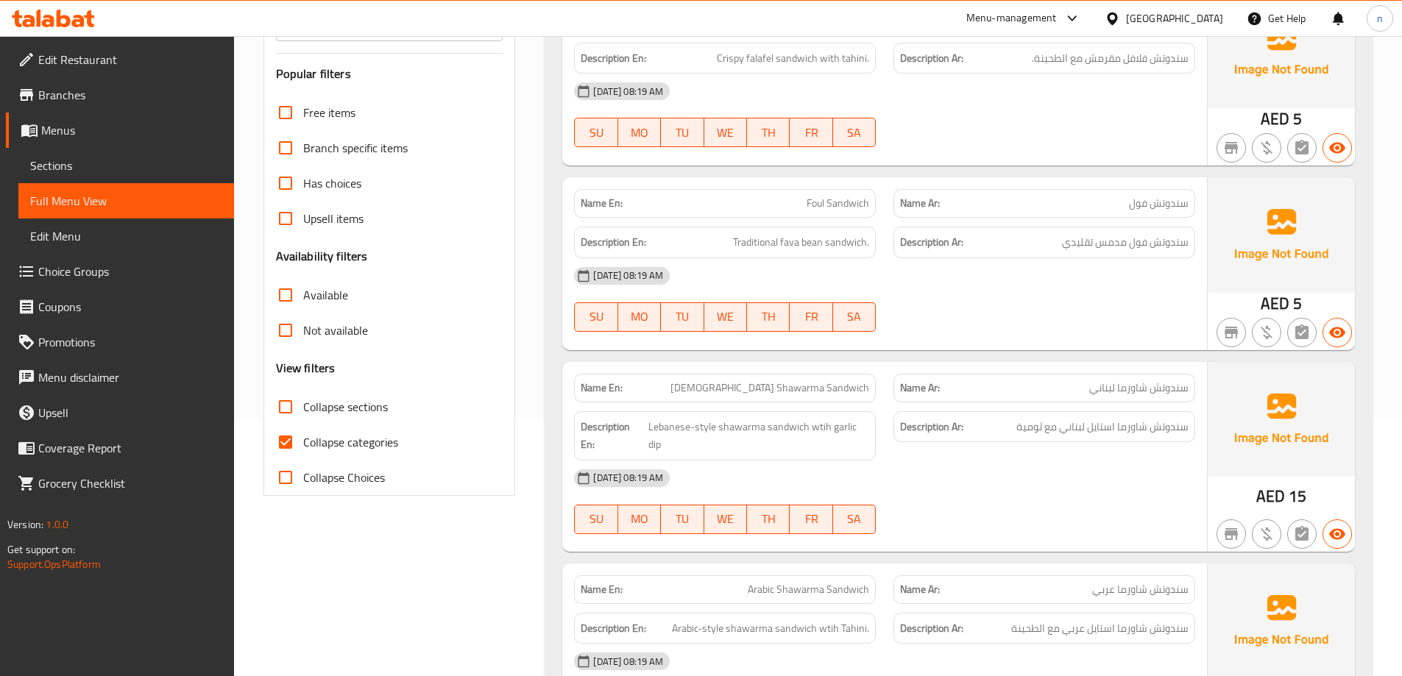
scroll to position [263, 0]
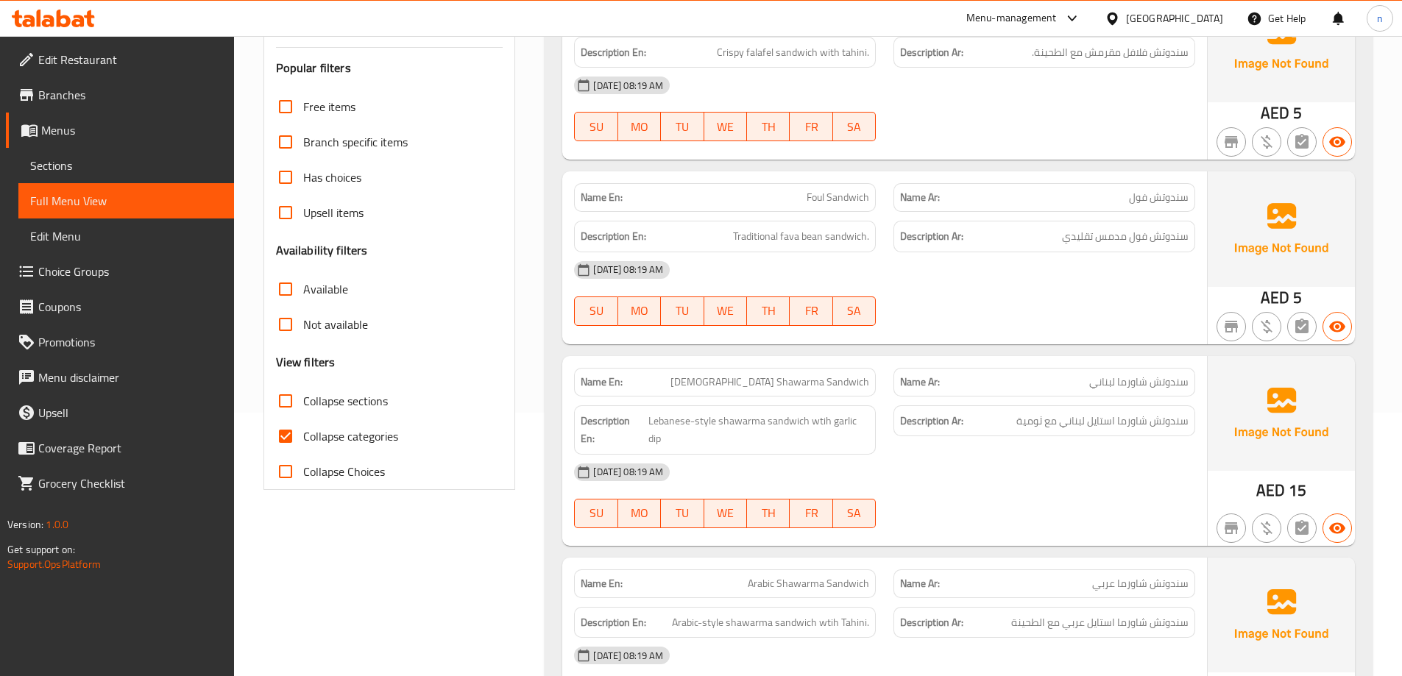
click at [288, 446] on input "Collapse categories" at bounding box center [285, 436] width 35 height 35
checkbox input "false"
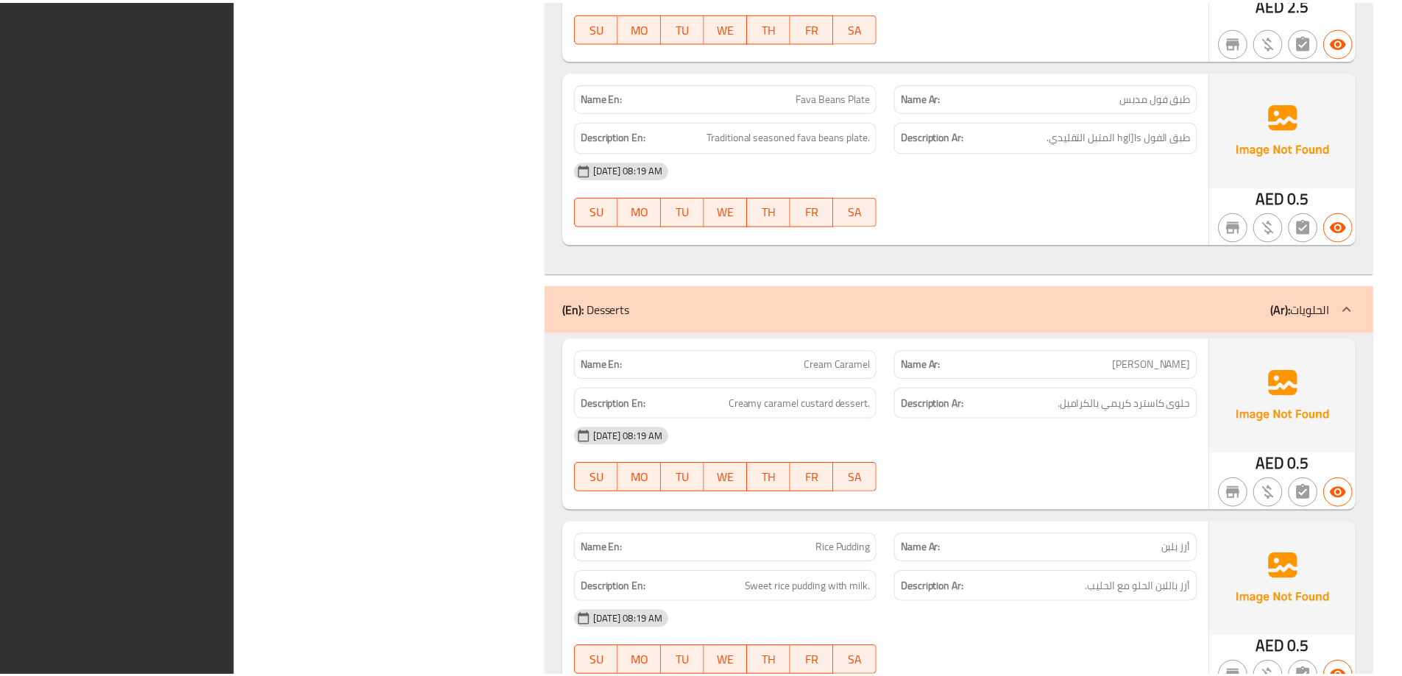
scroll to position [2987, 0]
